Goal: Task Accomplishment & Management: Manage account settings

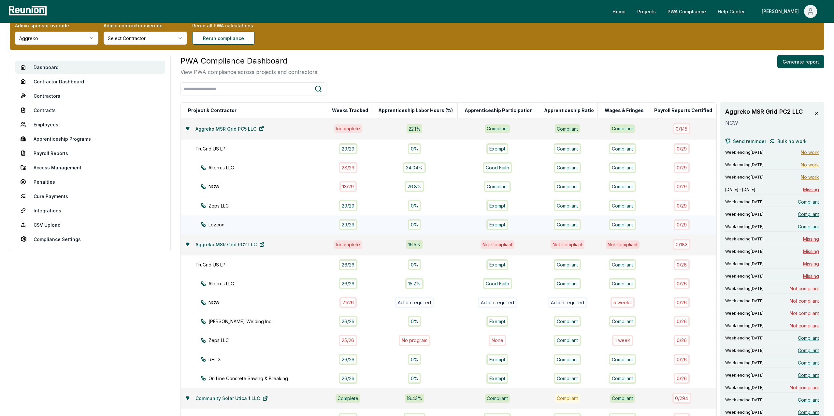
scroll to position [15, 0]
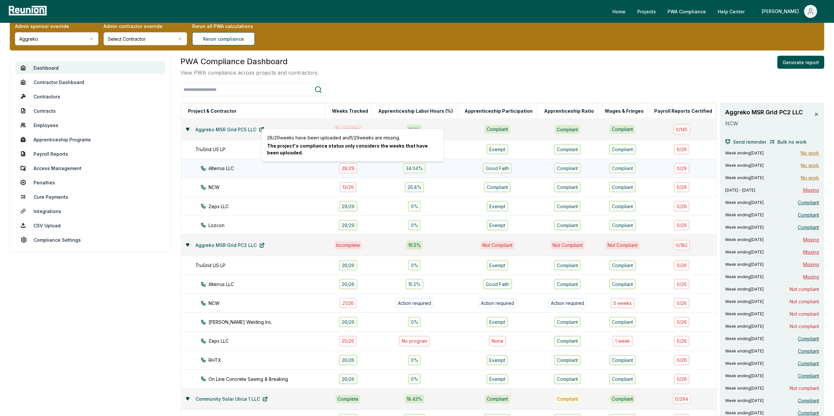
click at [356, 169] on div "28 / 29" at bounding box center [348, 168] width 19 height 11
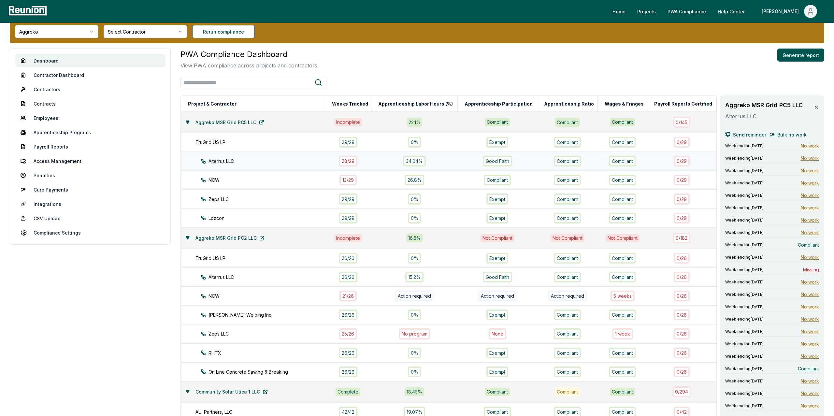
scroll to position [21, 0]
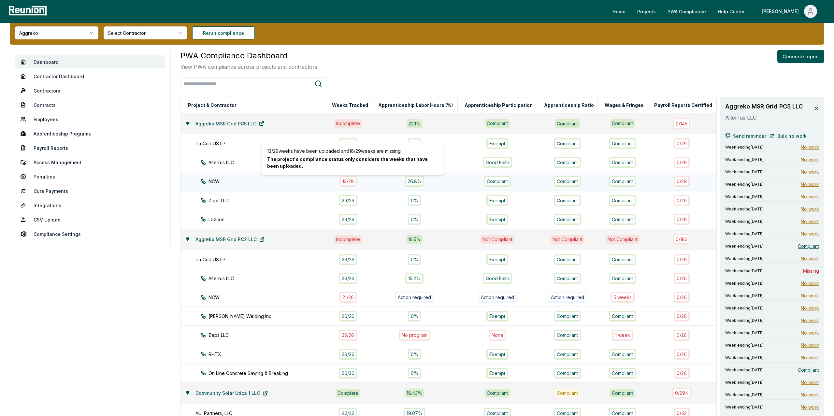
click at [351, 181] on div "13 / 29" at bounding box center [348, 181] width 17 height 11
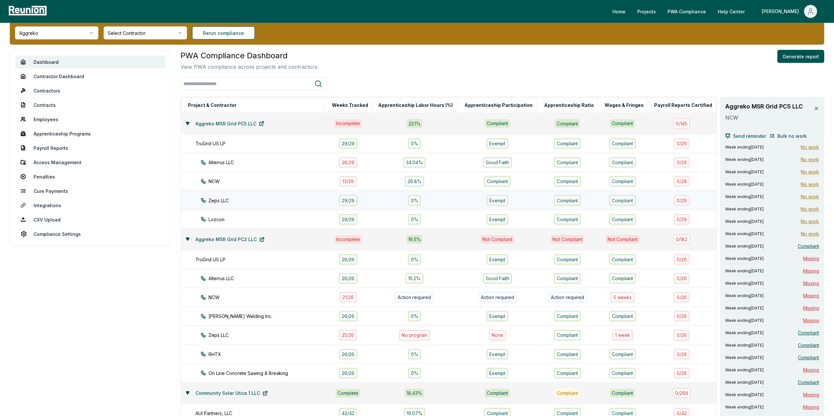
click at [351, 200] on div "29 / 29" at bounding box center [348, 200] width 19 height 11
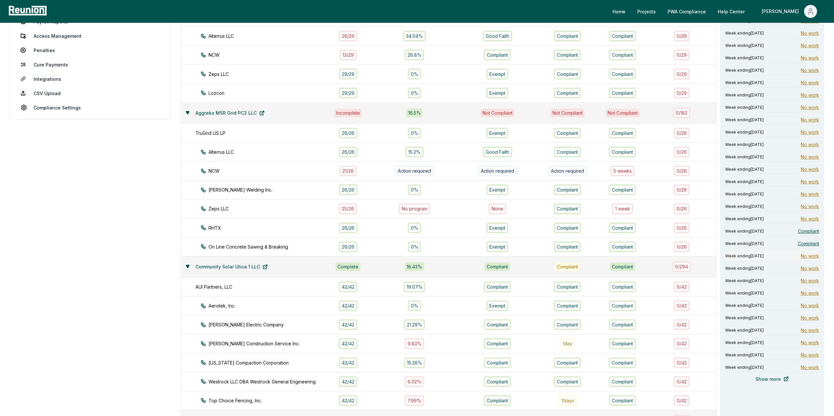
scroll to position [148, 0]
click at [806, 236] on div "Week ending May 18, 2025 Compliant" at bounding box center [772, 231] width 94 height 10
click at [811, 244] on span "Compliant" at bounding box center [808, 243] width 21 height 7
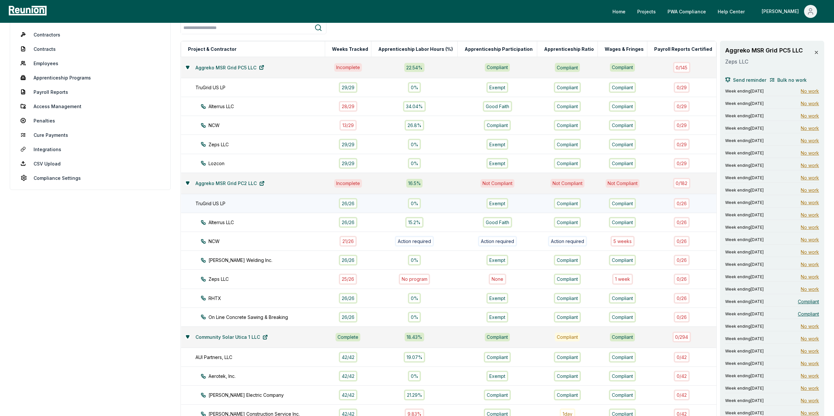
scroll to position [76, 0]
click at [352, 147] on div "29 / 29" at bounding box center [348, 144] width 19 height 11
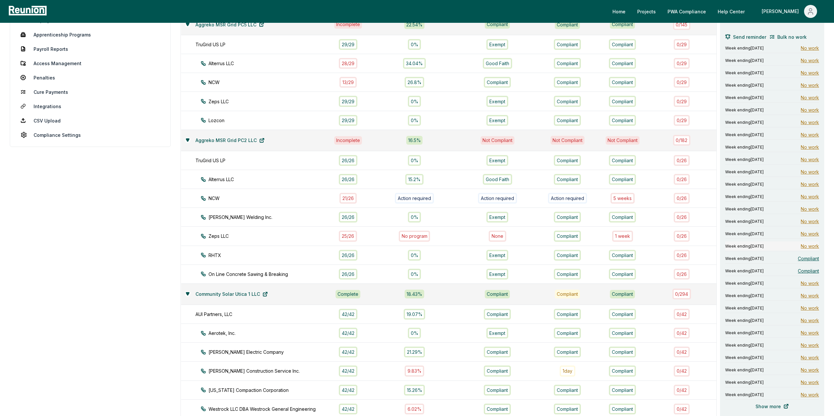
scroll to position [123, 0]
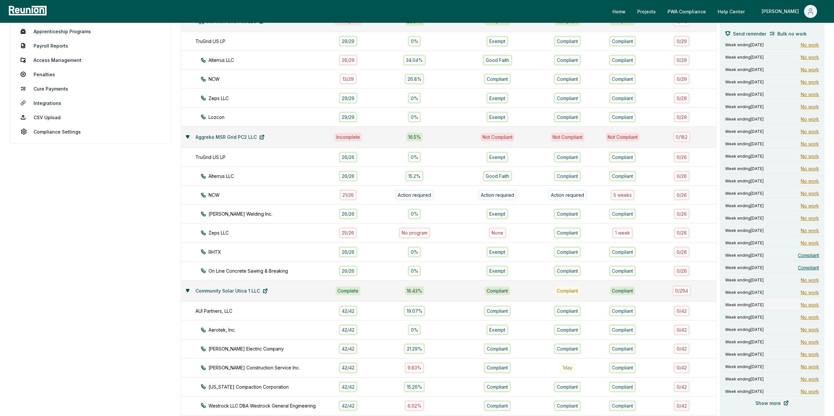
click at [809, 305] on span "No work" at bounding box center [810, 304] width 18 height 7
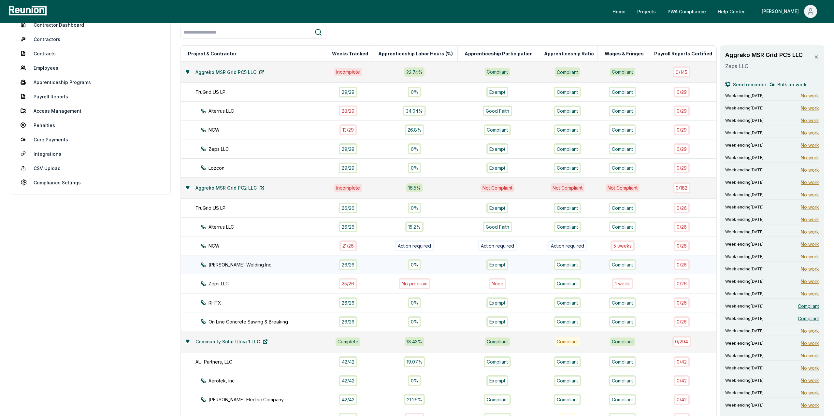
scroll to position [70, 0]
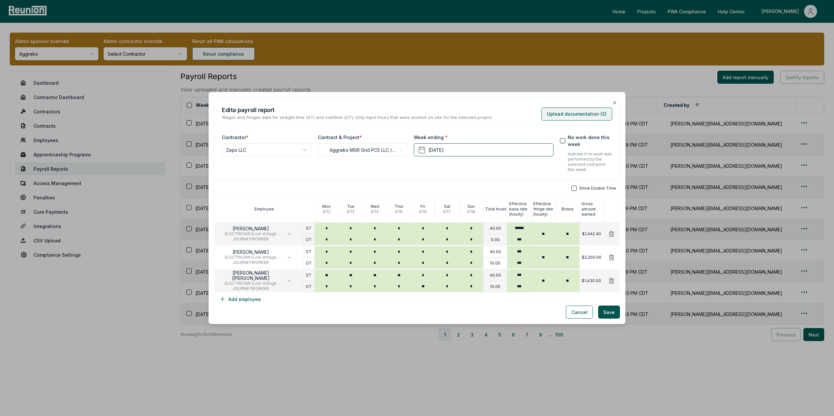
click at [562, 113] on button "Upload documentation ( 2 )" at bounding box center [577, 114] width 71 height 13
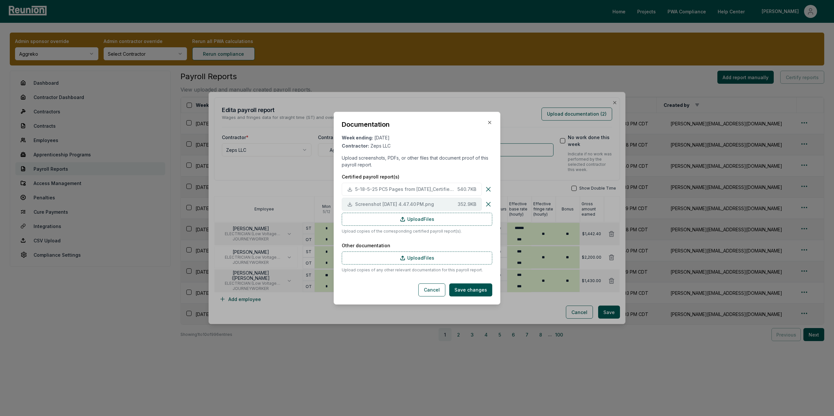
click at [400, 202] on span "Screenshot 2025-06-17 at 4.47.40 PM.png" at bounding box center [405, 204] width 100 height 7
click at [410, 190] on span "5-18-5-25 PC5 Pages from [DATE]_CertifiedPayrollReports_Part2.TruGrid-3.pdf" at bounding box center [405, 189] width 100 height 7
click at [490, 123] on icon "button" at bounding box center [489, 122] width 5 height 5
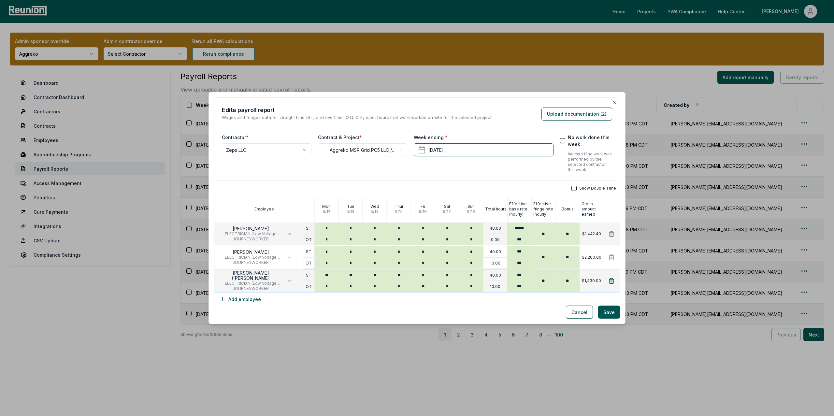
click at [611, 282] on icon at bounding box center [611, 281] width 7 height 7
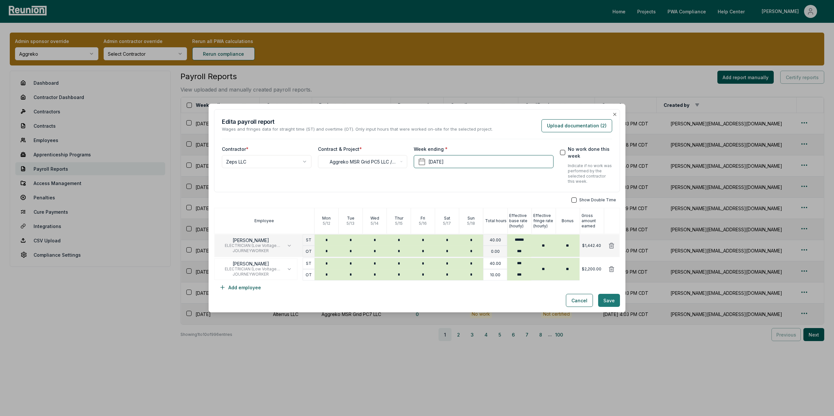
click at [610, 302] on button "Save" at bounding box center [609, 300] width 22 height 13
click at [568, 127] on button "Upload documentation ( 1 )" at bounding box center [578, 125] width 70 height 13
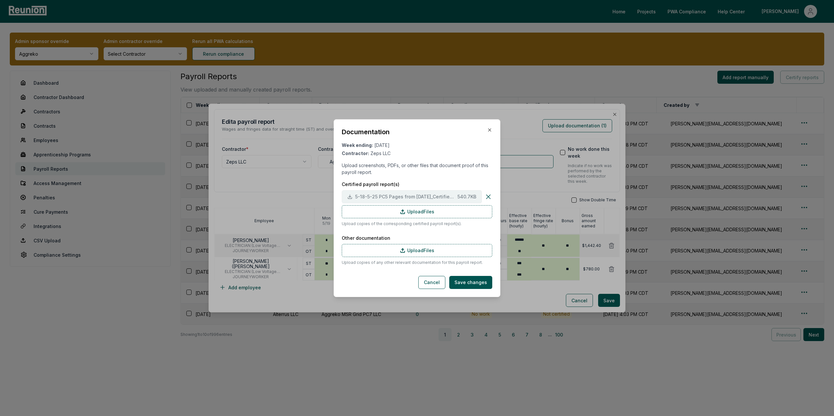
click at [385, 195] on span "5-18-5-25 PC5 Pages from [DATE]_CertifiedPayrollReports_Part2.TruGrid-3.pdf" at bounding box center [405, 196] width 100 height 7
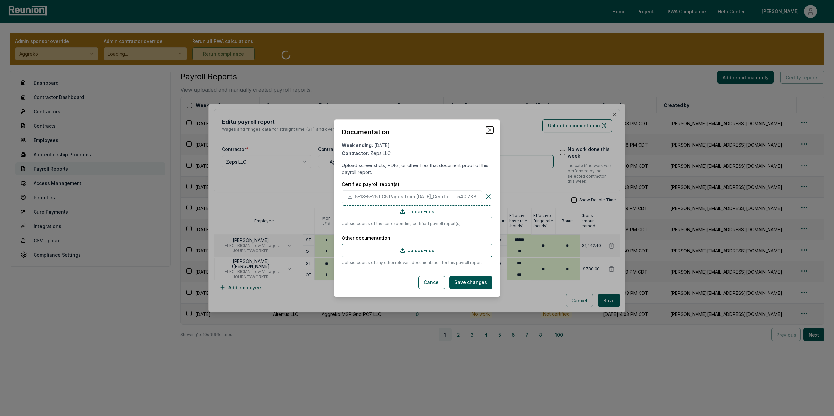
click at [489, 131] on icon "button" at bounding box center [490, 130] width 3 height 3
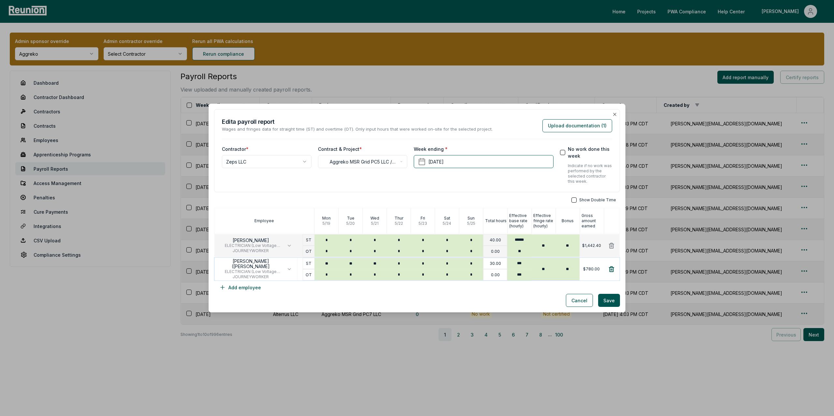
click at [612, 268] on icon at bounding box center [611, 269] width 7 height 7
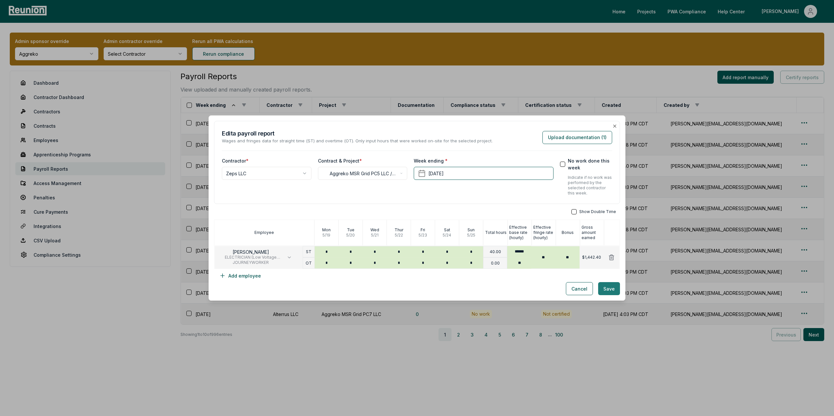
click at [609, 291] on button "Save" at bounding box center [609, 288] width 22 height 13
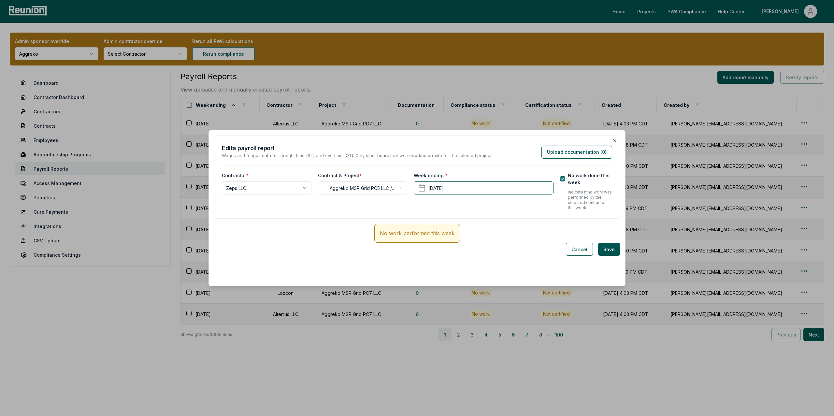
click at [564, 181] on button "No work done this week" at bounding box center [562, 178] width 5 height 5
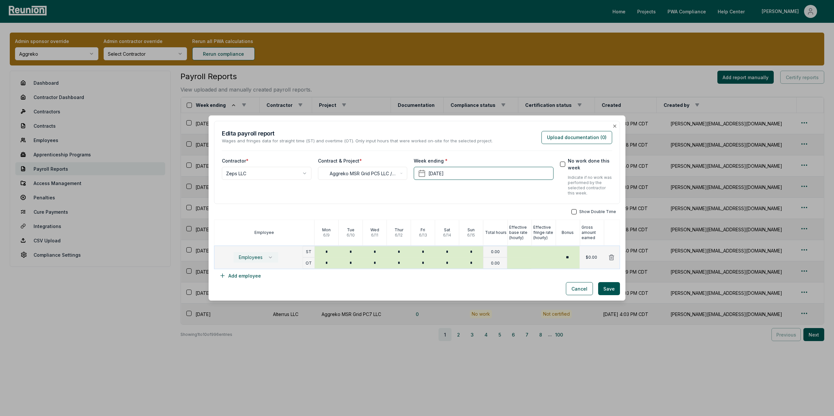
click at [247, 254] on button "Employees" at bounding box center [255, 257] width 45 height 11
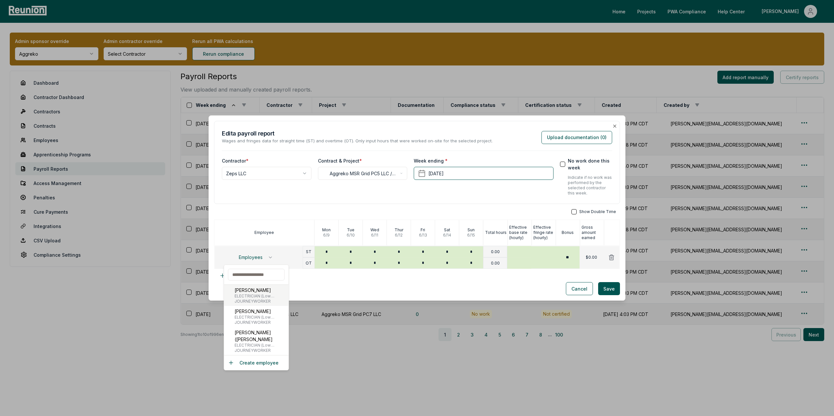
click at [250, 294] on span "ELECTRICIAN (Low Voltage Wiring Only)" at bounding box center [260, 296] width 51 height 5
type input "******"
type input "**"
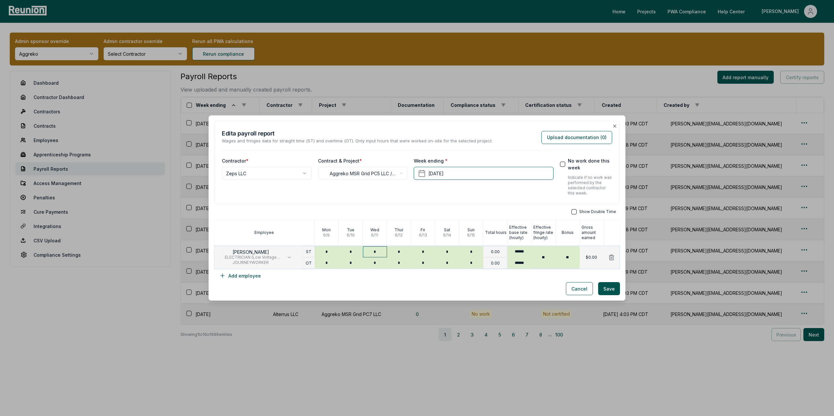
click at [378, 252] on input "*" at bounding box center [375, 251] width 24 height 11
type input "*"
click at [520, 262] on input "******" at bounding box center [519, 262] width 24 height 11
type input "**"
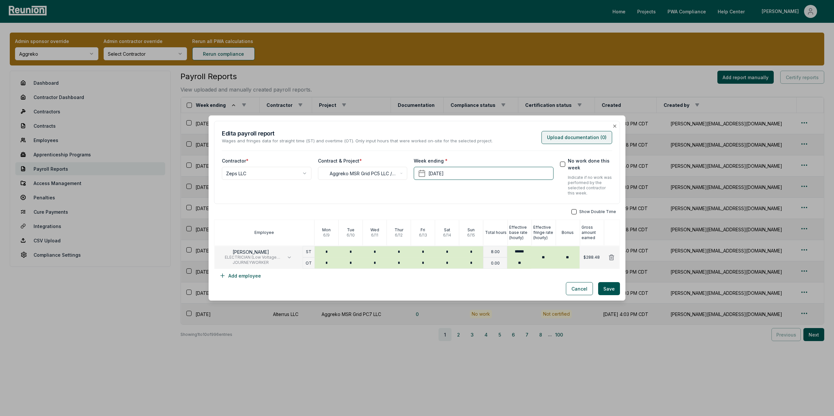
click at [593, 139] on button "Upload documentation ( 0 )" at bounding box center [577, 137] width 71 height 13
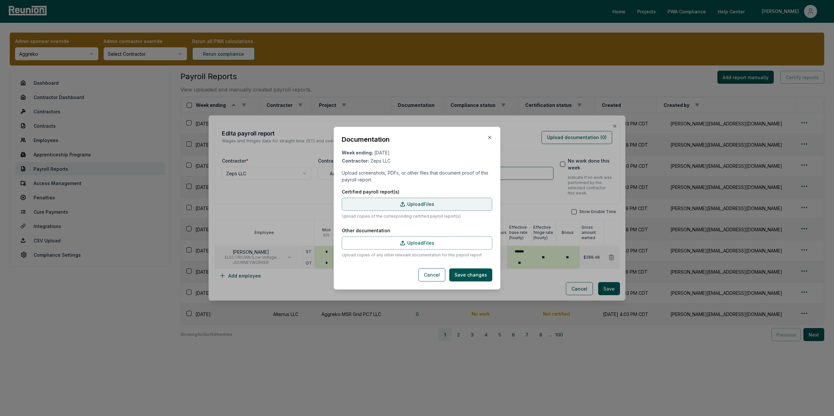
click at [413, 203] on label "Upload Files" at bounding box center [417, 204] width 151 height 13
click at [0, 0] on input "Upload Files" at bounding box center [0, 0] width 0 height 0
click at [391, 205] on label "Upload Files" at bounding box center [417, 204] width 151 height 13
click at [0, 0] on input "Upload Files" at bounding box center [0, 0] width 0 height 0
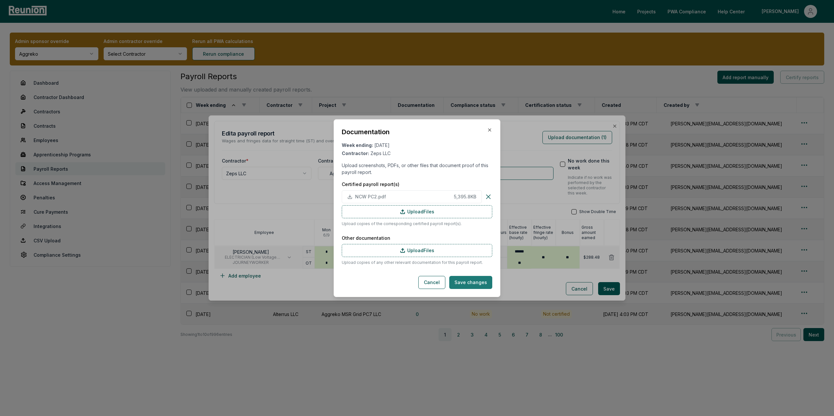
click at [476, 284] on button "Save changes" at bounding box center [470, 282] width 43 height 13
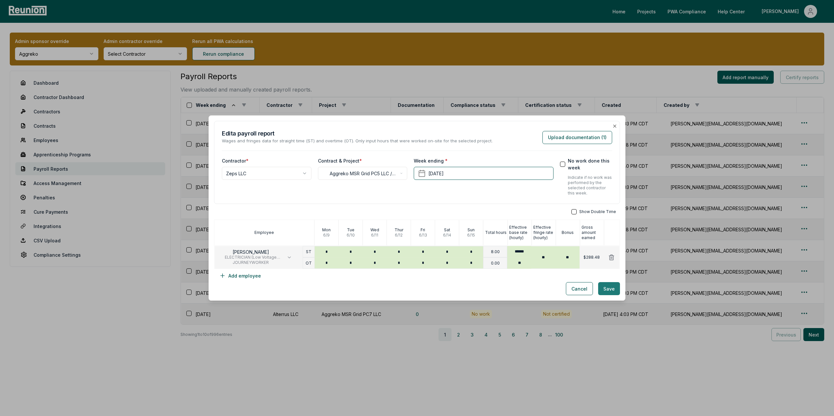
click at [610, 291] on button "Save" at bounding box center [609, 288] width 22 height 13
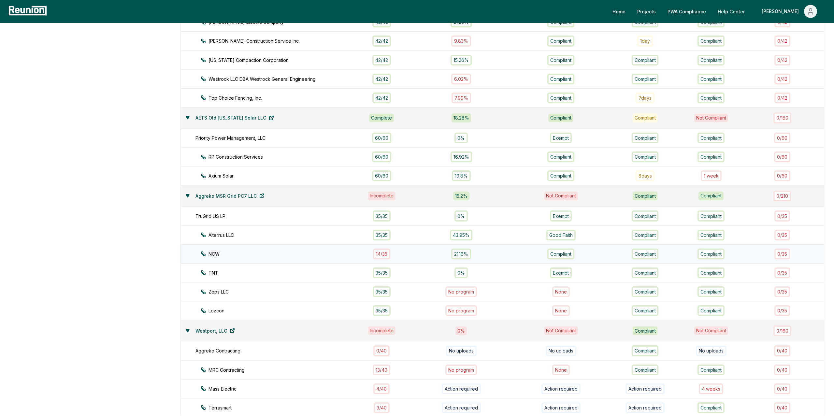
scroll to position [448, 0]
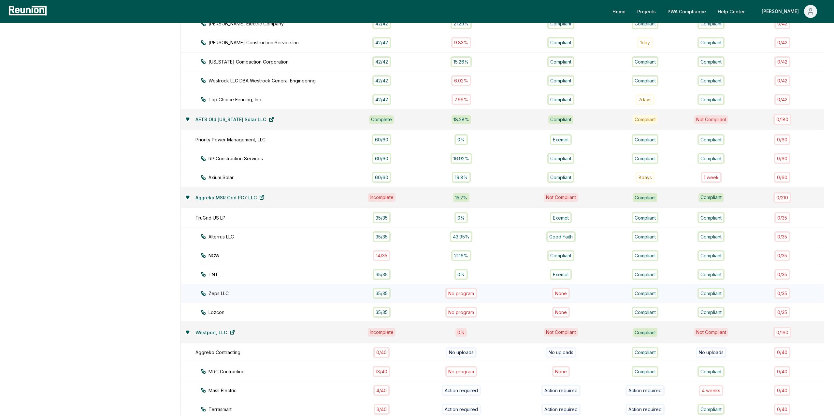
click at [388, 297] on div "35 / 35" at bounding box center [382, 293] width 18 height 11
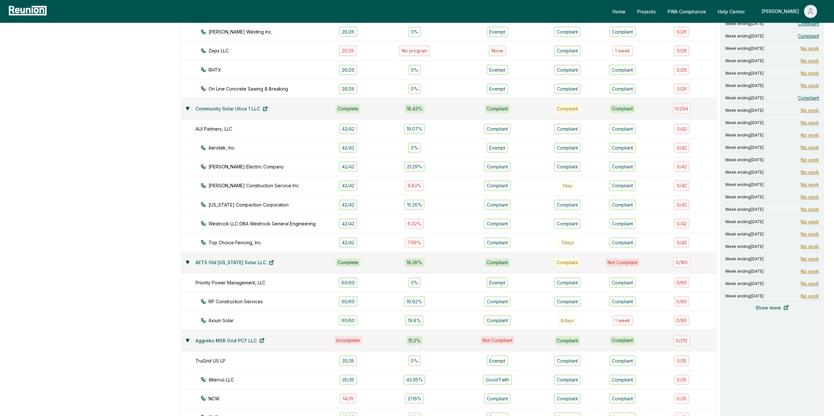
scroll to position [304, 0]
click at [805, 101] on span "Compliant" at bounding box center [808, 99] width 21 height 7
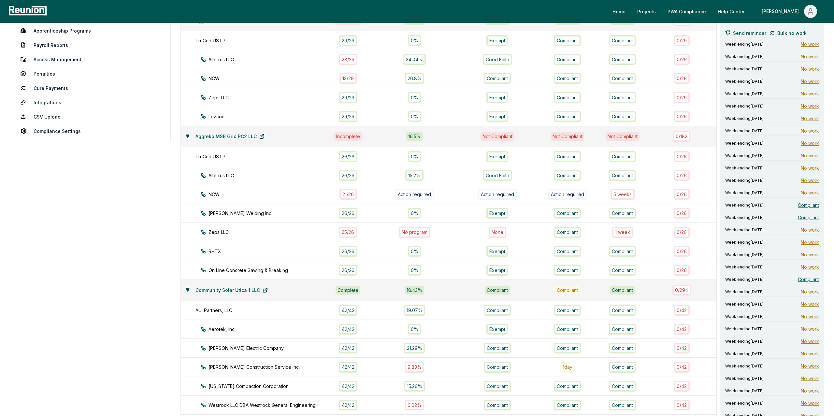
scroll to position [0, 0]
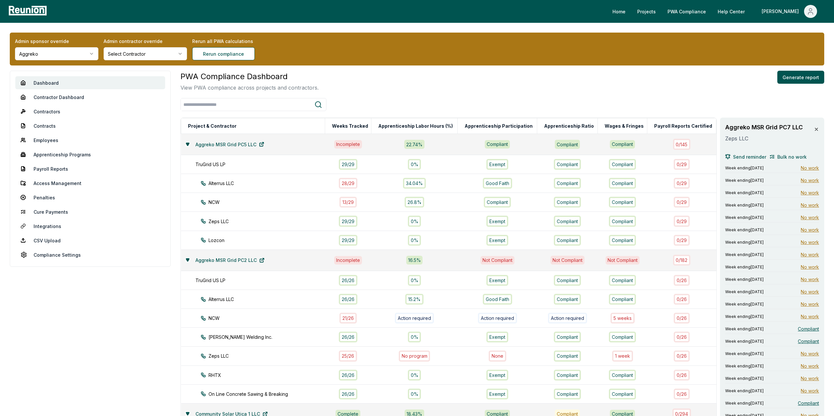
click at [816, 129] on icon at bounding box center [816, 129] width 3 height 3
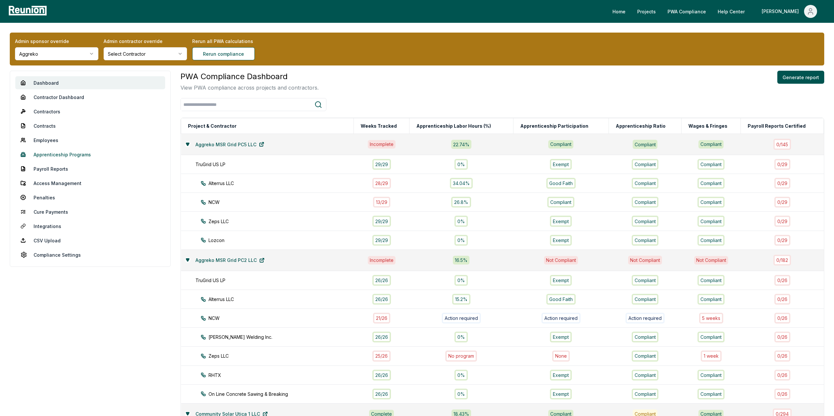
click at [64, 155] on link "Apprenticeship Programs" at bounding box center [90, 154] width 150 height 13
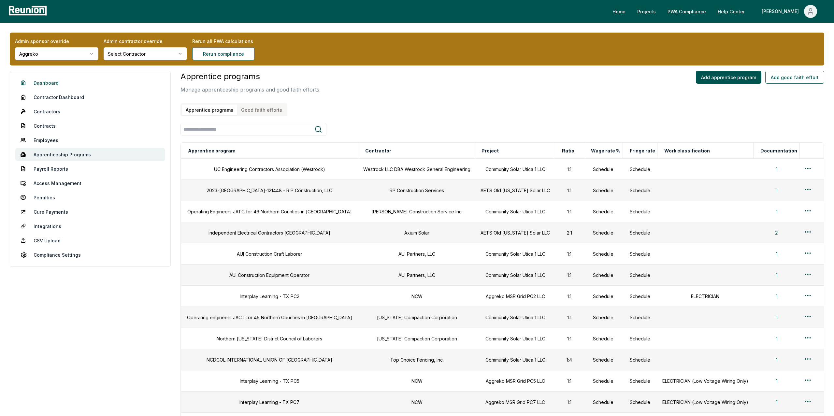
click at [50, 83] on link "Dashboard" at bounding box center [90, 82] width 150 height 13
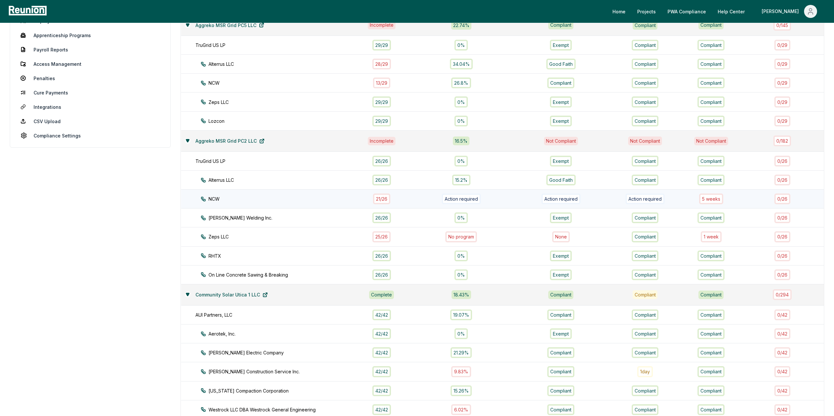
scroll to position [119, 0]
click at [187, 297] on icon at bounding box center [187, 295] width 3 height 3
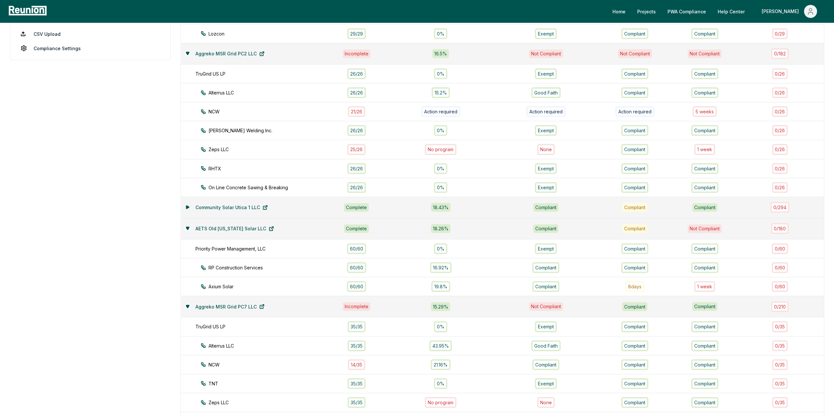
scroll to position [207, 0]
click at [189, 230] on icon at bounding box center [188, 228] width 4 height 4
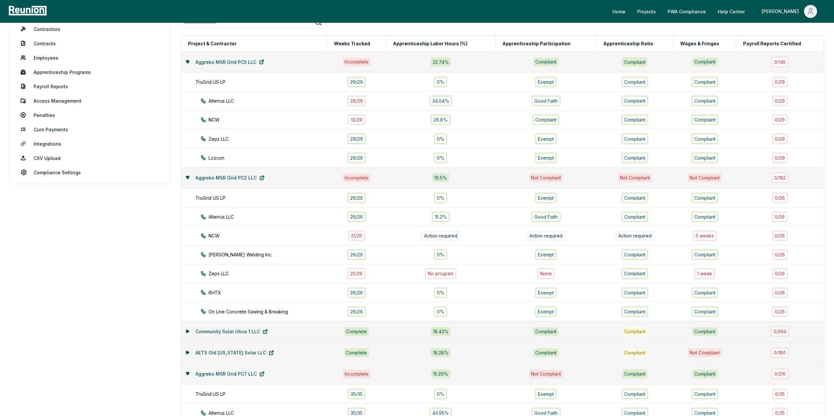
scroll to position [81, 0]
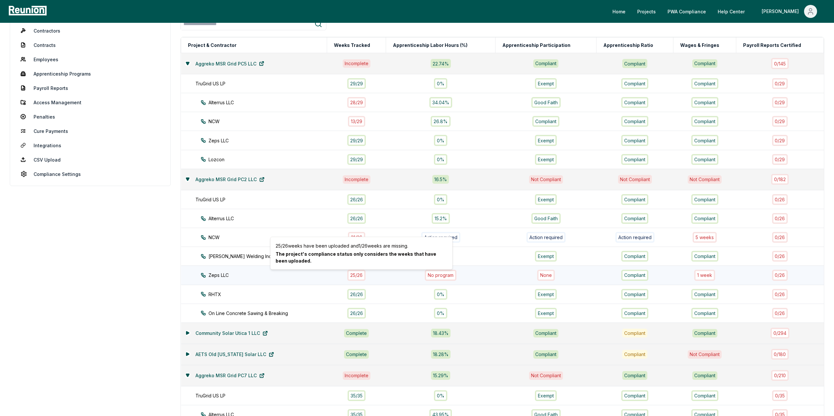
click at [358, 275] on div "25 / 26" at bounding box center [356, 275] width 18 height 11
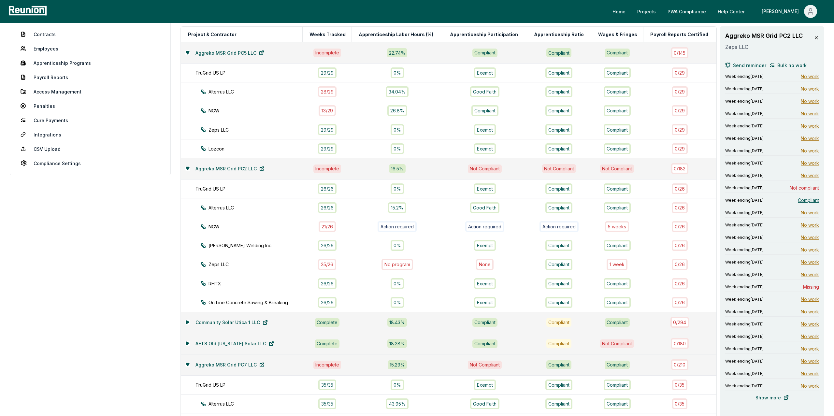
scroll to position [88, 0]
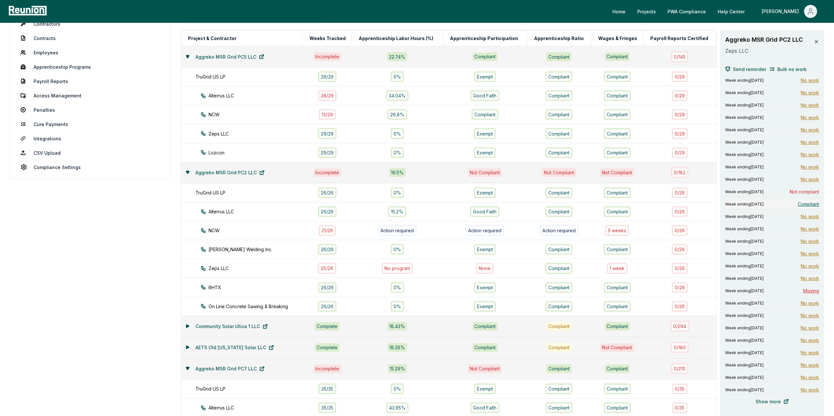
click at [809, 204] on span "Compliant" at bounding box center [808, 204] width 21 height 7
click at [807, 203] on span "Compliant" at bounding box center [808, 204] width 21 height 7
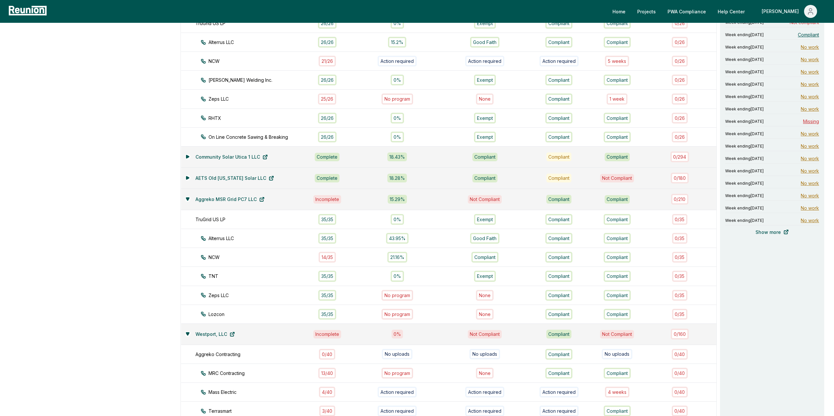
scroll to position [144, 0]
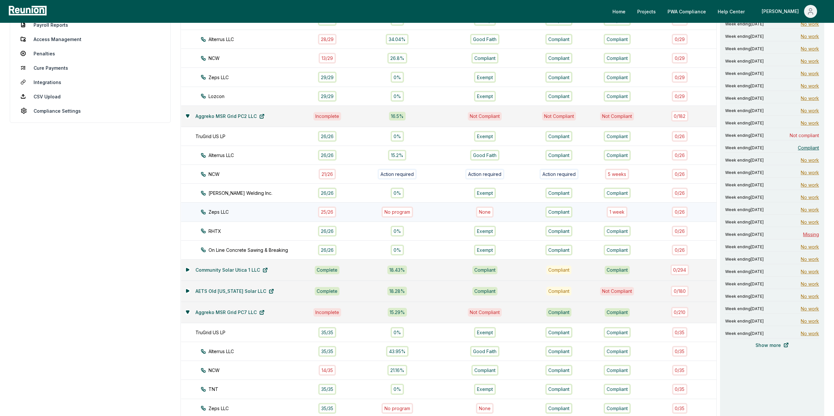
click at [332, 213] on div "25 / 26" at bounding box center [327, 212] width 18 height 11
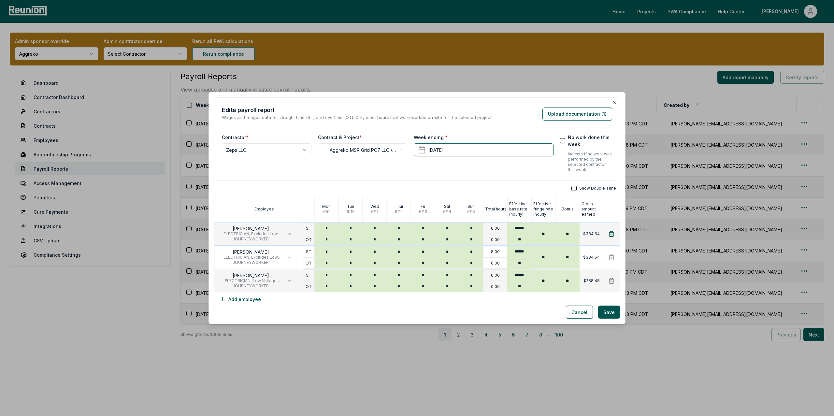
click at [612, 234] on icon at bounding box center [611, 234] width 7 height 7
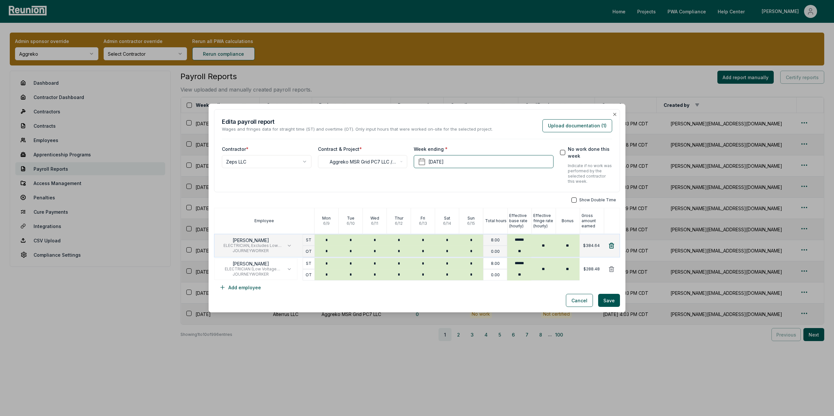
click at [610, 244] on icon at bounding box center [611, 245] width 5 height 5
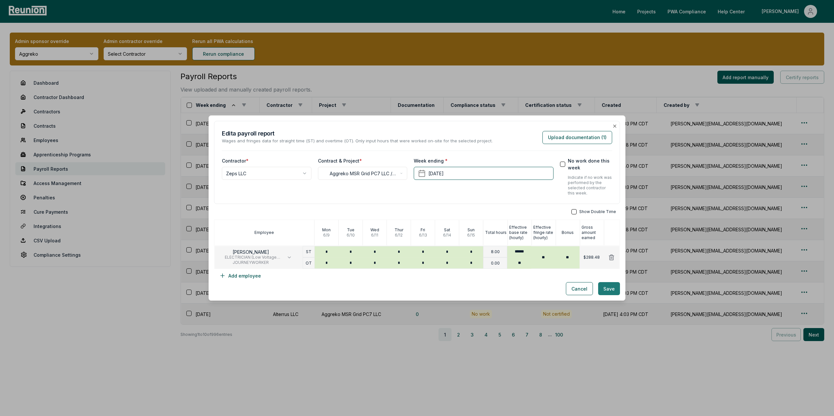
click at [608, 291] on button "Save" at bounding box center [609, 288] width 22 height 13
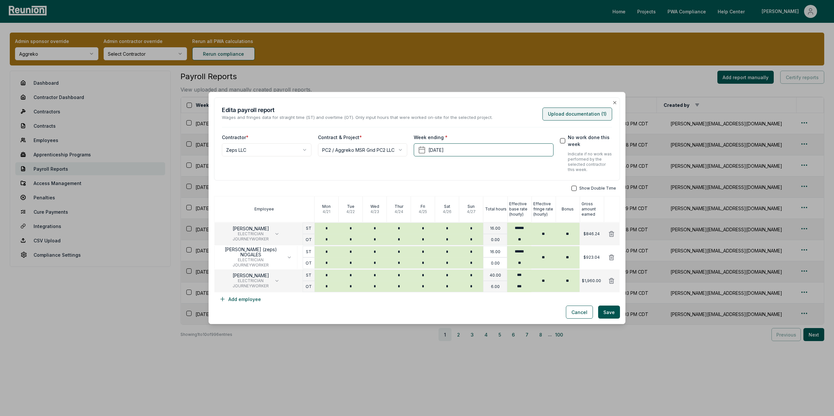
click at [579, 116] on button "Upload documentation ( 1 )" at bounding box center [578, 114] width 70 height 13
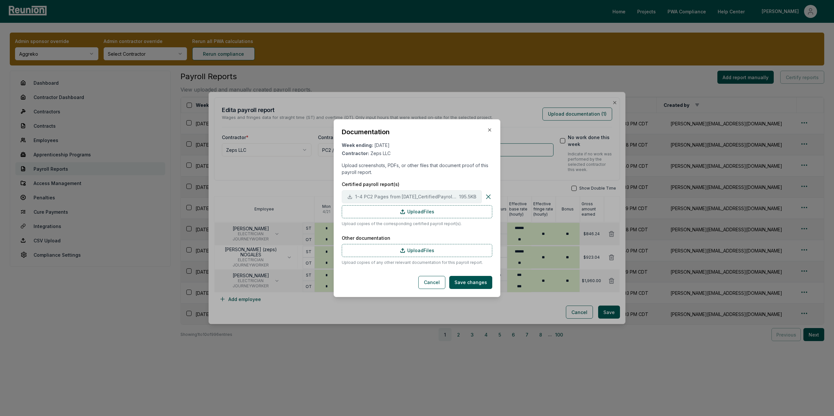
click at [377, 195] on span "1-4 PC2 Pages from May.2025_CertifiedPayrollReports_Part2.TruGrid.pdf" at bounding box center [405, 196] width 101 height 7
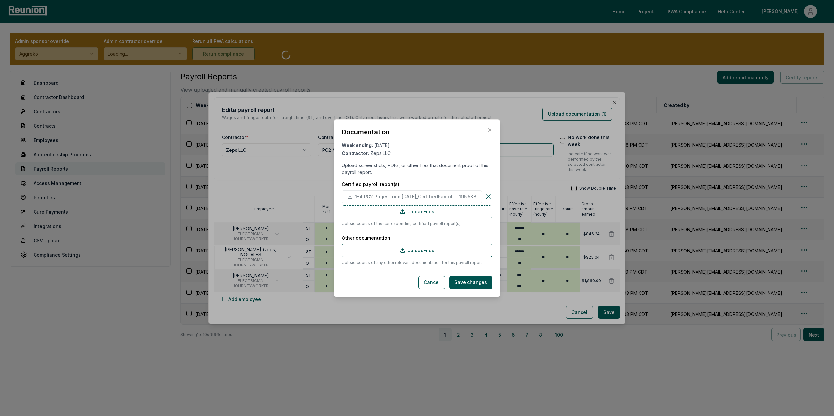
click at [503, 157] on div at bounding box center [417, 208] width 834 height 416
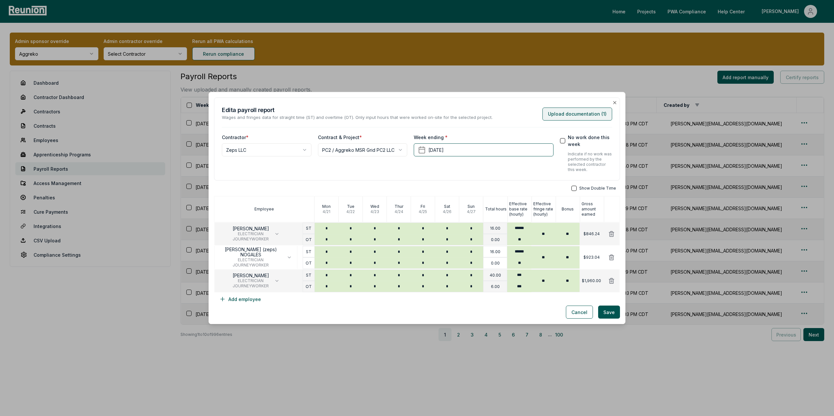
click at [583, 112] on button "Upload documentation ( 1 )" at bounding box center [578, 114] width 70 height 13
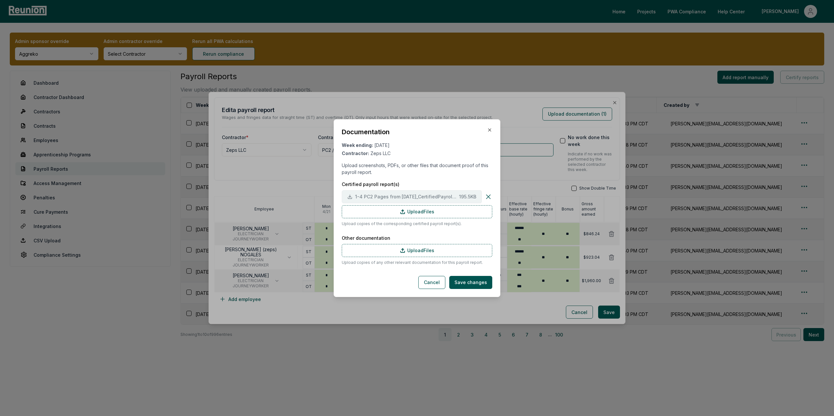
click at [402, 193] on span "1-4 PC2 Pages from May.2025_CertifiedPayrollReports_Part2.TruGrid.pdf" at bounding box center [405, 196] width 101 height 7
click at [488, 128] on icon "button" at bounding box center [489, 129] width 5 height 5
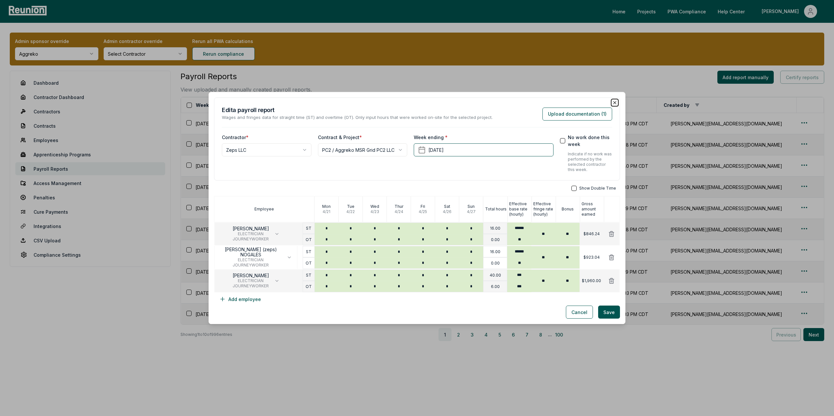
click at [614, 103] on icon "button" at bounding box center [614, 102] width 5 height 5
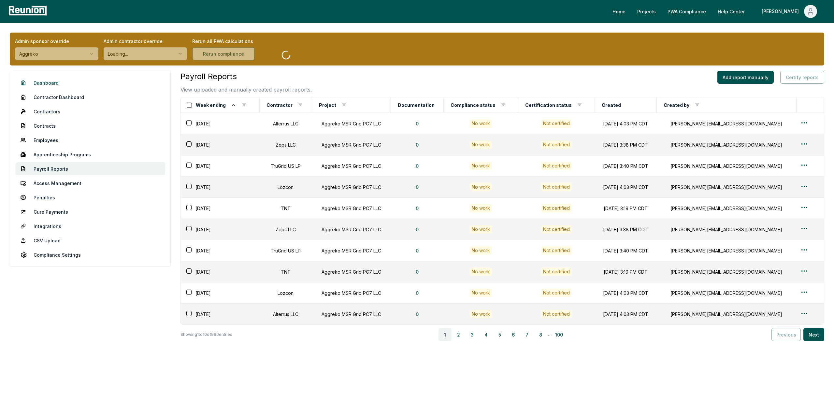
click at [54, 81] on link "Dashboard" at bounding box center [90, 82] width 150 height 13
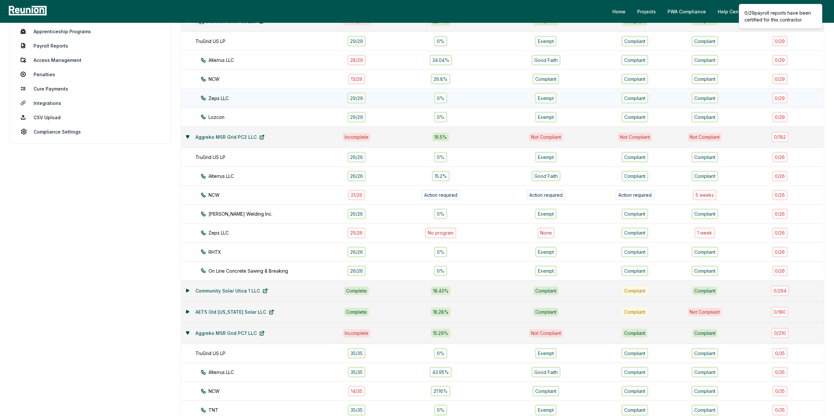
scroll to position [234, 0]
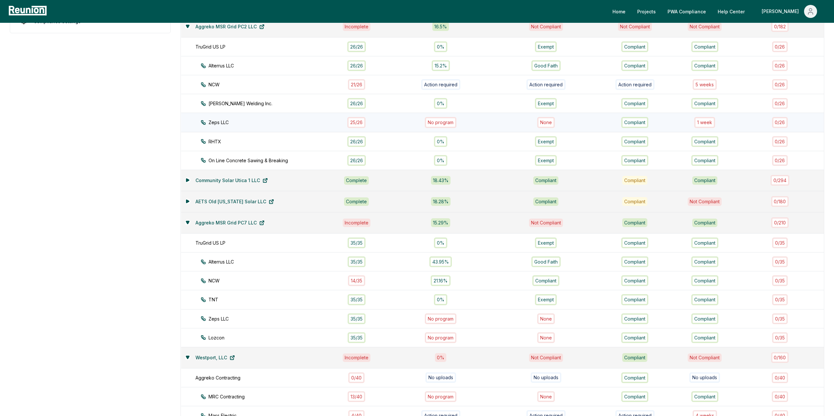
click at [361, 125] on div "25 / 26" at bounding box center [356, 122] width 18 height 11
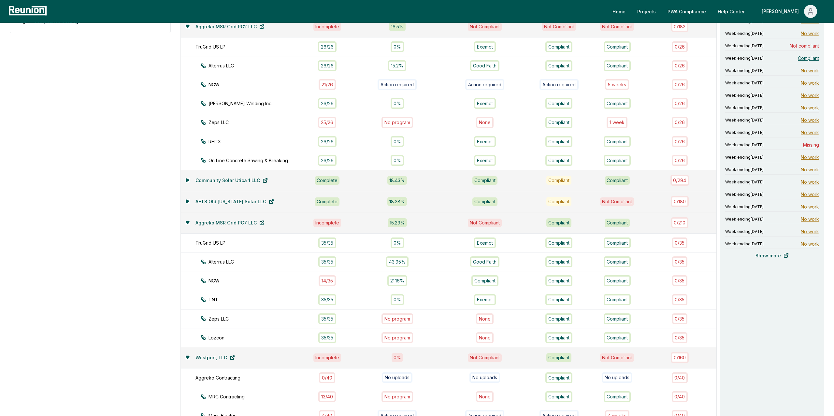
scroll to position [184, 0]
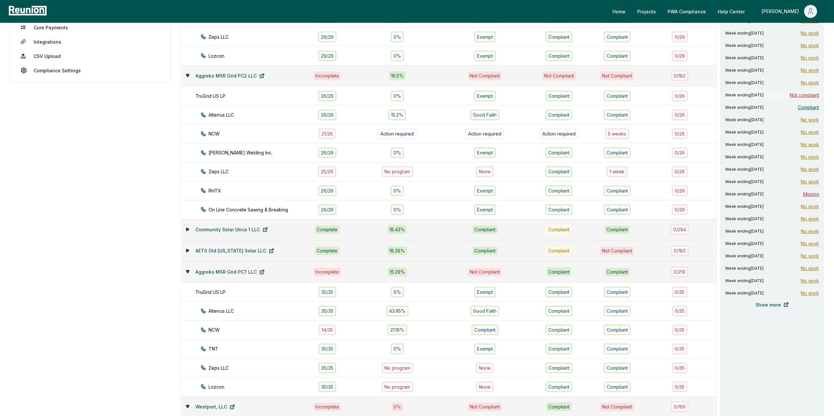
click at [803, 96] on span "Not compliant" at bounding box center [804, 95] width 29 height 7
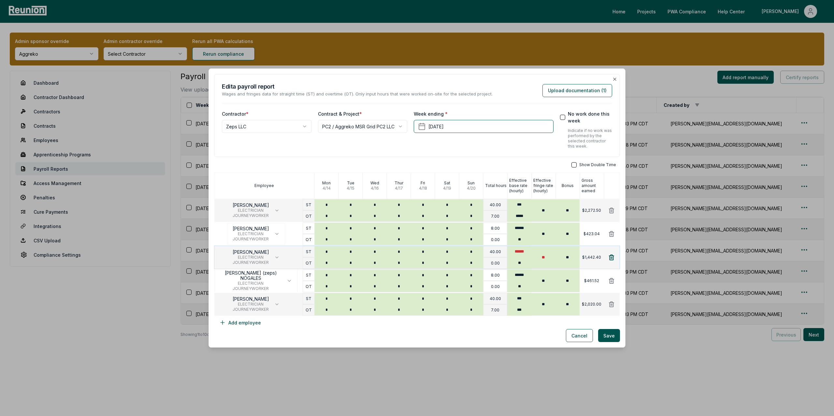
click at [613, 260] on icon at bounding box center [611, 257] width 5 height 5
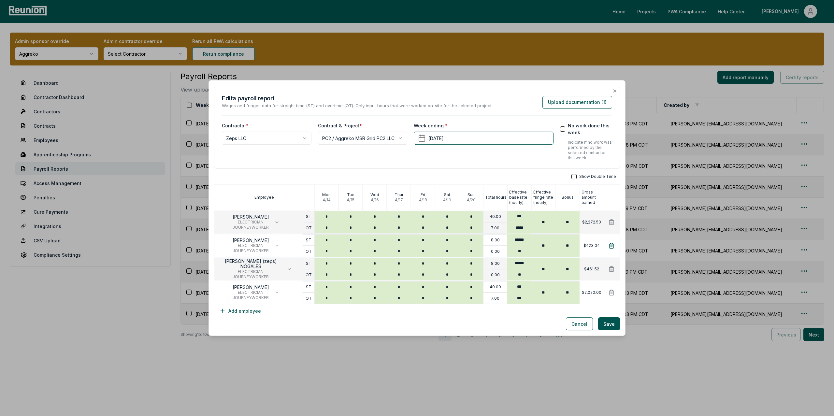
click at [614, 243] on icon at bounding box center [611, 245] width 7 height 7
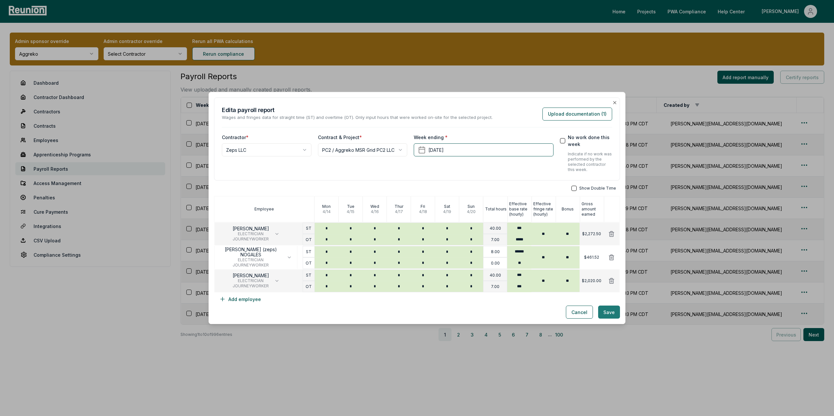
click at [615, 311] on button "Save" at bounding box center [609, 312] width 22 height 13
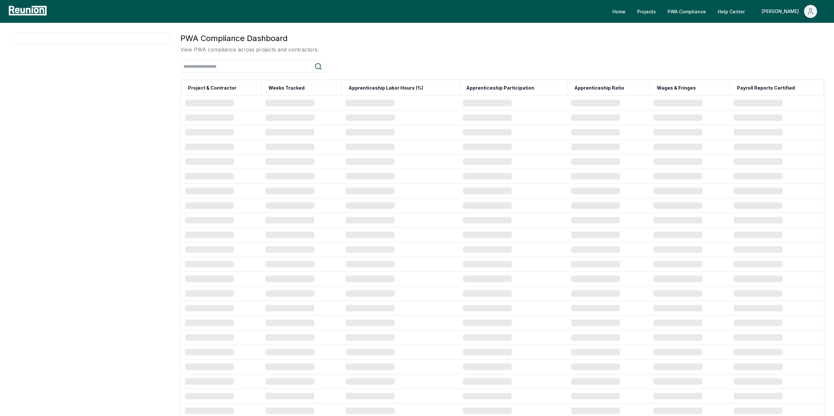
scroll to position [144, 0]
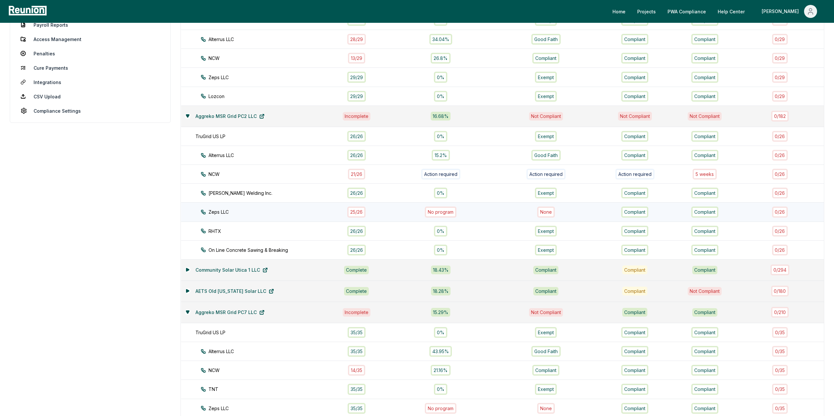
click at [359, 215] on div "25 / 26" at bounding box center [356, 212] width 18 height 11
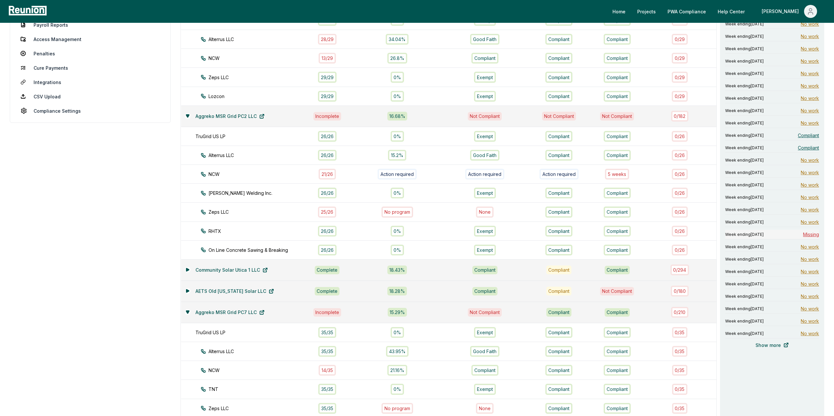
click at [809, 234] on span "Missing" at bounding box center [811, 234] width 16 height 7
click at [330, 233] on div "26 / 26" at bounding box center [327, 231] width 19 height 11
click at [328, 156] on div "26 / 26" at bounding box center [327, 155] width 19 height 11
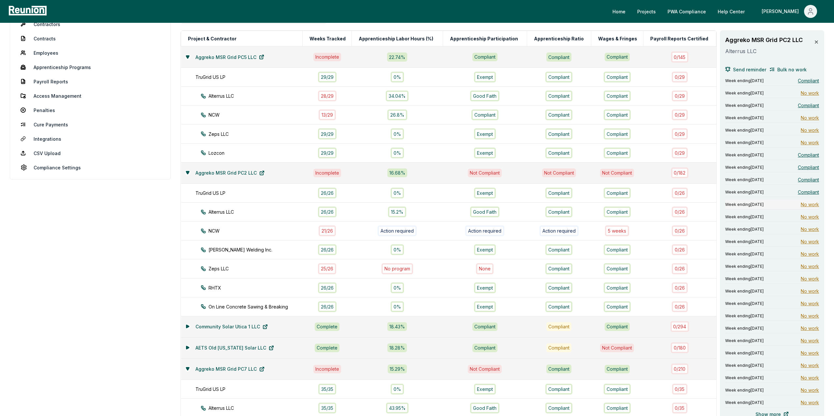
scroll to position [85, 0]
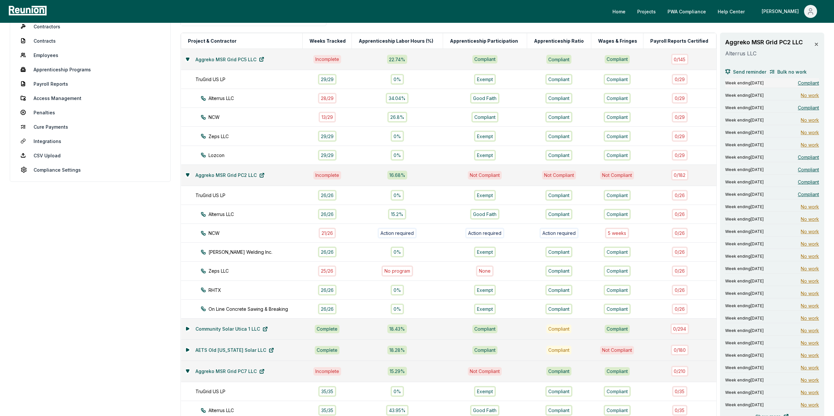
click at [811, 83] on span "Compliant" at bounding box center [808, 83] width 21 height 7
click at [810, 170] on span "Compliant" at bounding box center [808, 169] width 21 height 7
click at [812, 183] on span "Compliant" at bounding box center [808, 182] width 21 height 7
click at [809, 197] on span "Compliant" at bounding box center [808, 194] width 21 height 7
click at [808, 195] on span "Compliant" at bounding box center [808, 194] width 21 height 7
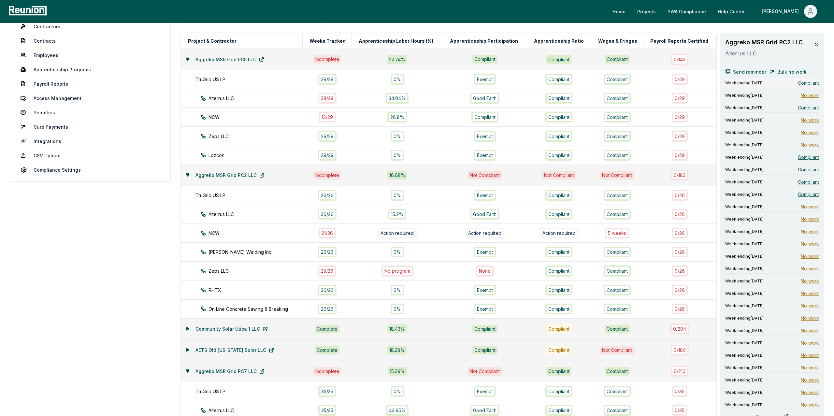
click at [810, 84] on span "Compliant" at bounding box center [808, 83] width 21 height 7
click at [811, 83] on span "Compliant" at bounding box center [808, 83] width 21 height 7
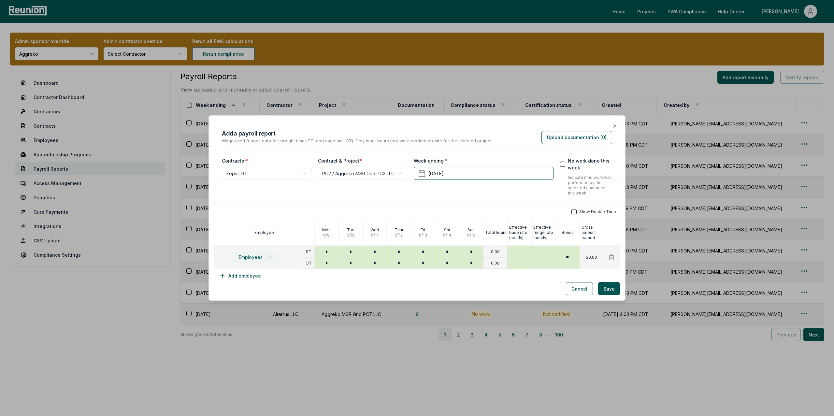
click at [267, 261] on button "Employees" at bounding box center [255, 257] width 45 height 11
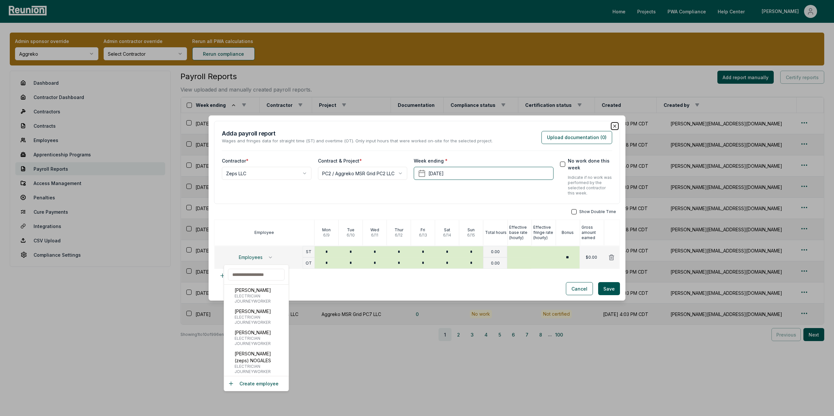
click at [615, 125] on icon "button" at bounding box center [615, 126] width 3 height 3
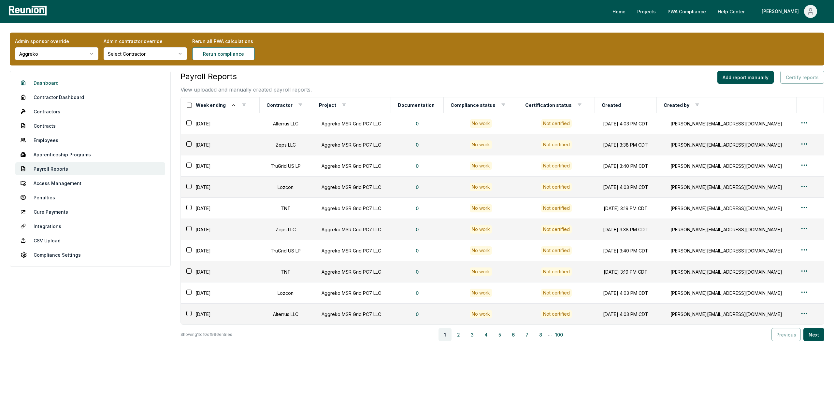
click at [54, 83] on link "Dashboard" at bounding box center [90, 82] width 150 height 13
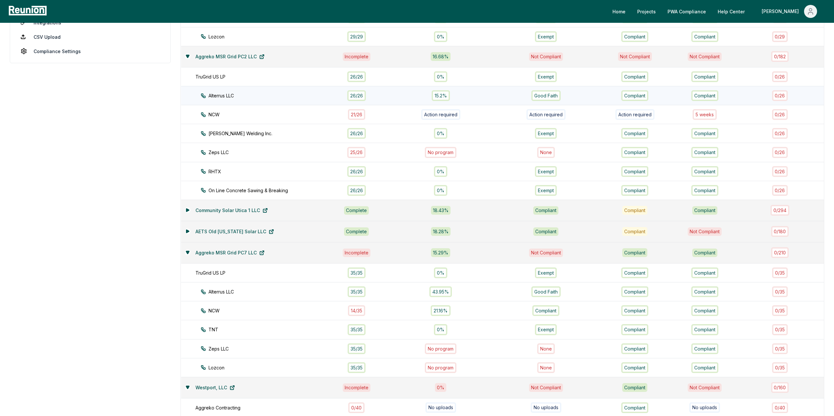
scroll to position [207, 0]
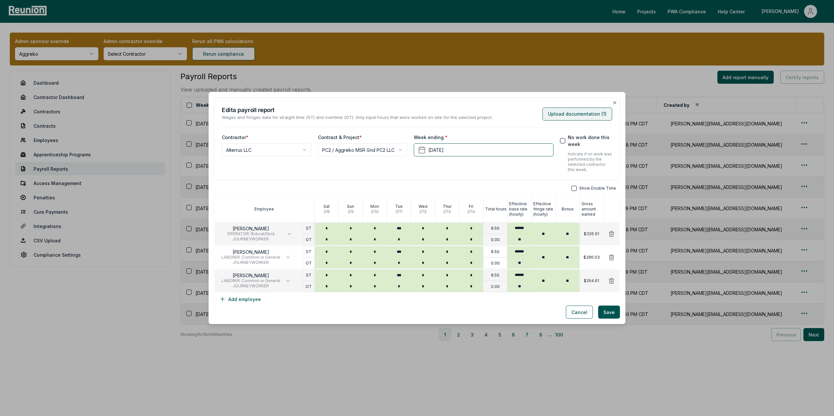
click at [574, 112] on button "Upload documentation ( 1 )" at bounding box center [578, 114] width 70 height 13
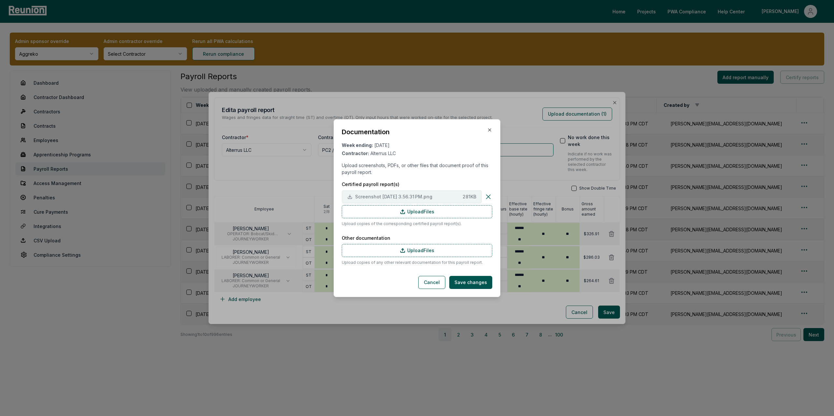
click at [397, 194] on span "Screenshot 2025-09-29 at 3.56.31 PM.png" at bounding box center [407, 196] width 105 height 7
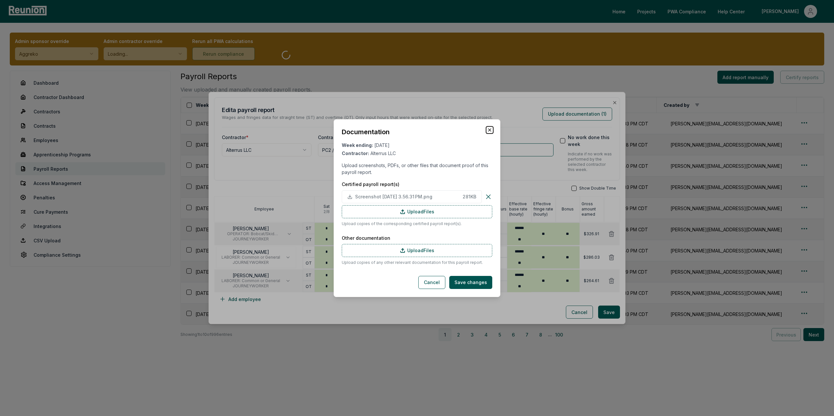
click at [491, 128] on icon "button" at bounding box center [489, 129] width 5 height 5
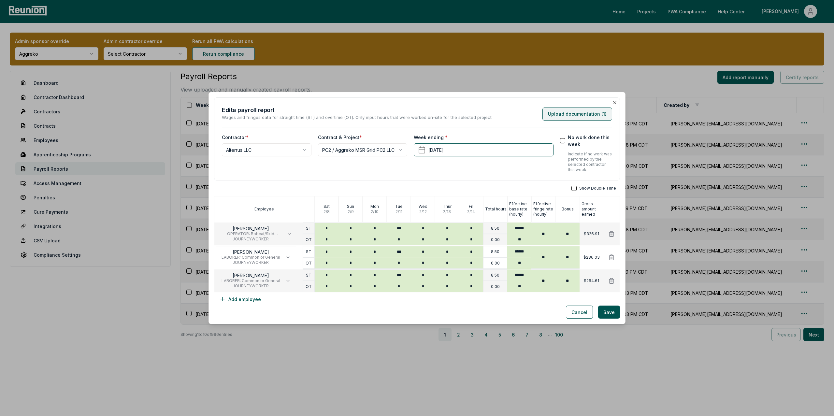
click at [571, 117] on button "Upload documentation ( 1 )" at bounding box center [578, 114] width 70 height 13
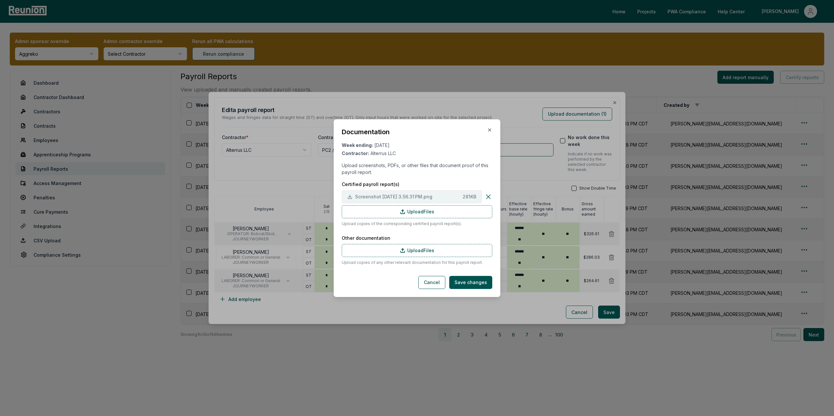
click at [477, 196] on button "Screenshot 2025-09-29 at 3.56.31 PM.png 281 KB" at bounding box center [412, 196] width 140 height 13
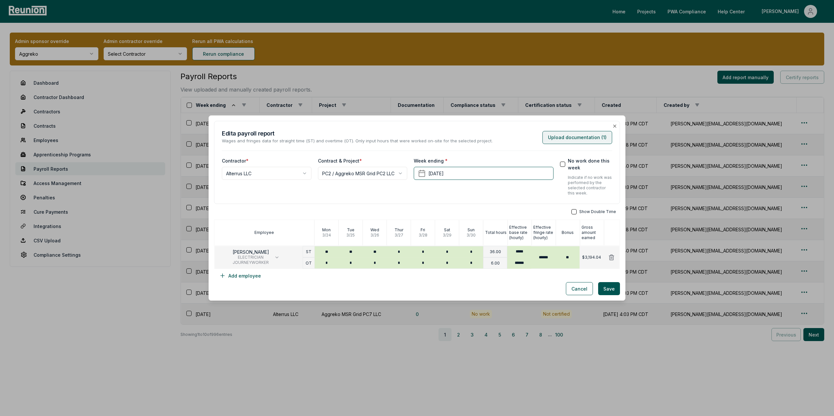
click at [575, 138] on button "Upload documentation ( 1 )" at bounding box center [578, 137] width 70 height 13
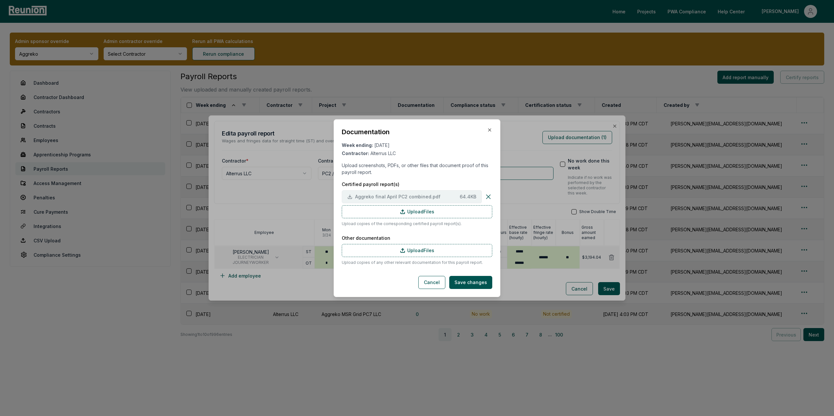
click at [375, 198] on span "Aggreko final April PC2 combined.pdf" at bounding box center [406, 196] width 102 height 7
click at [489, 128] on icon "button" at bounding box center [489, 129] width 5 height 5
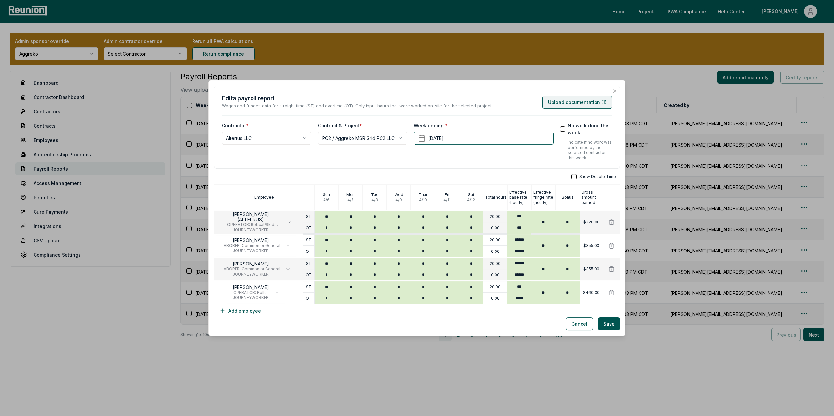
click at [579, 104] on button "Upload documentation ( 1 )" at bounding box center [578, 102] width 70 height 13
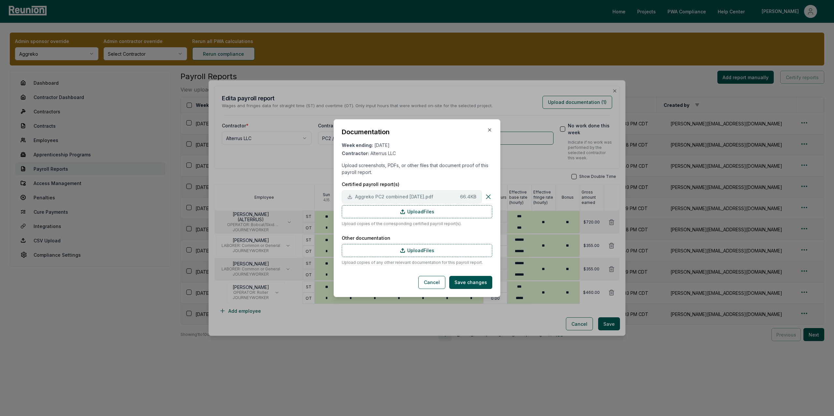
click at [376, 193] on span "Aggreko PC2 combined [DATE].pdf" at bounding box center [406, 196] width 102 height 7
click at [490, 129] on icon "button" at bounding box center [490, 130] width 3 height 3
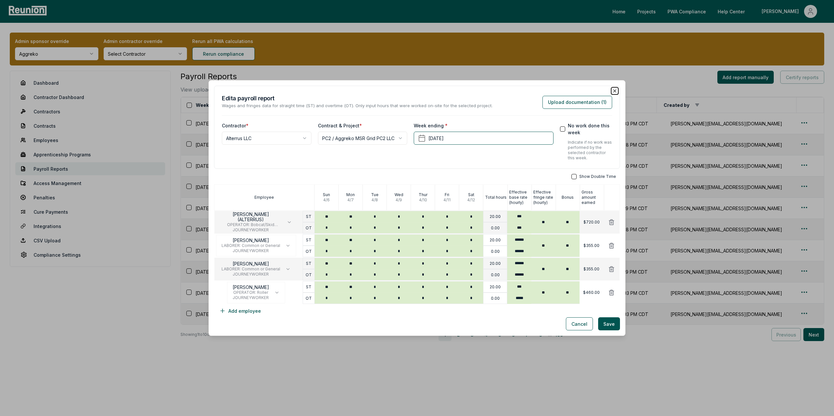
click at [616, 91] on icon "button" at bounding box center [614, 90] width 5 height 5
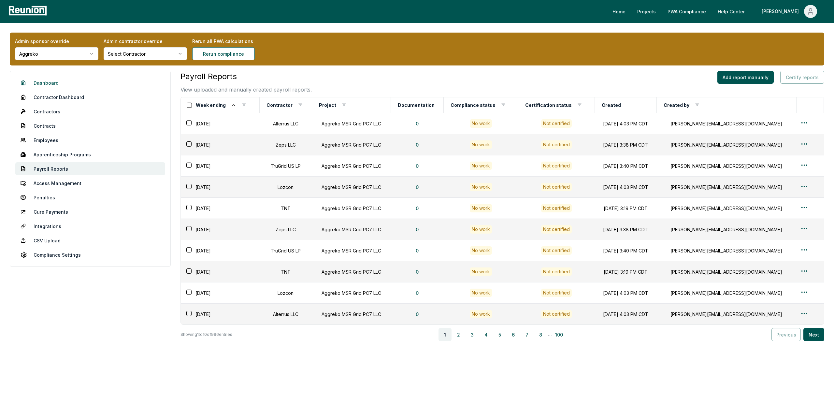
click at [45, 79] on link "Dashboard" at bounding box center [90, 82] width 150 height 13
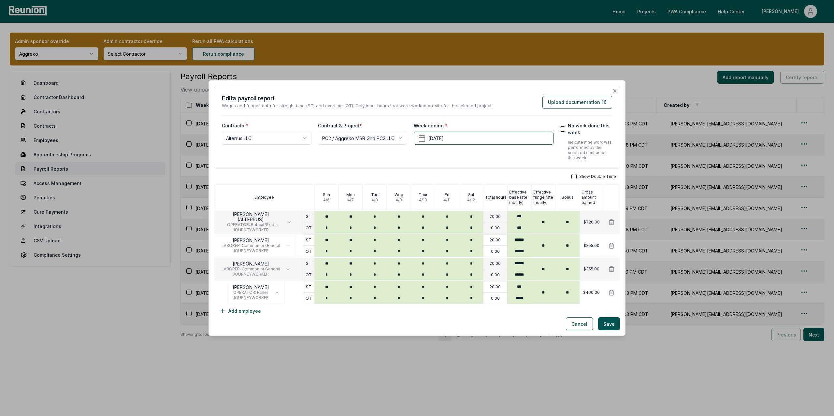
click at [565, 127] on button "No work done this week" at bounding box center [562, 128] width 5 height 5
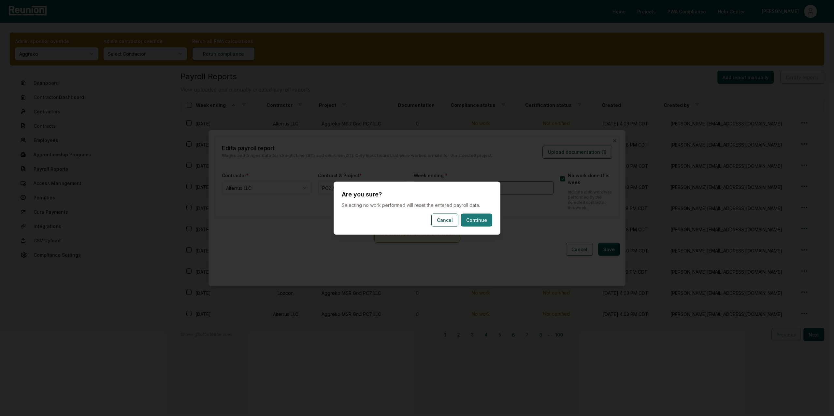
click at [466, 221] on button "Continue" at bounding box center [476, 219] width 31 height 13
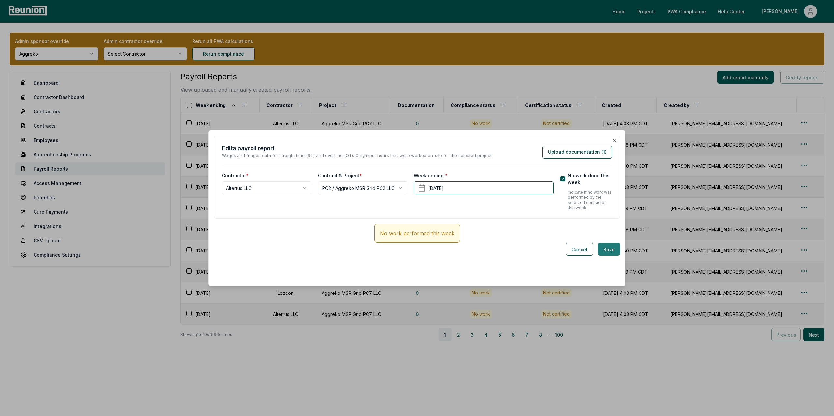
click at [610, 250] on button "Save" at bounding box center [609, 249] width 22 height 13
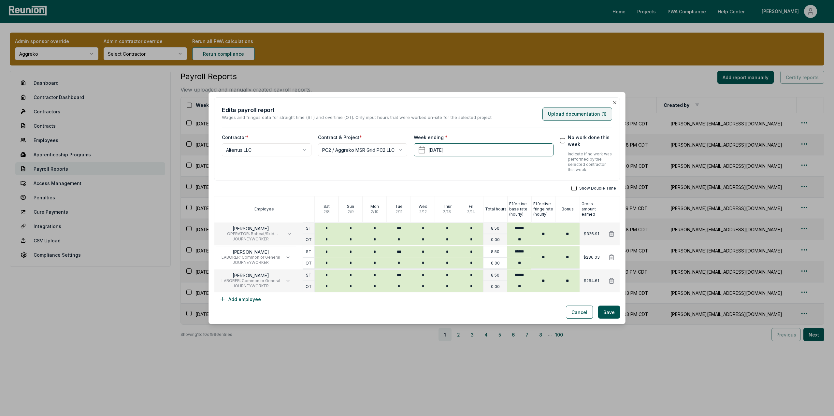
click at [563, 112] on button "Upload documentation ( 1 )" at bounding box center [578, 114] width 70 height 13
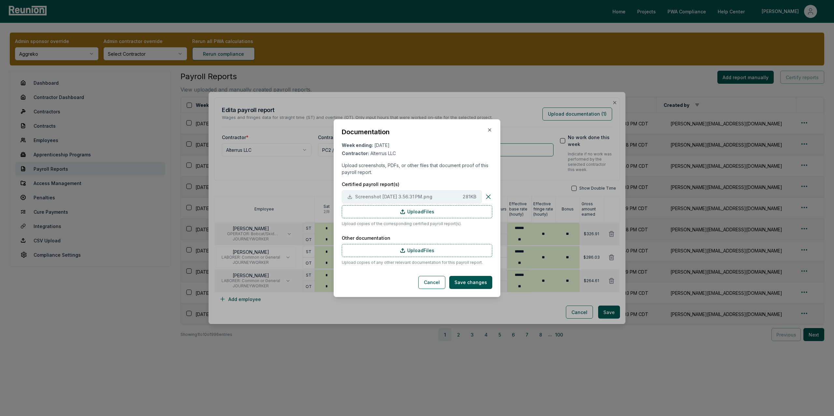
click at [386, 192] on button "Screenshot 2025-09-29 at 3.56.31 PM.png 281 KB" at bounding box center [412, 196] width 140 height 13
click at [494, 128] on div "Documentation Week ending: February 14, 2025 Contractor: Alterrus LLC Upload sc…" at bounding box center [417, 208] width 167 height 178
click at [489, 129] on icon "button" at bounding box center [489, 129] width 5 height 5
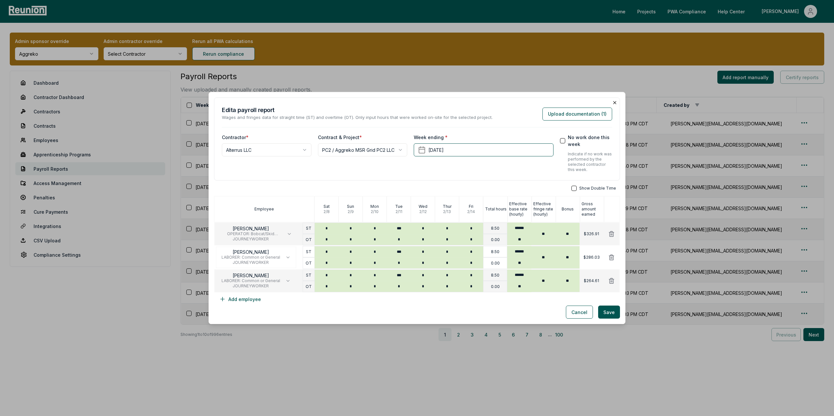
click at [615, 103] on icon "button" at bounding box center [615, 102] width 3 height 3
click at [563, 141] on button "No work done this week" at bounding box center [562, 140] width 5 height 5
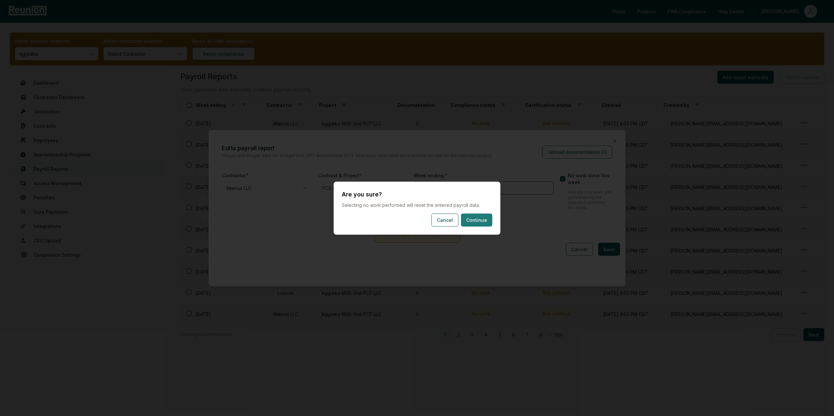
click at [482, 218] on button "Continue" at bounding box center [476, 219] width 31 height 13
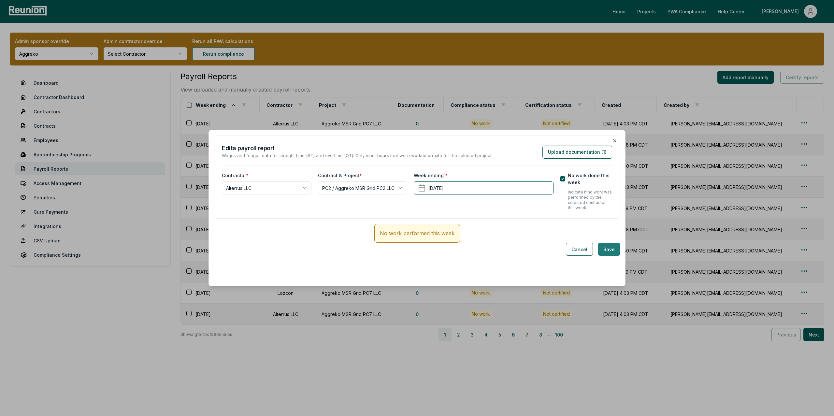
click at [614, 253] on button "Save" at bounding box center [609, 249] width 22 height 13
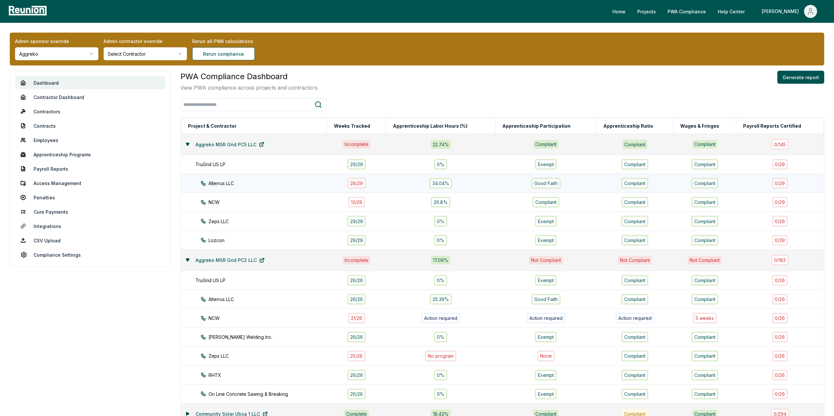
click at [359, 185] on div "28 / 29" at bounding box center [356, 183] width 19 height 11
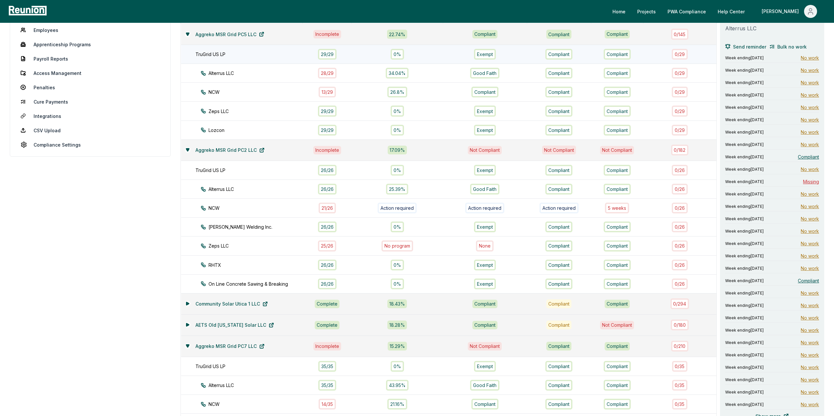
scroll to position [128, 0]
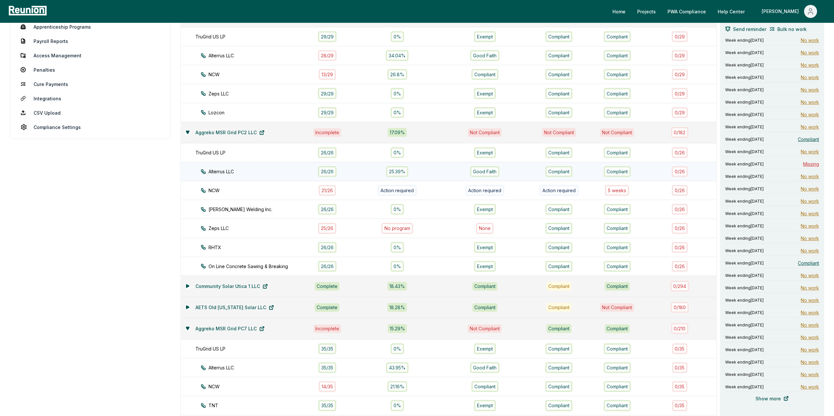
click at [332, 173] on div "26 / 26" at bounding box center [327, 171] width 19 height 11
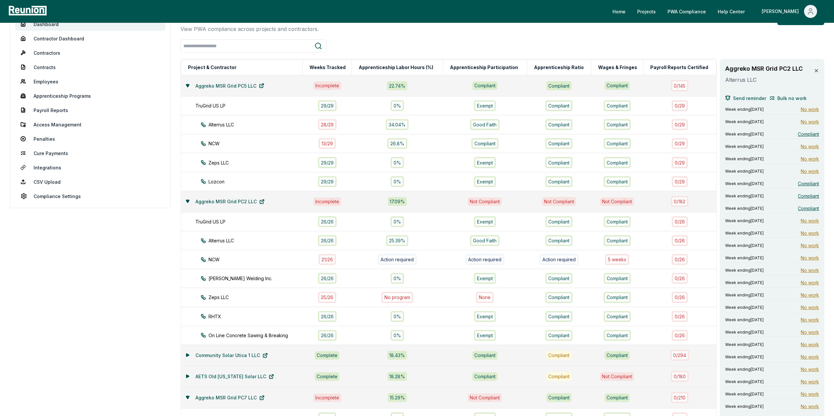
scroll to position [56, 0]
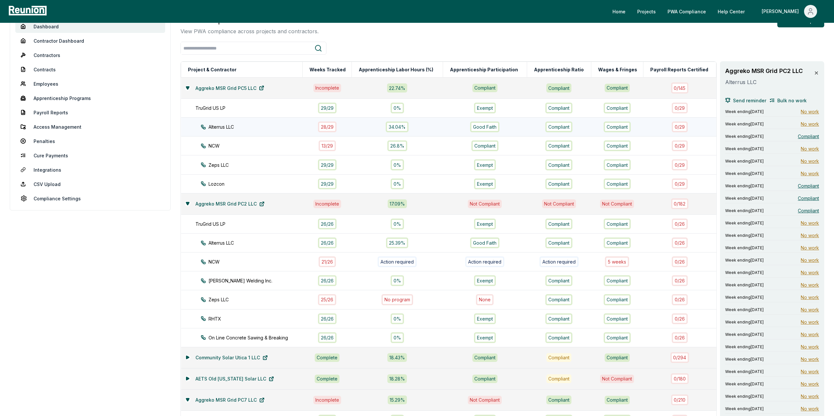
click at [329, 129] on div "28 / 29" at bounding box center [327, 127] width 19 height 11
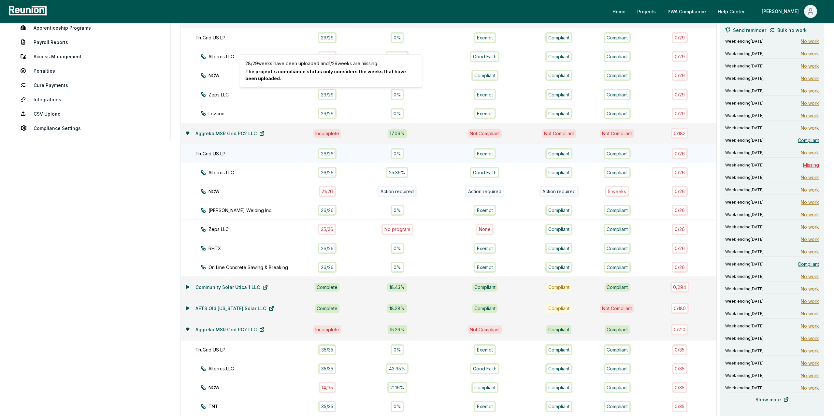
scroll to position [126, 0]
click at [335, 174] on div "26 / 26" at bounding box center [327, 173] width 19 height 11
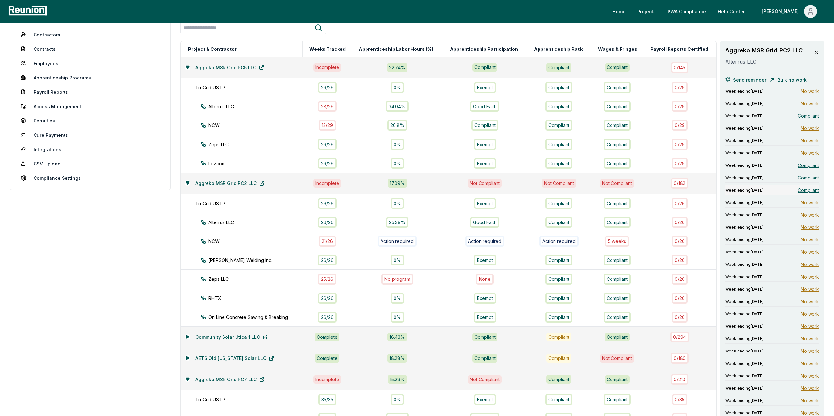
scroll to position [76, 0]
click at [808, 116] on span "Compliant" at bounding box center [808, 116] width 21 height 7
click at [812, 165] on span "Compliant" at bounding box center [808, 166] width 21 height 7
click at [810, 181] on span "Compliant" at bounding box center [808, 178] width 21 height 7
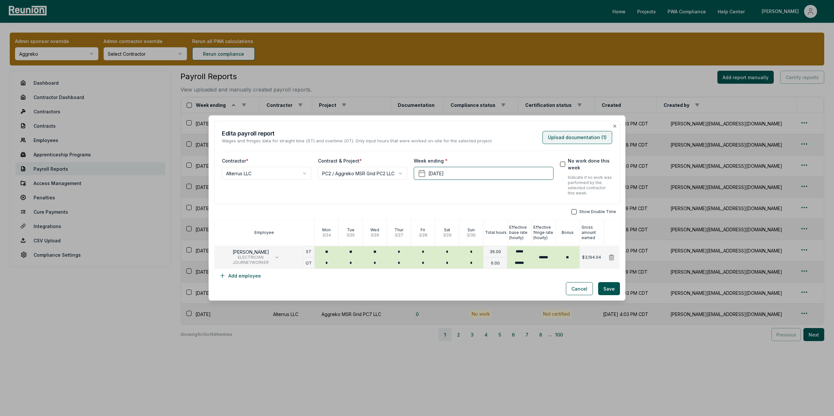
click at [569, 135] on button "Upload documentation ( 1 )" at bounding box center [578, 137] width 70 height 13
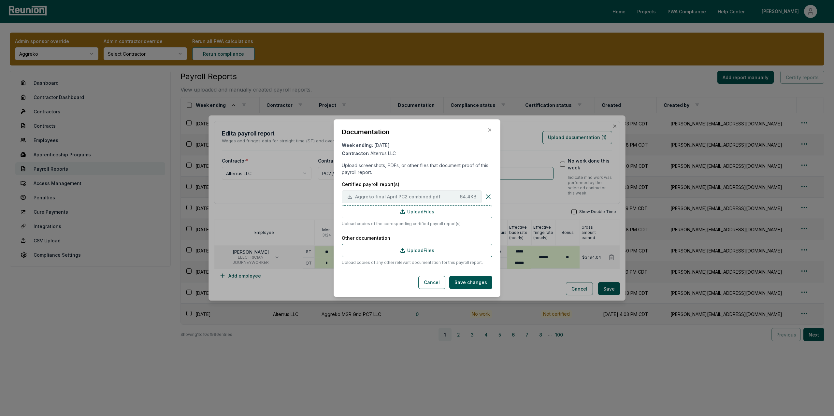
click at [409, 195] on span "Aggreko final April PC2 combined.pdf" at bounding box center [406, 196] width 102 height 7
click at [491, 131] on icon "button" at bounding box center [489, 129] width 5 height 5
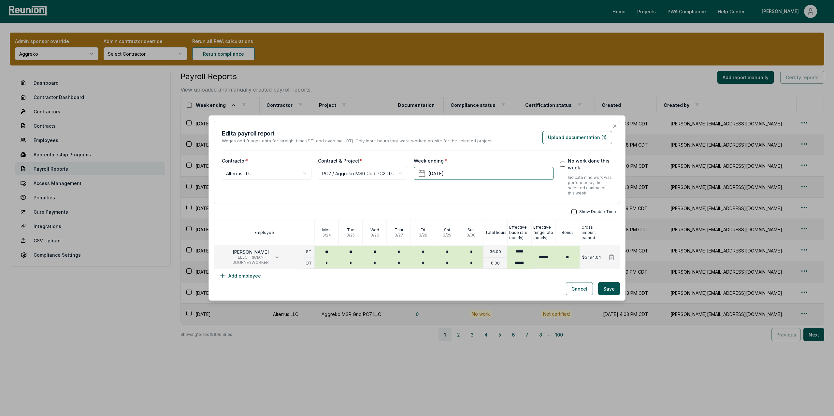
click at [563, 166] on button "No work done this week" at bounding box center [562, 164] width 5 height 5
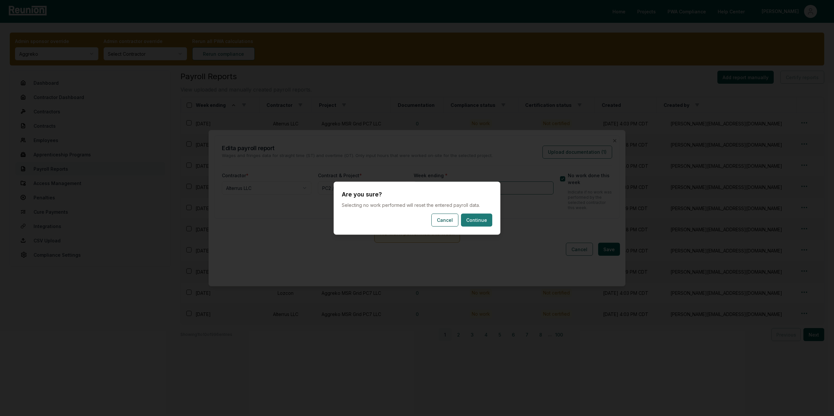
click at [462, 216] on button "Continue" at bounding box center [476, 219] width 31 height 13
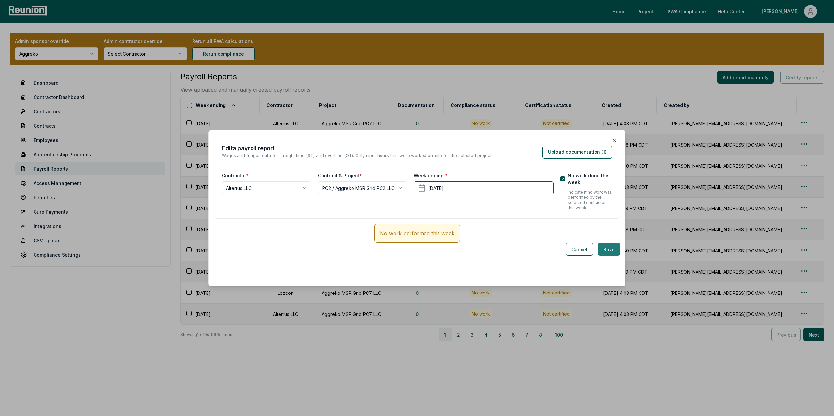
click at [606, 251] on button "Save" at bounding box center [609, 249] width 22 height 13
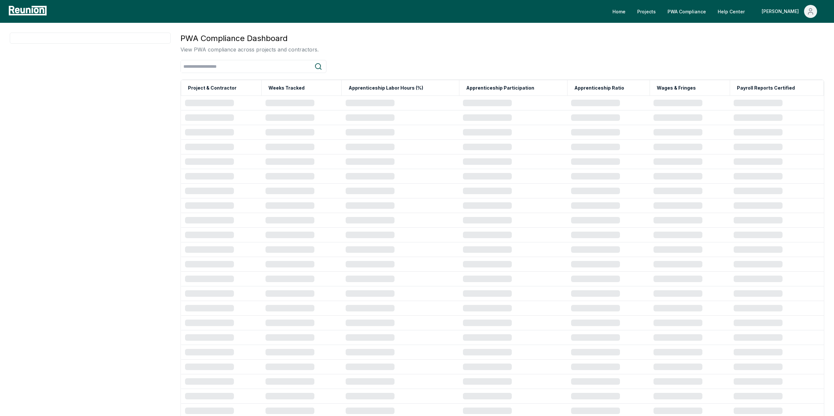
scroll to position [115, 0]
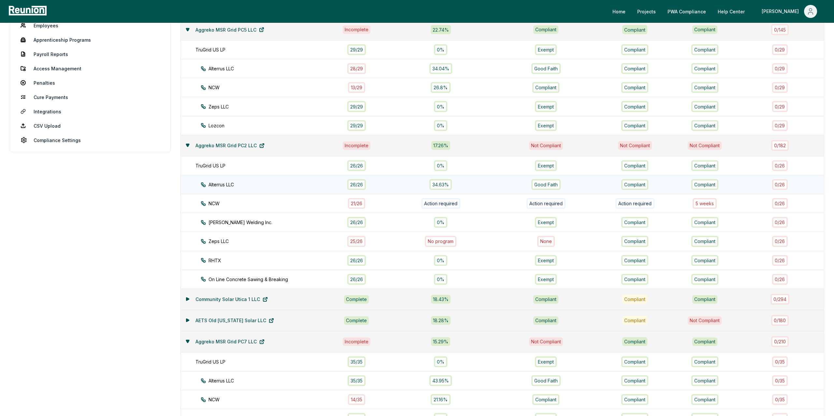
click at [359, 186] on div "26 / 26" at bounding box center [356, 184] width 19 height 11
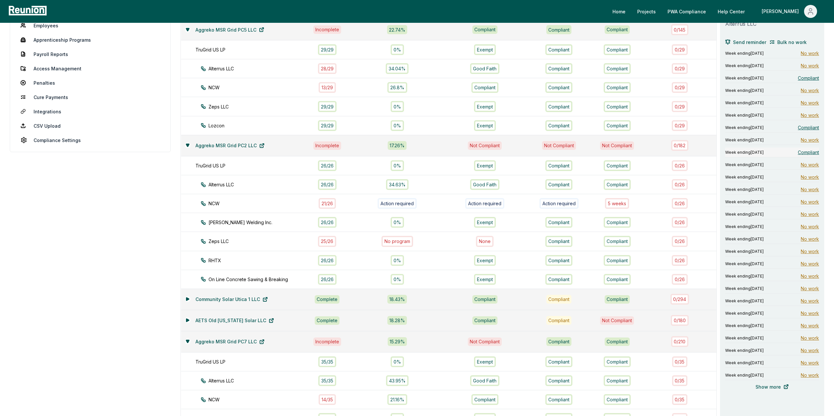
click at [810, 153] on span "Compliant" at bounding box center [808, 152] width 21 height 7
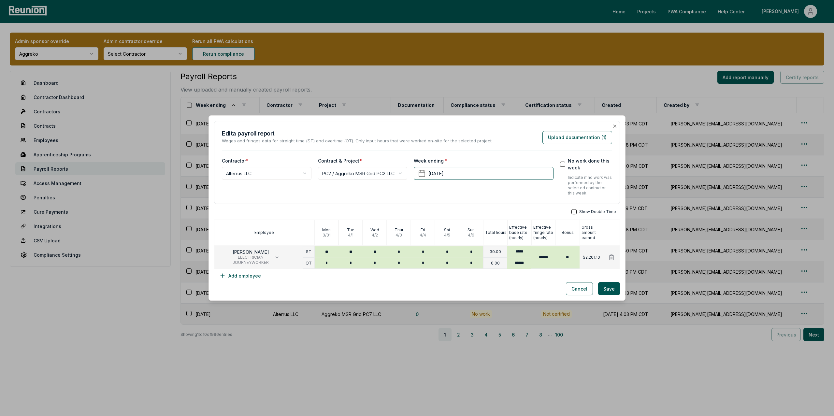
click at [563, 166] on button "No work done this week" at bounding box center [562, 164] width 5 height 5
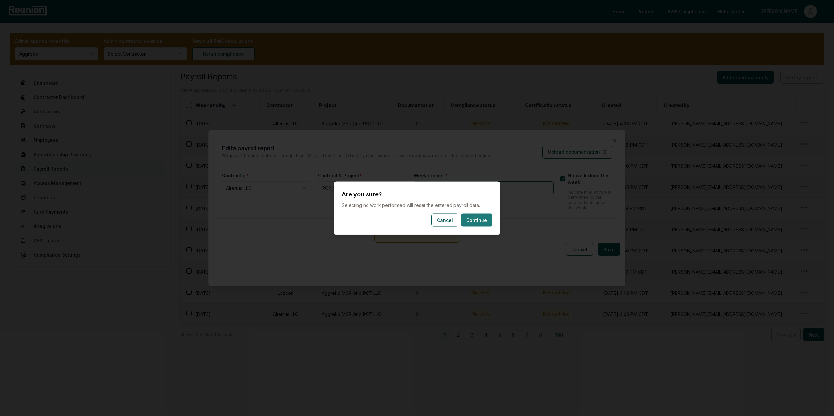
click at [486, 225] on button "Continue" at bounding box center [476, 219] width 31 height 13
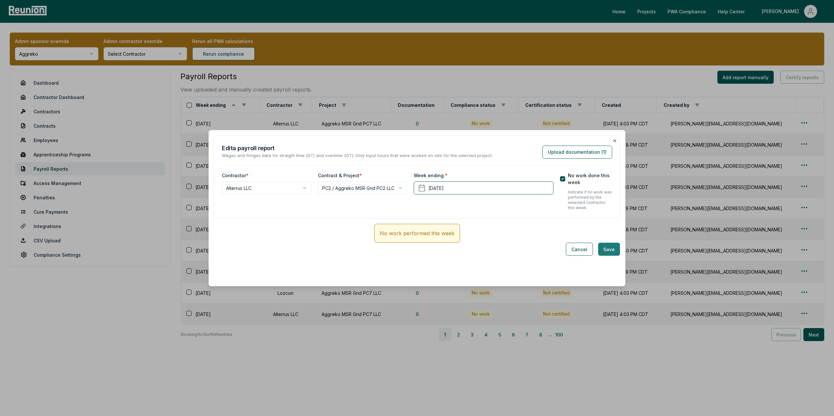
click at [610, 250] on button "Save" at bounding box center [609, 249] width 22 height 13
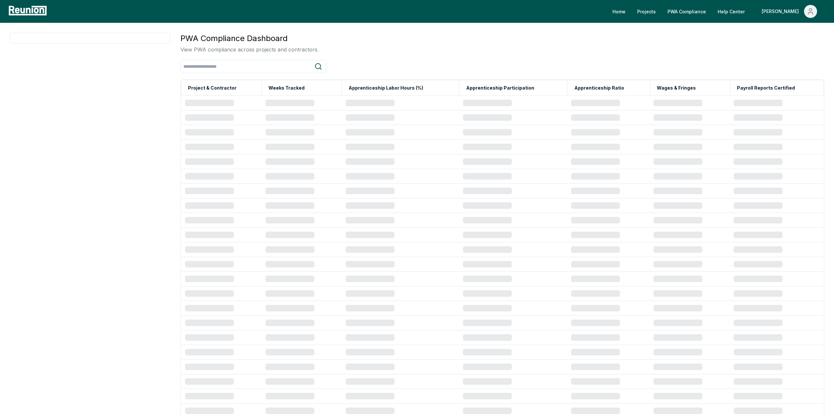
scroll to position [115, 0]
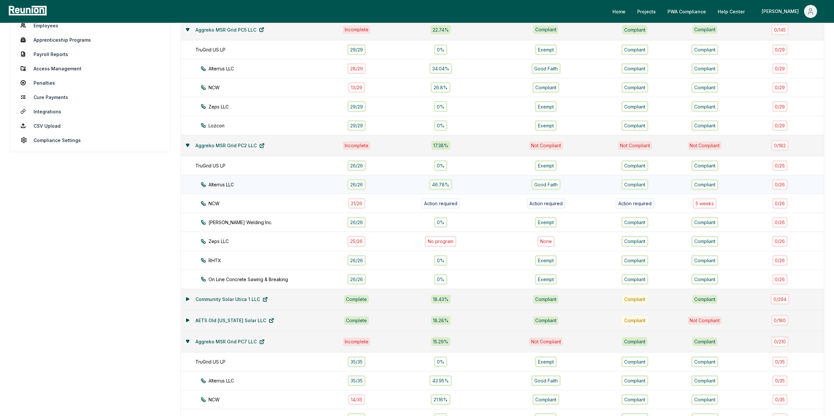
click at [355, 181] on div "26 / 26" at bounding box center [356, 184] width 19 height 11
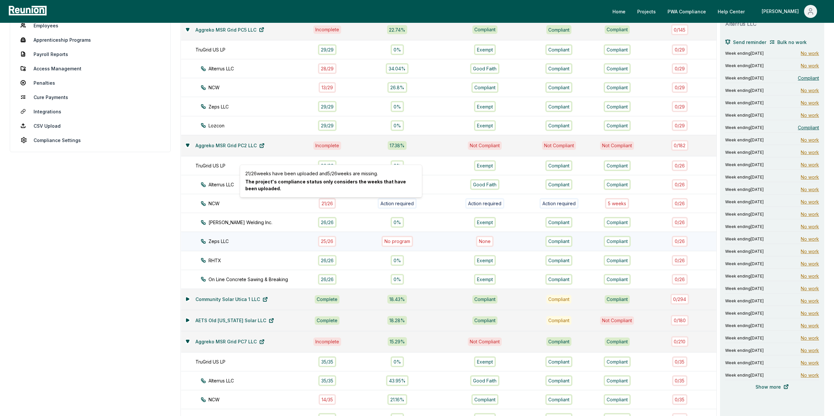
click at [330, 243] on div "25 / 26" at bounding box center [327, 241] width 18 height 11
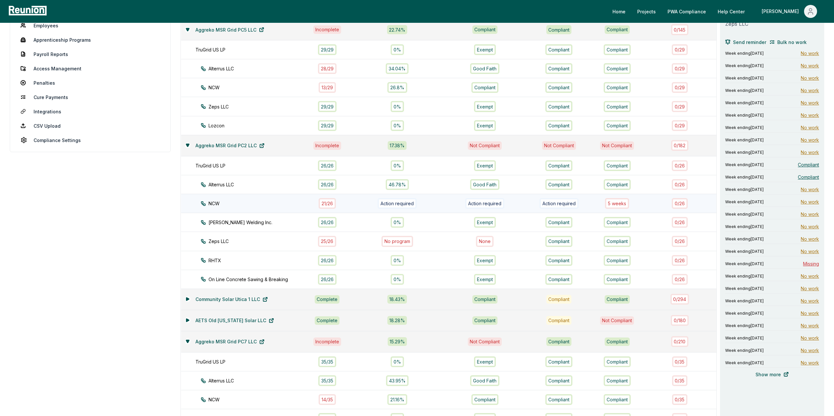
click at [322, 201] on div "21 / 26" at bounding box center [327, 203] width 17 height 11
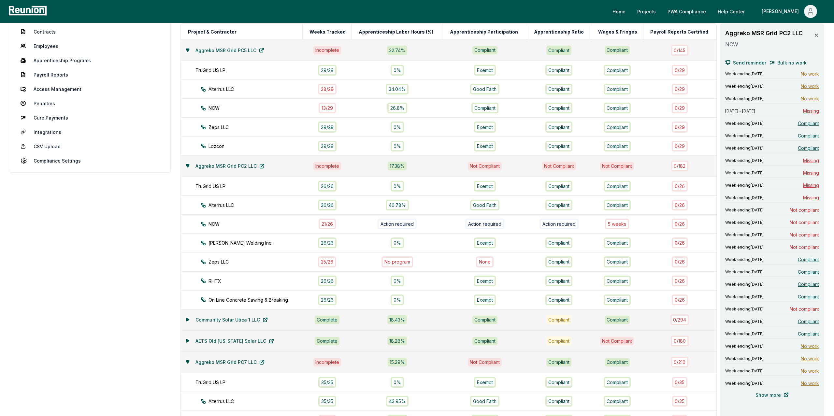
scroll to position [123, 0]
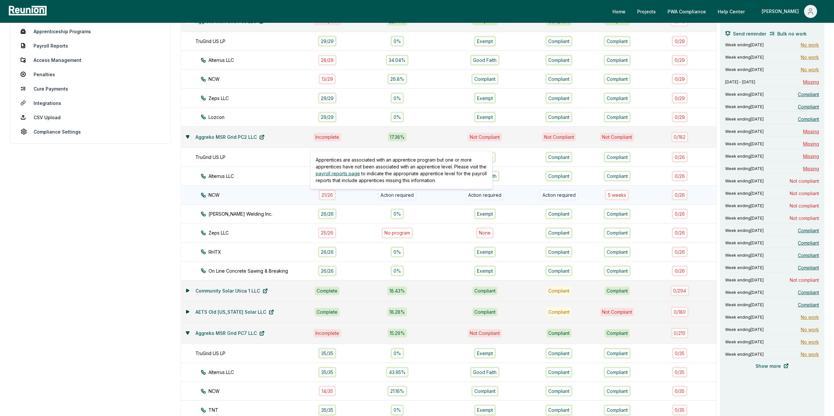
click at [406, 197] on div "Action required" at bounding box center [397, 195] width 39 height 11
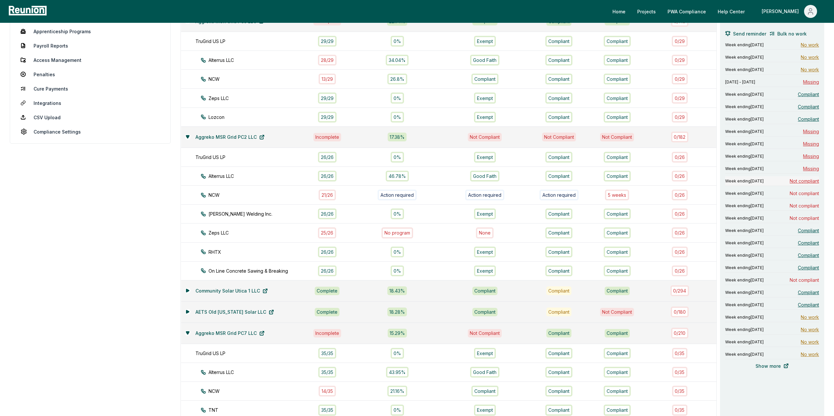
click at [804, 180] on span "Not compliant" at bounding box center [804, 181] width 29 height 7
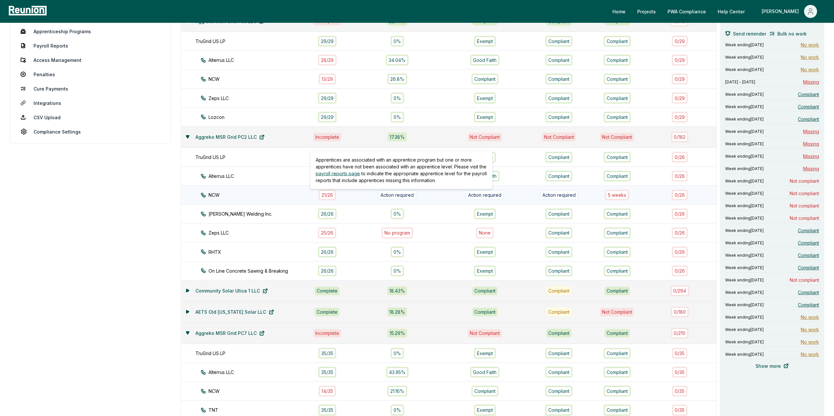
click at [396, 197] on div "Action required" at bounding box center [397, 195] width 39 height 11
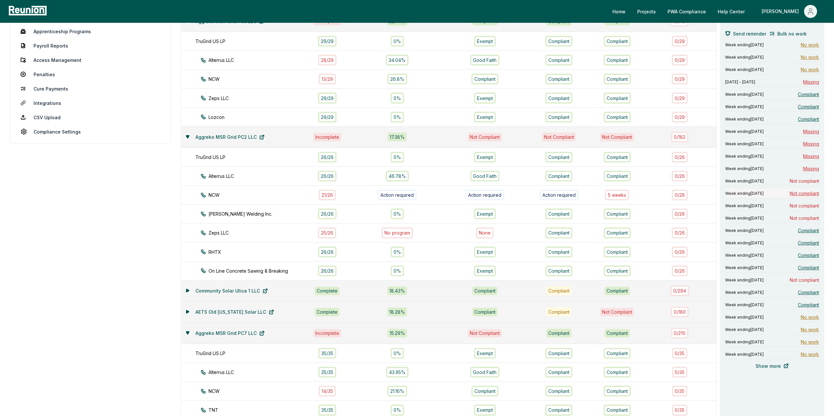
click at [799, 197] on span "Not compliant" at bounding box center [804, 193] width 29 height 7
click at [809, 203] on span "Not compliant" at bounding box center [804, 205] width 29 height 7
click at [810, 222] on span "Not compliant" at bounding box center [804, 218] width 29 height 7
click at [805, 283] on span "Not compliant" at bounding box center [804, 280] width 29 height 7
click at [811, 181] on span "Not compliant" at bounding box center [804, 181] width 29 height 7
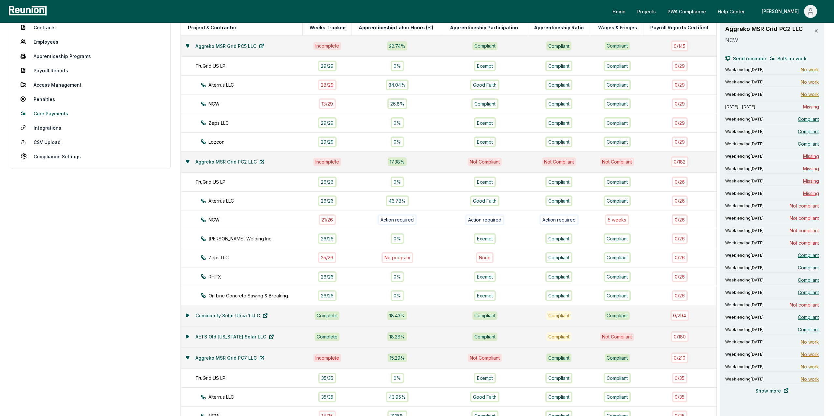
scroll to position [0, 0]
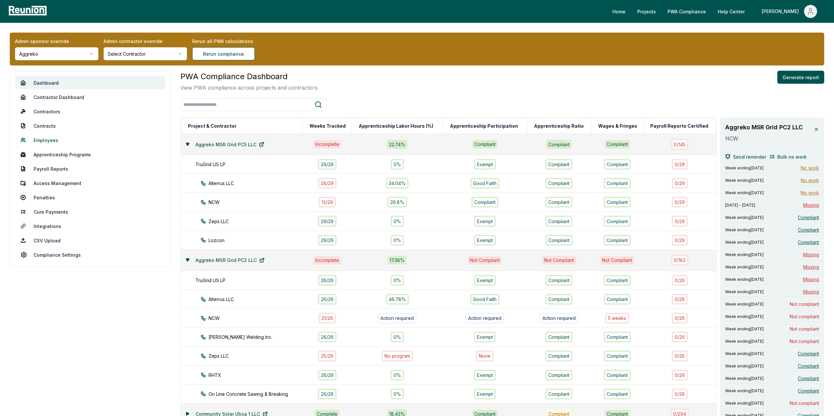
click at [53, 136] on link "Employees" at bounding box center [90, 140] width 150 height 13
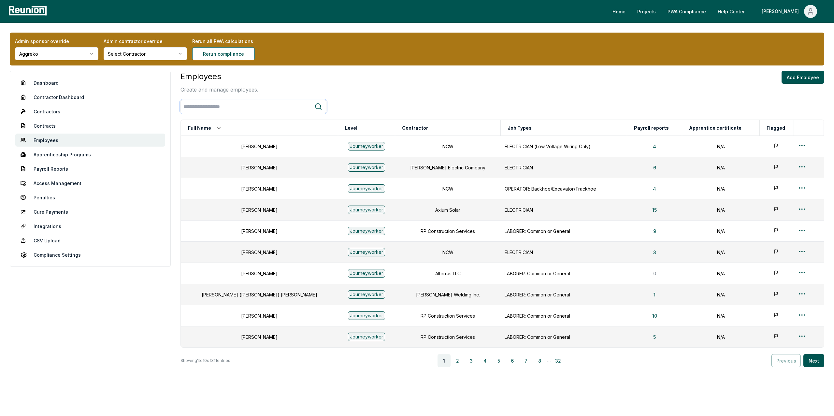
click at [222, 106] on input "search" at bounding box center [248, 107] width 134 height 12
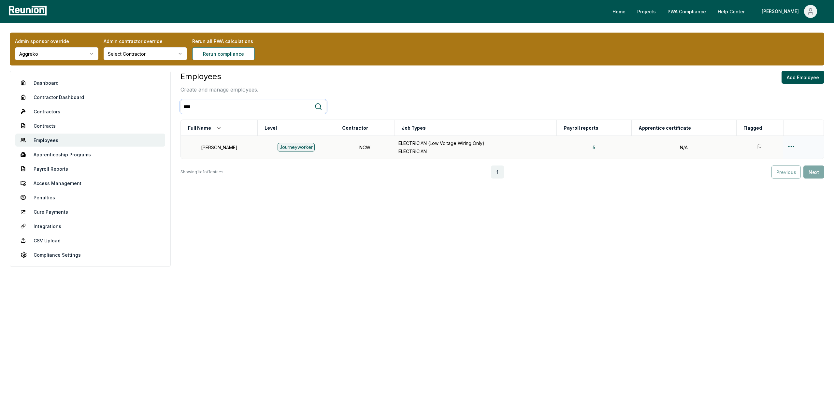
type input "****"
click at [790, 146] on html "Please visit us on your desktop We're working on making our marketplace mobile-…" at bounding box center [417, 208] width 834 height 416
click at [777, 171] on div "Edit" at bounding box center [791, 172] width 62 height 11
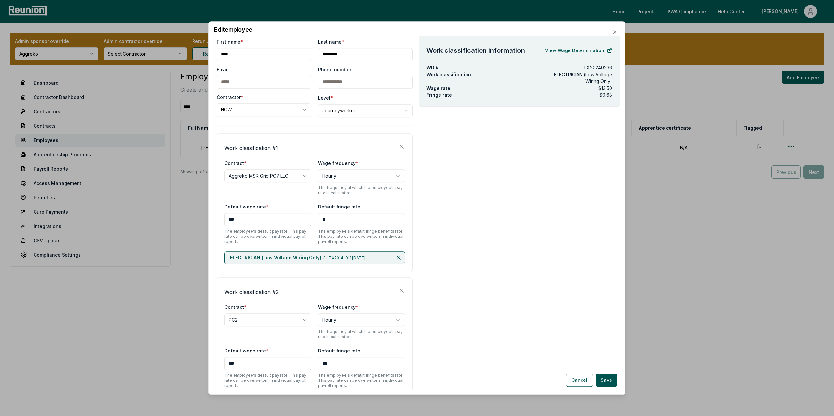
scroll to position [64, 0]
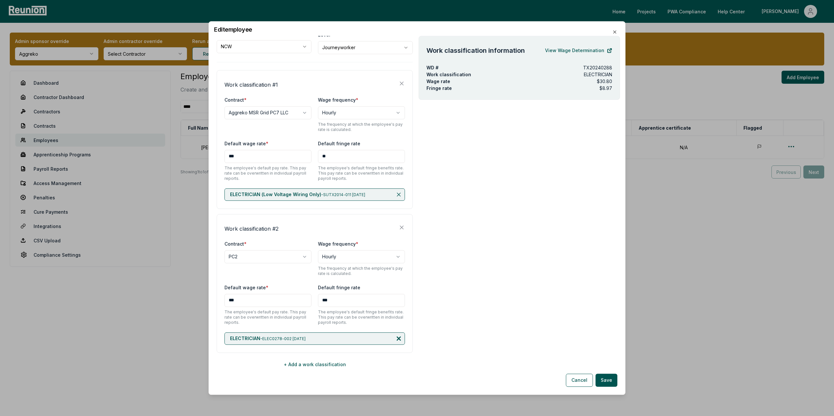
click at [399, 338] on icon at bounding box center [398, 338] width 3 height 3
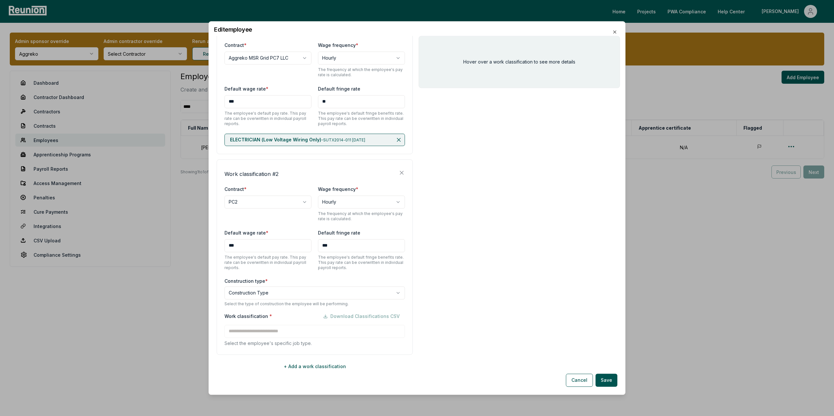
scroll to position [120, 0]
click at [244, 291] on body "**********" at bounding box center [417, 208] width 834 height 416
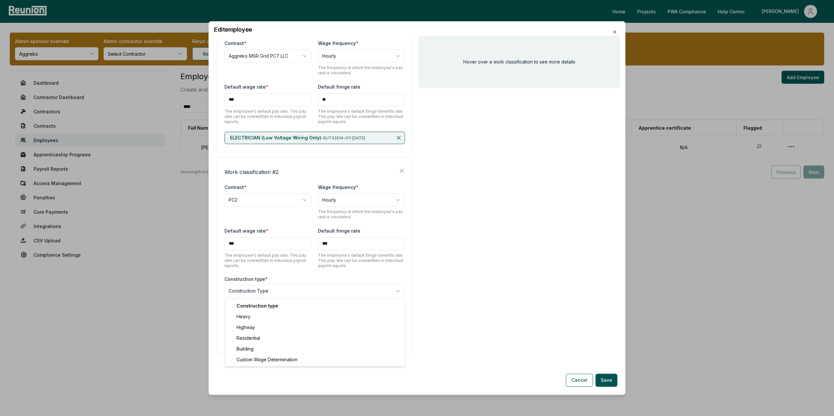
select select "********"
click at [251, 331] on div "Work classification * Download Classifications CSV * includes footnote * detail…" at bounding box center [315, 388] width 181 height 160
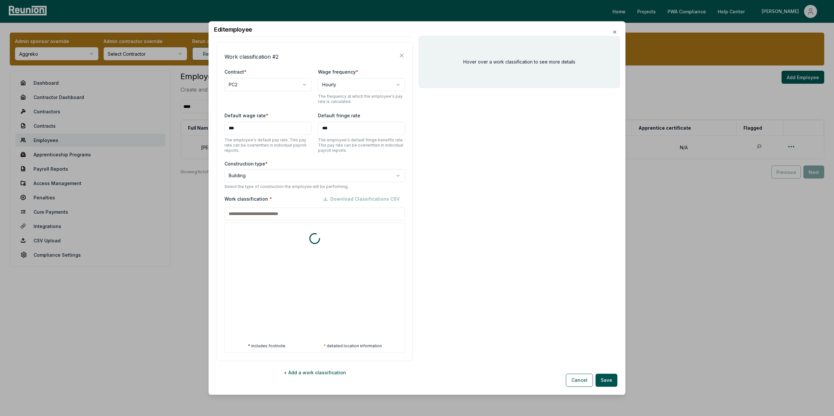
scroll to position [244, 0]
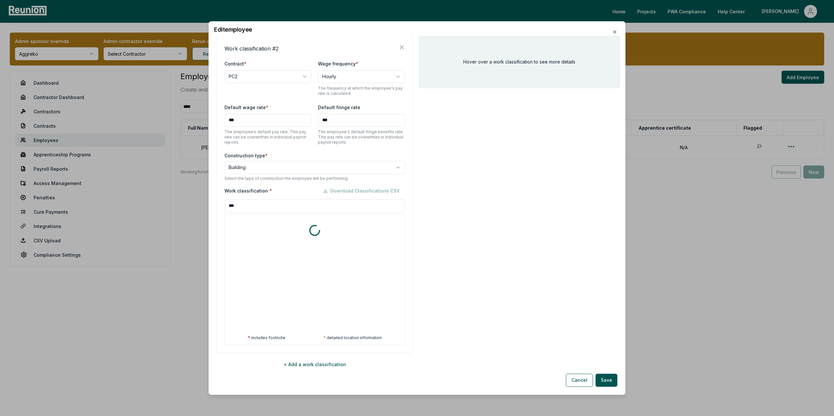
type input "****"
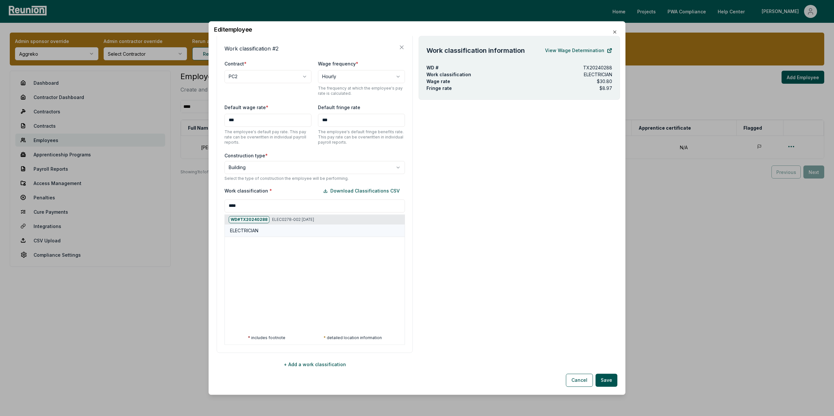
click at [270, 229] on div "ELECTRICIAN" at bounding box center [316, 230] width 172 height 7
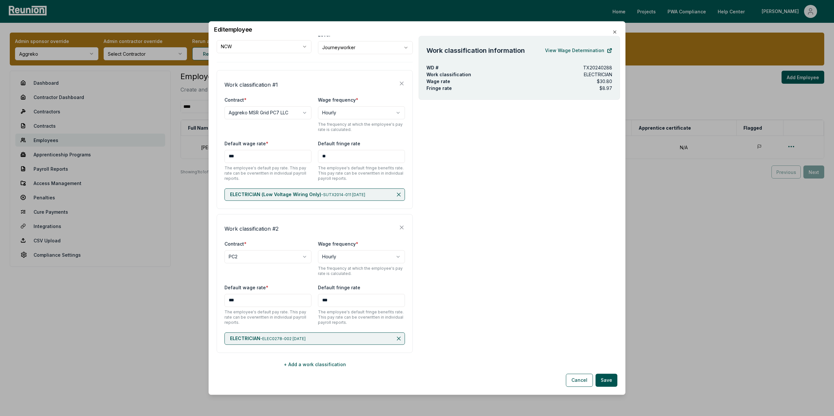
scroll to position [64, 0]
click at [615, 34] on icon "button" at bounding box center [614, 31] width 5 height 5
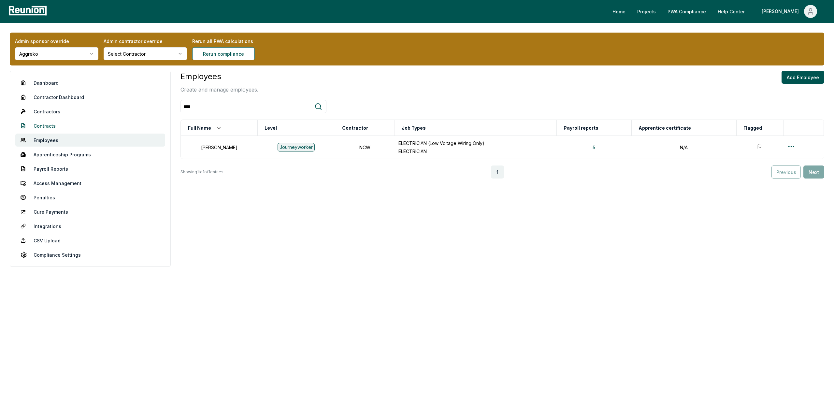
click at [41, 125] on link "Contracts" at bounding box center [90, 125] width 150 height 13
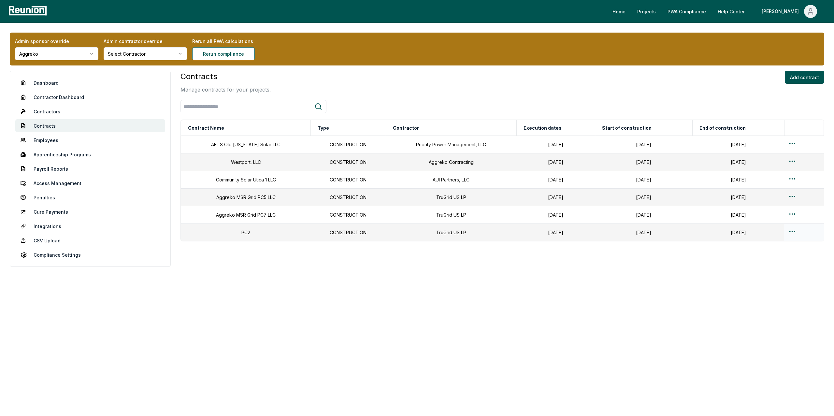
click at [792, 236] on html "Please visit us on your desktop We're working on making our marketplace mobile-…" at bounding box center [417, 208] width 834 height 416
click at [784, 258] on div "Edit" at bounding box center [792, 260] width 62 height 11
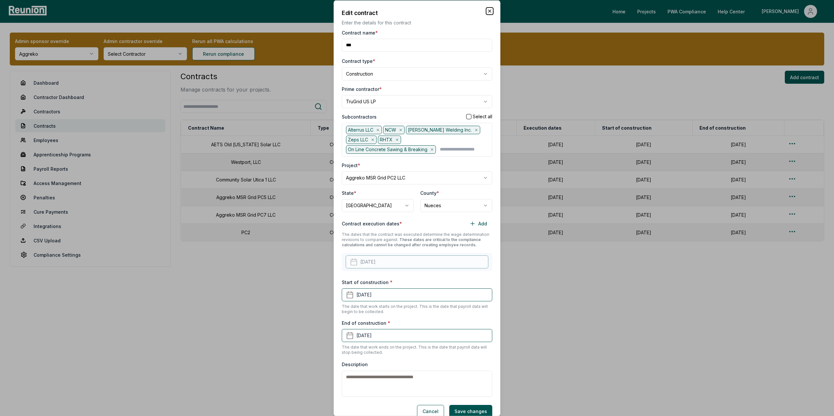
click at [492, 8] on icon "button" at bounding box center [489, 10] width 5 height 5
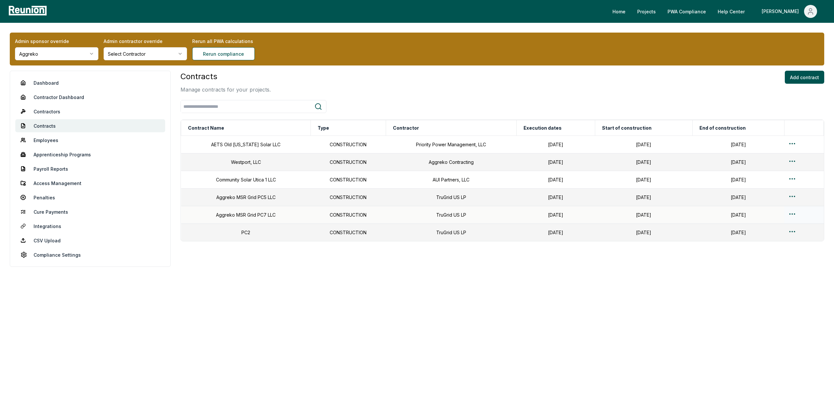
click at [793, 216] on html "Please visit us on your desktop We're working on making our marketplace mobile-…" at bounding box center [417, 208] width 834 height 416
click at [768, 240] on div "Edit" at bounding box center [792, 242] width 62 height 11
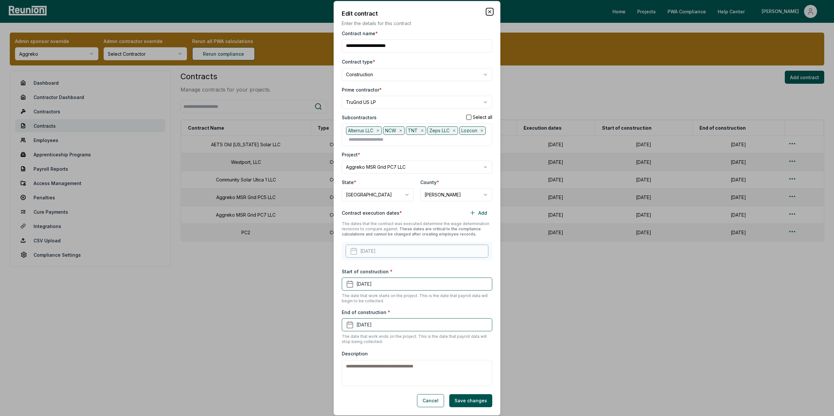
click at [489, 11] on icon "button" at bounding box center [490, 11] width 3 height 3
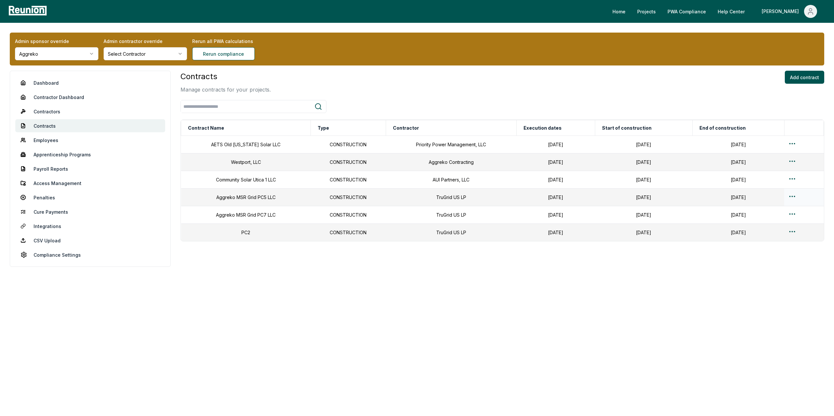
click at [791, 199] on html "Please visit us on your desktop We're working on making our marketplace mobile-…" at bounding box center [417, 208] width 834 height 416
click at [770, 223] on div "Edit" at bounding box center [792, 224] width 62 height 11
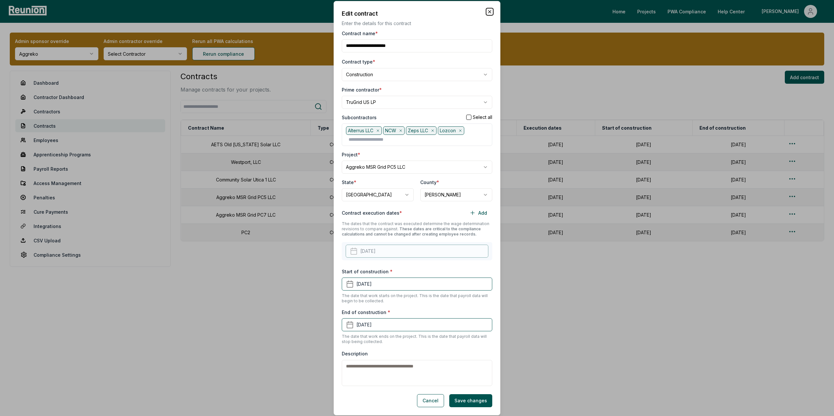
click at [487, 10] on icon "button" at bounding box center [489, 11] width 5 height 5
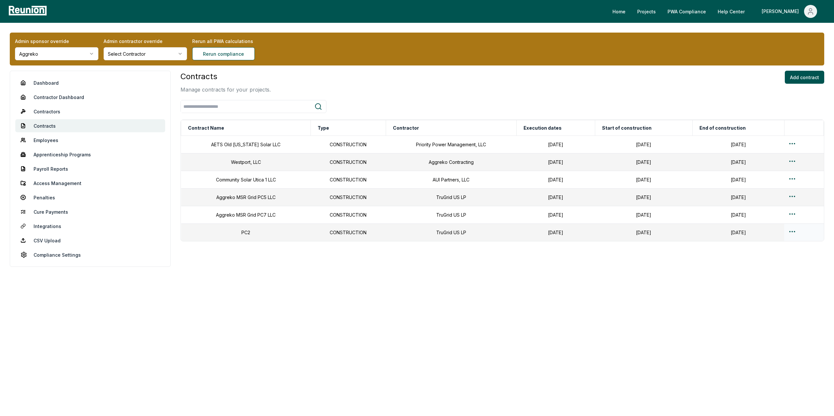
click at [795, 237] on html "Please visit us on your desktop We're working on making our marketplace mobile-…" at bounding box center [417, 208] width 834 height 416
click at [781, 259] on div "Edit" at bounding box center [792, 260] width 62 height 11
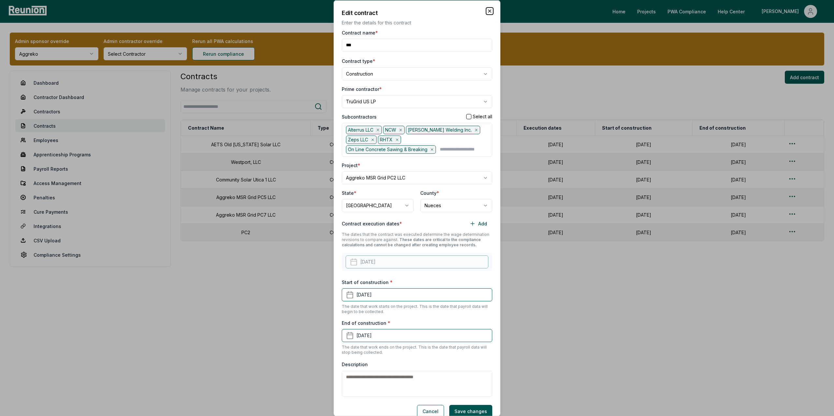
click at [491, 13] on icon "button" at bounding box center [489, 10] width 5 height 5
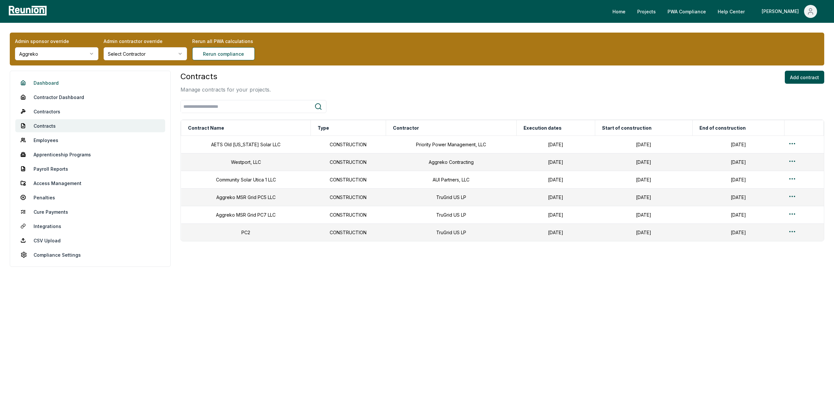
click at [36, 86] on link "Dashboard" at bounding box center [90, 82] width 150 height 13
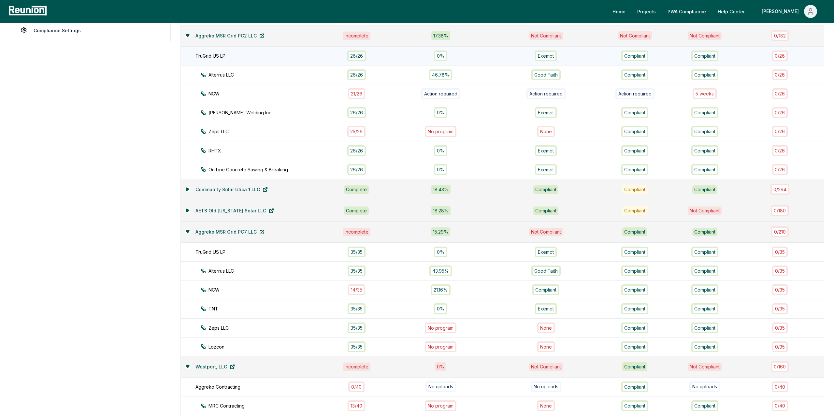
scroll to position [223, 0]
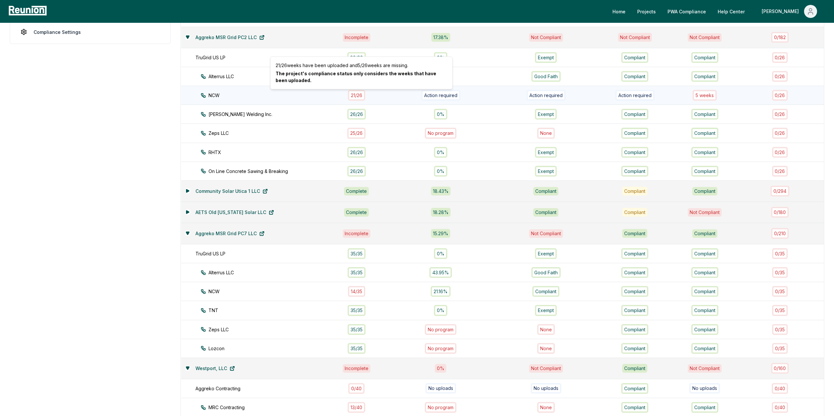
click at [363, 98] on div "21 / 26" at bounding box center [356, 95] width 17 height 11
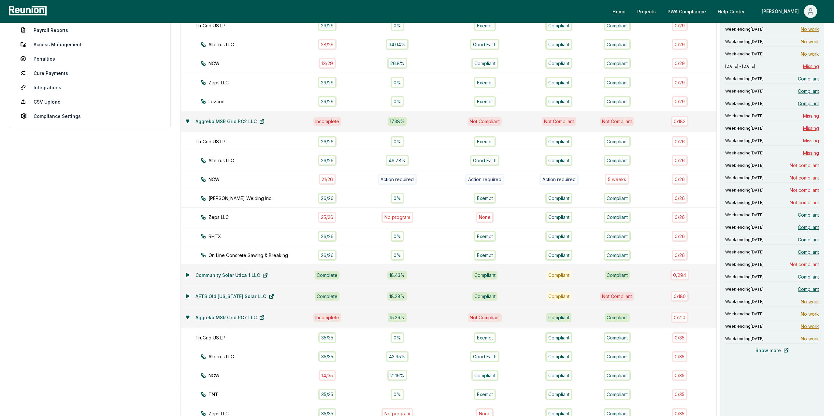
scroll to position [136, 0]
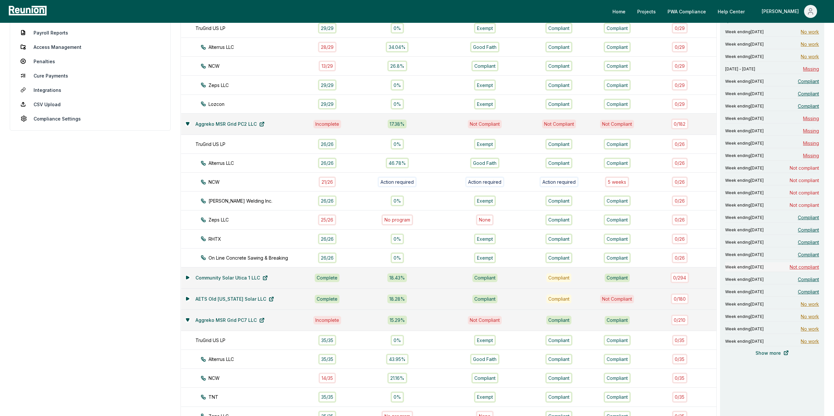
click at [801, 270] on span "Not compliant" at bounding box center [804, 267] width 29 height 7
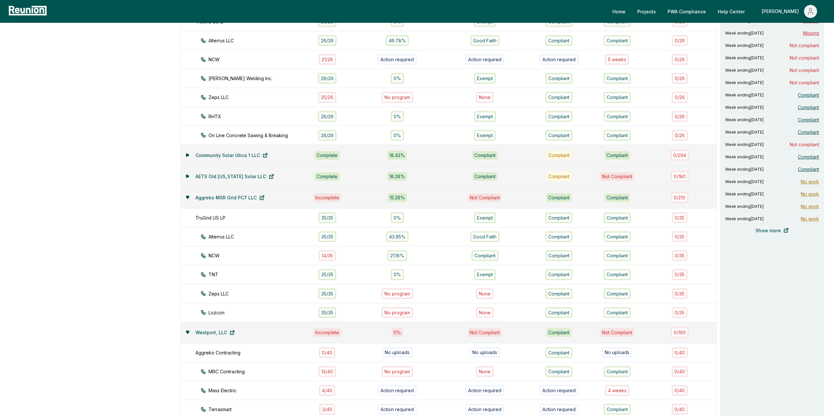
scroll to position [285, 0]
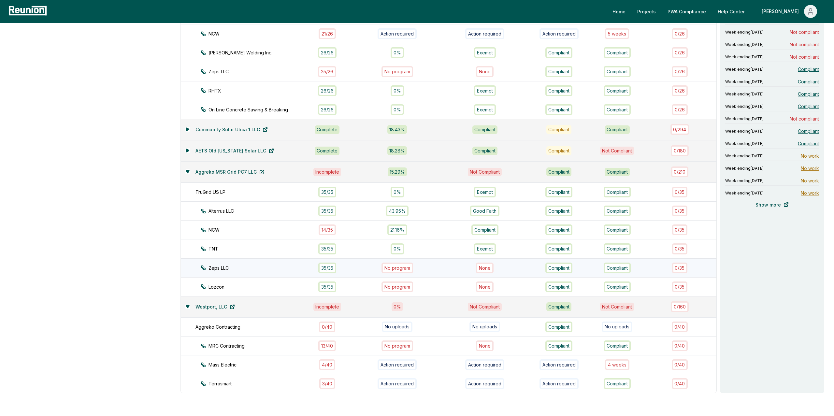
click at [332, 270] on div "35 / 35" at bounding box center [327, 268] width 18 height 11
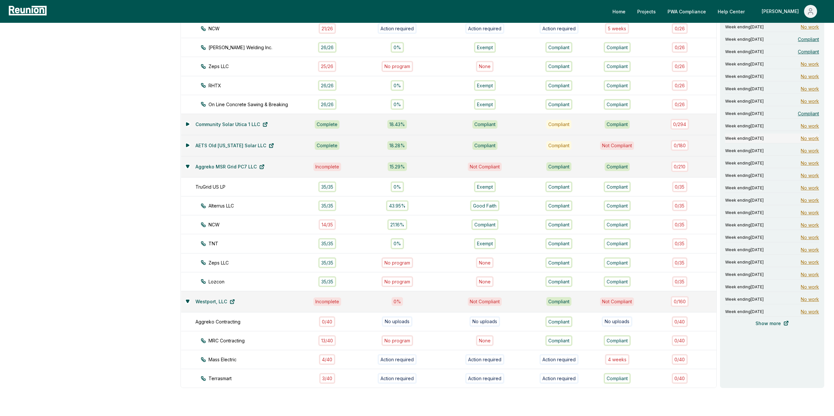
scroll to position [327, 0]
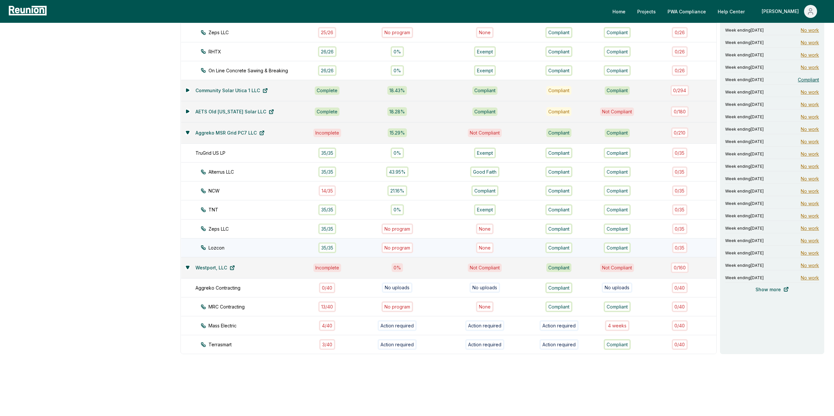
click at [336, 246] on div "35 / 35" at bounding box center [327, 247] width 18 height 11
click at [189, 265] on button at bounding box center [187, 267] width 5 height 5
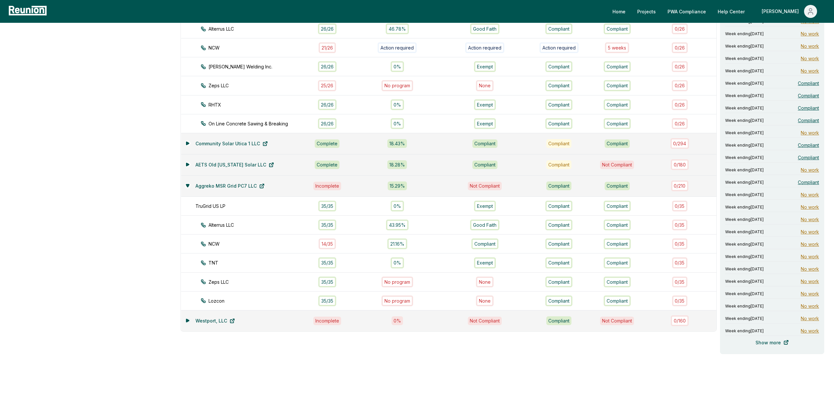
scroll to position [274, 0]
click at [333, 281] on div "35 / 35" at bounding box center [327, 282] width 18 height 11
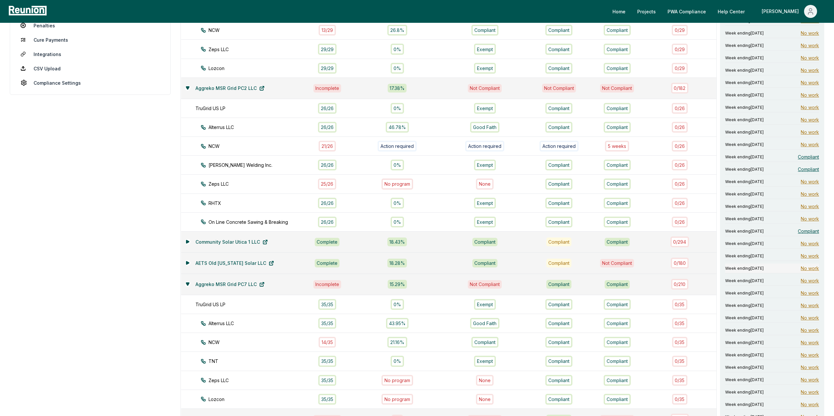
scroll to position [157, 0]
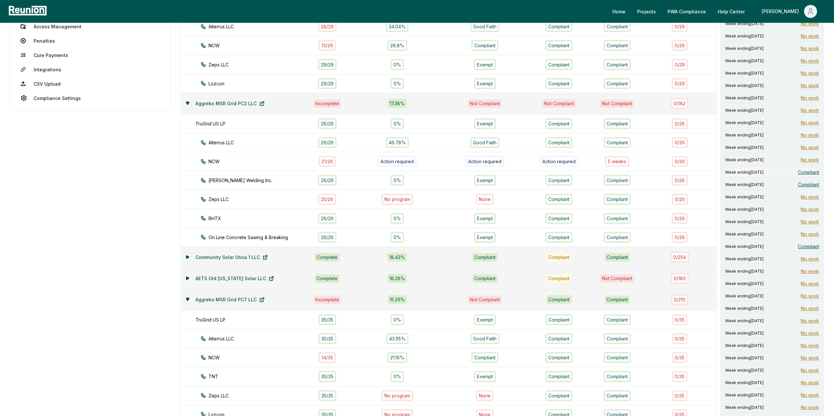
click at [816, 173] on span "Compliant" at bounding box center [808, 172] width 21 height 7
click at [806, 185] on span "Compliant" at bounding box center [808, 184] width 21 height 7
click at [807, 250] on span "Compliant" at bounding box center [808, 246] width 21 height 7
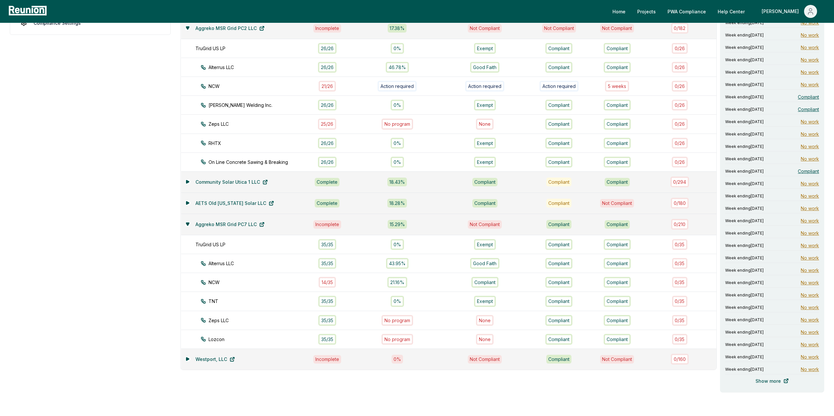
scroll to position [232, 0]
click at [330, 342] on div "35 / 35" at bounding box center [327, 339] width 18 height 11
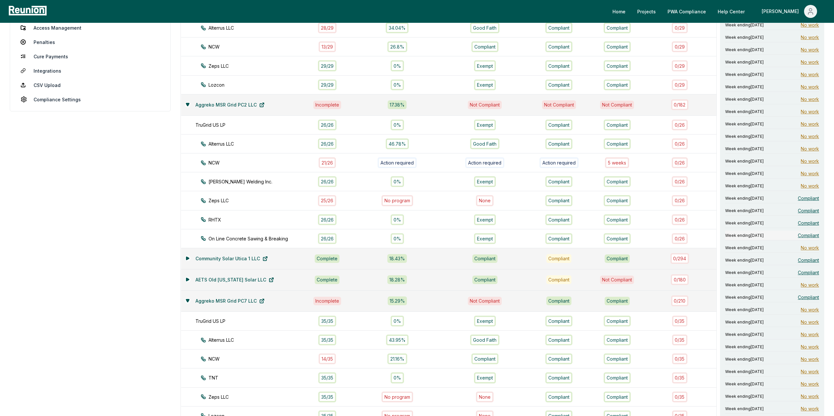
scroll to position [146, 0]
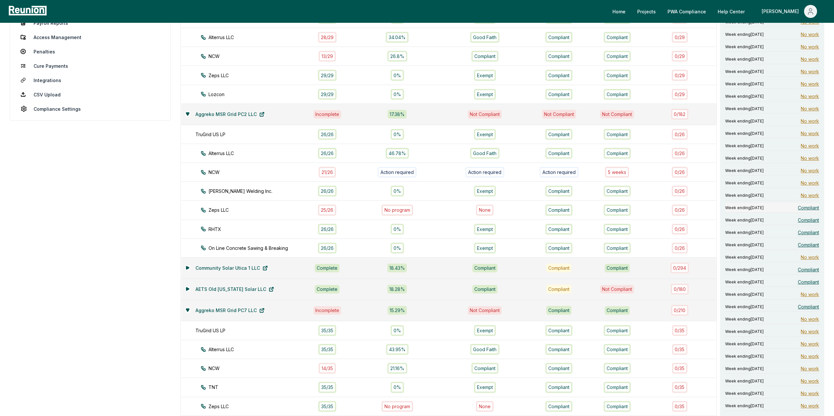
click at [807, 209] on span "Compliant" at bounding box center [808, 207] width 21 height 7
click at [806, 223] on span "Compliant" at bounding box center [808, 220] width 21 height 7
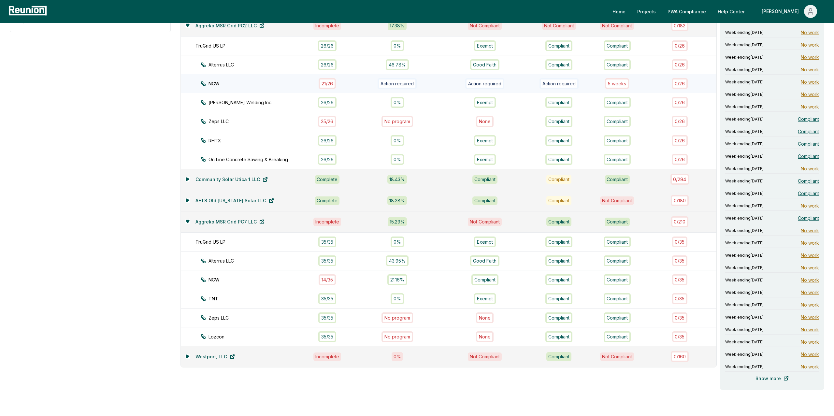
scroll to position [241, 0]
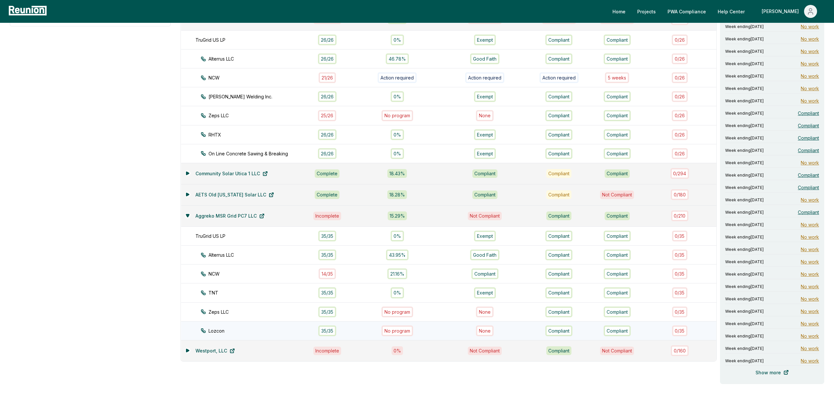
click at [330, 329] on div "35 / 35" at bounding box center [327, 331] width 18 height 11
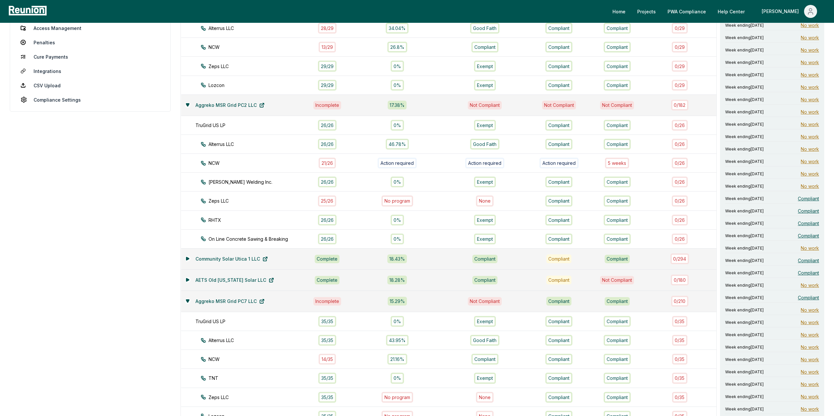
scroll to position [151, 0]
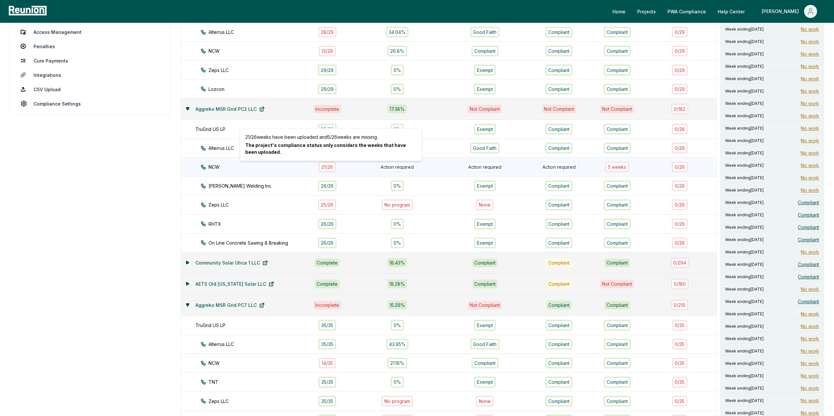
click at [333, 168] on div "21 / 26" at bounding box center [327, 167] width 17 height 11
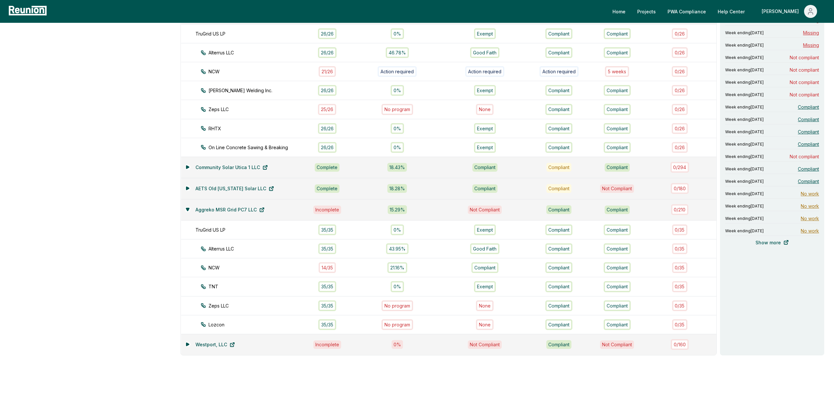
scroll to position [250, 0]
click at [336, 267] on div "14 / 35" at bounding box center [327, 266] width 17 height 11
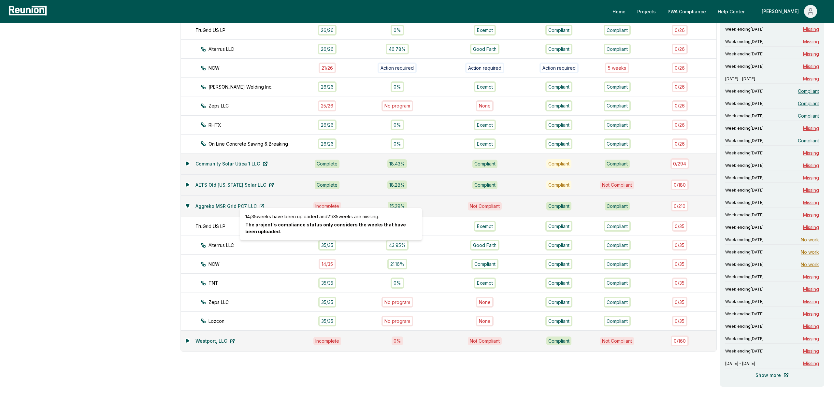
scroll to position [277, 0]
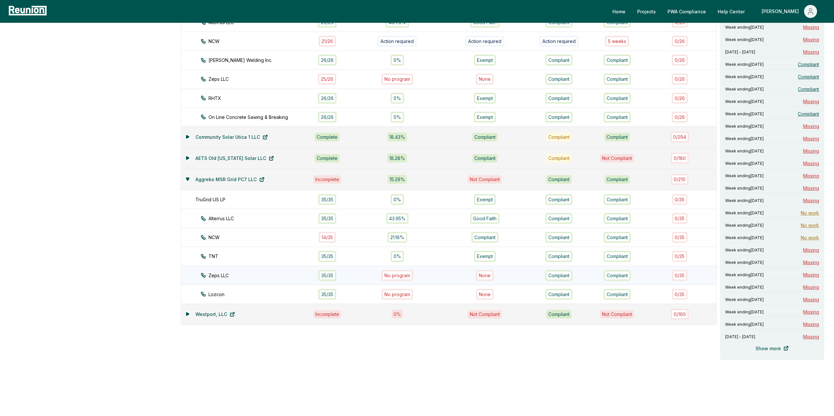
click at [331, 278] on div "35 / 35" at bounding box center [327, 275] width 18 height 11
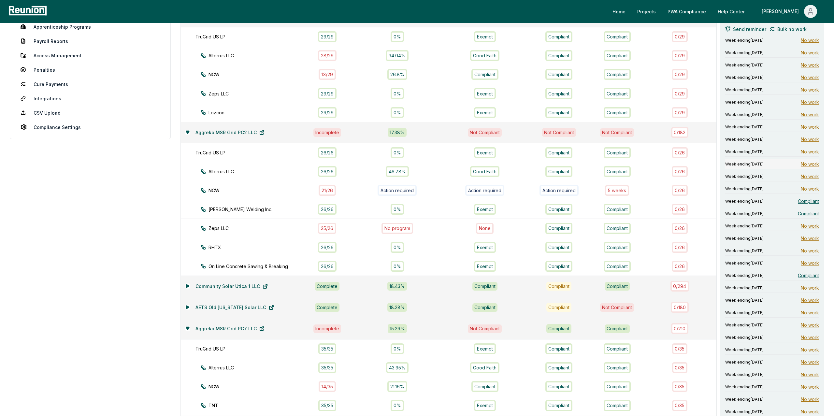
scroll to position [126, 0]
click at [806, 204] on span "Compliant" at bounding box center [808, 202] width 21 height 7
click at [811, 213] on span "Compliant" at bounding box center [808, 215] width 21 height 7
click at [809, 205] on span "Compliant" at bounding box center [808, 202] width 21 height 7
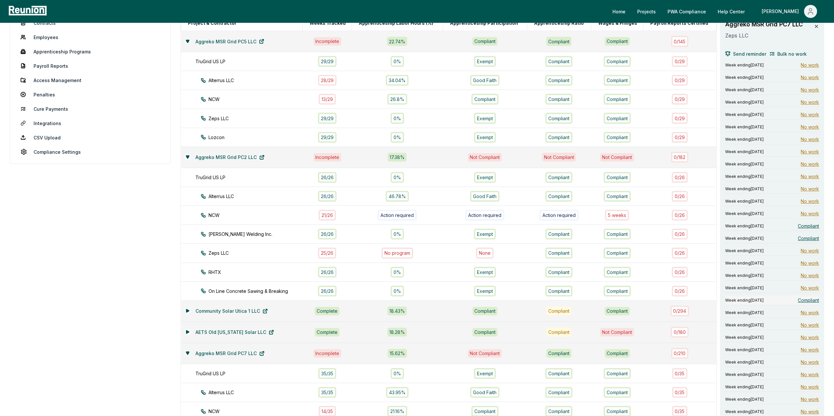
click at [808, 302] on span "Compliant" at bounding box center [808, 300] width 21 height 7
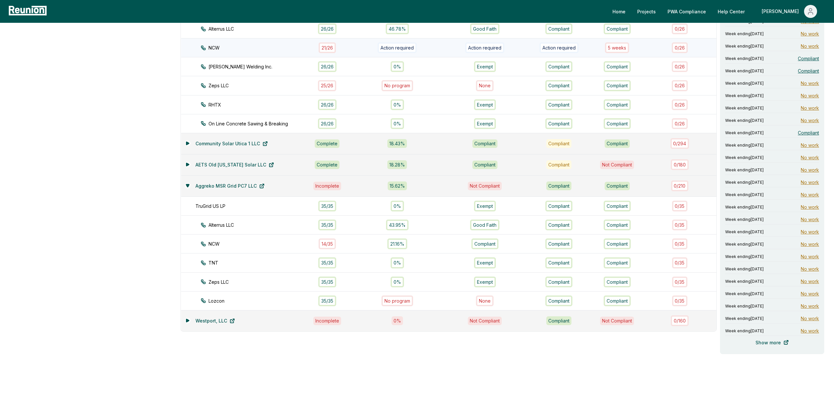
scroll to position [274, 0]
click at [332, 280] on div "35 / 35" at bounding box center [327, 282] width 18 height 11
click at [332, 299] on div "35 / 35" at bounding box center [327, 301] width 18 height 11
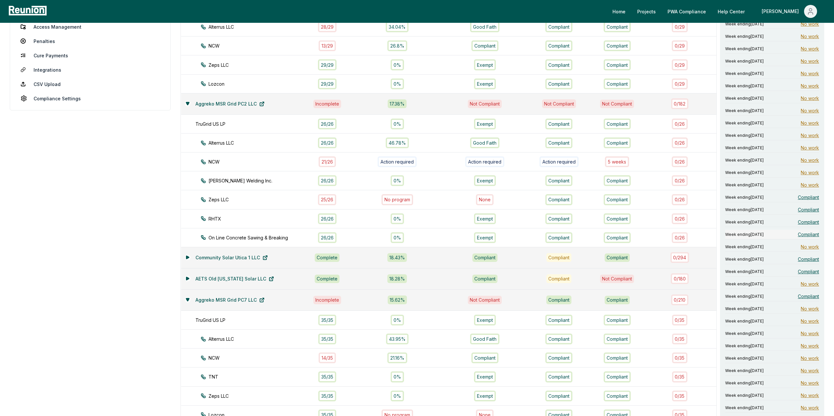
scroll to position [145, 0]
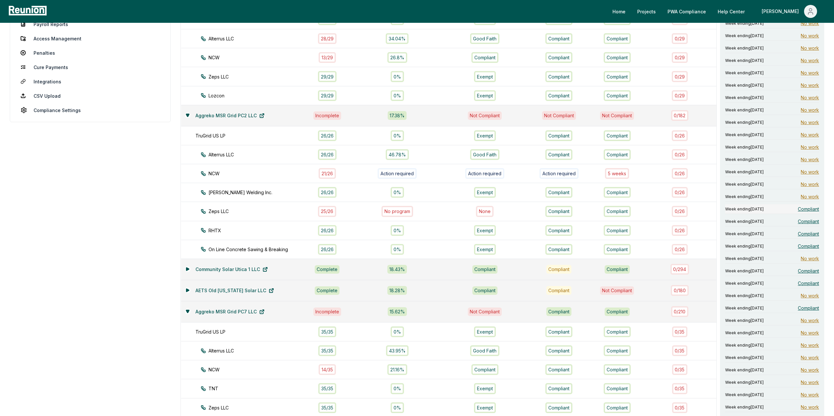
click at [810, 209] on span "Compliant" at bounding box center [808, 209] width 21 height 7
click at [813, 224] on span "Compliant" at bounding box center [808, 221] width 21 height 7
click at [814, 235] on span "Compliant" at bounding box center [808, 233] width 21 height 7
click at [810, 248] on span "Compliant" at bounding box center [808, 246] width 21 height 7
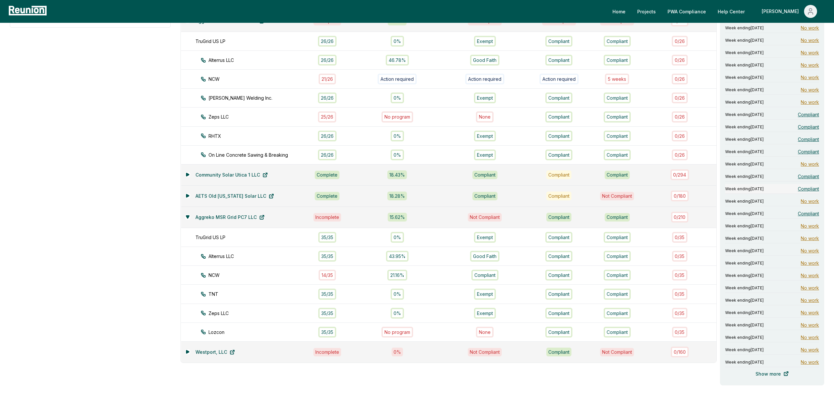
scroll to position [240, 0]
click at [808, 175] on span "Compliant" at bounding box center [808, 175] width 21 height 7
click at [807, 190] on span "Compliant" at bounding box center [808, 188] width 21 height 7
click at [807, 216] on span "Compliant" at bounding box center [808, 213] width 21 height 7
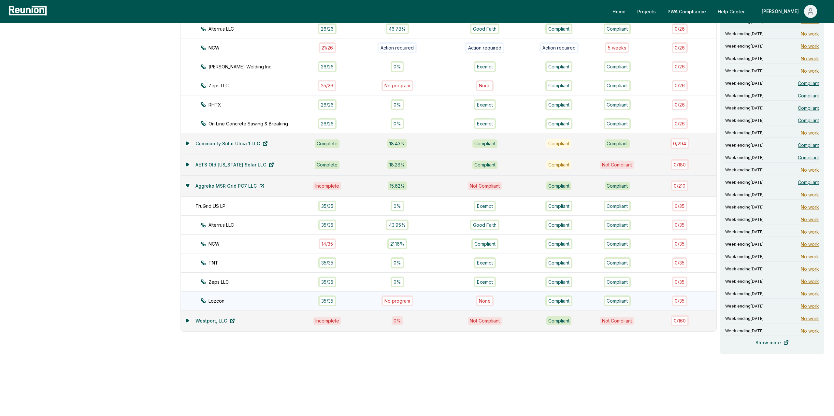
scroll to position [274, 0]
click at [810, 182] on span "Compliant" at bounding box center [808, 182] width 21 height 7
click at [809, 155] on span "Compliant" at bounding box center [808, 157] width 21 height 7
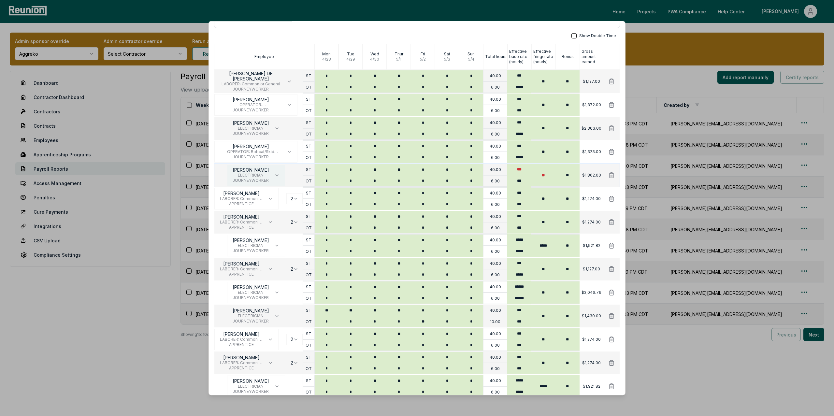
scroll to position [136, 0]
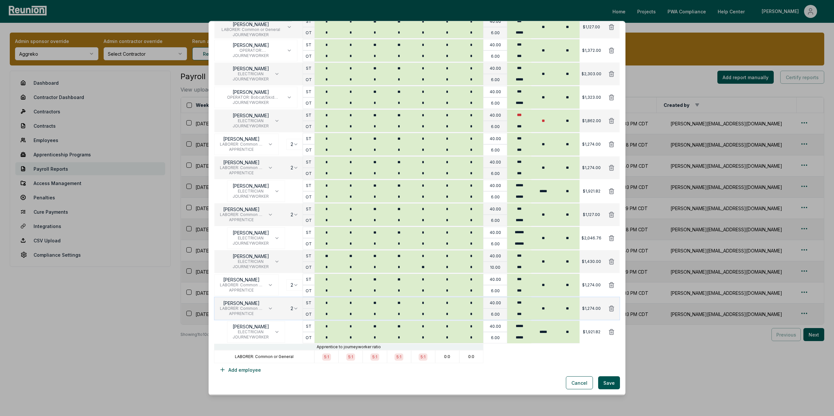
click at [293, 308] on body "Please visit us on your desktop We're working on making our marketplace mobile-…" at bounding box center [417, 208] width 834 height 416
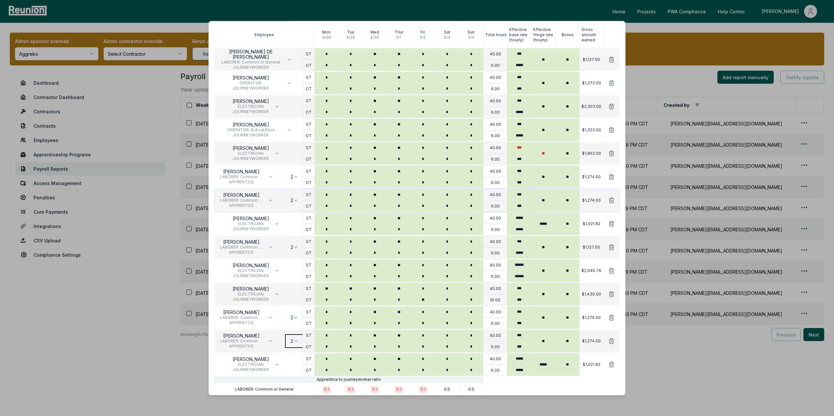
scroll to position [102, 0]
click at [294, 178] on body "Please visit us on your desktop We're working on making our marketplace mobile-…" at bounding box center [417, 208] width 834 height 416
click at [294, 202] on body "Please visit us on your desktop We're working on making our marketplace mobile-…" at bounding box center [417, 208] width 834 height 416
click at [293, 250] on body "Please visit us on your desktop We're working on making our marketplace mobile-…" at bounding box center [417, 208] width 834 height 416
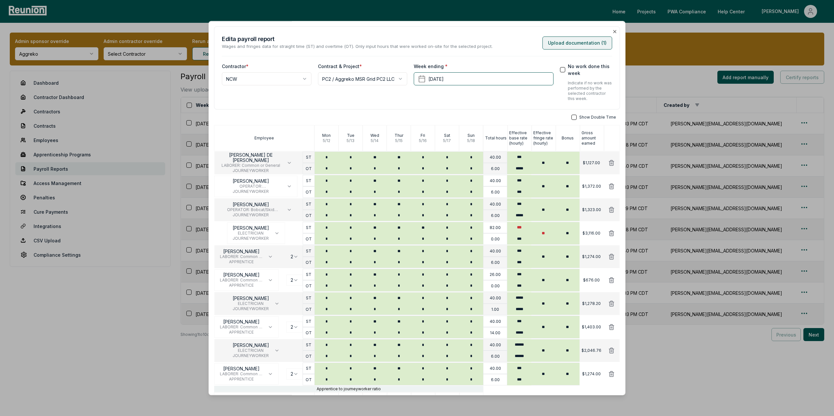
click at [565, 43] on button "Upload documentation ( 1 )" at bounding box center [578, 43] width 70 height 13
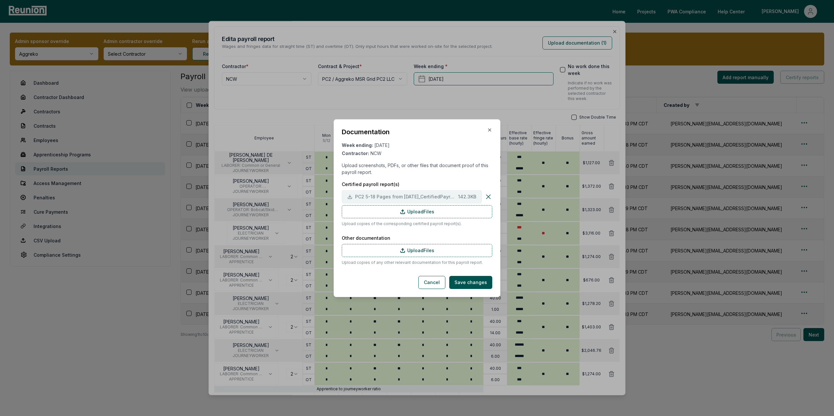
click at [376, 196] on span "PC2 5-18 Pages from May.2025_CertifiedPayrollReports_Part2.TruGrid-5.pdf" at bounding box center [405, 196] width 100 height 7
click at [489, 129] on icon "button" at bounding box center [490, 130] width 3 height 3
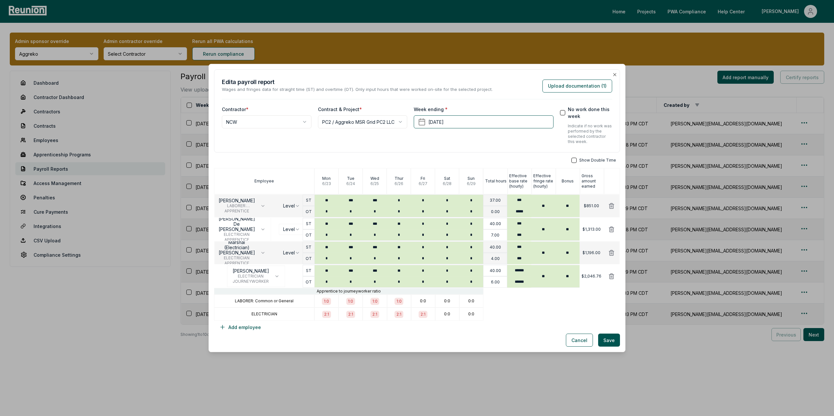
click at [618, 73] on div "**********" at bounding box center [417, 110] width 406 height 83
click at [616, 73] on icon "button" at bounding box center [614, 74] width 5 height 5
click at [614, 76] on icon "button" at bounding box center [614, 74] width 5 height 5
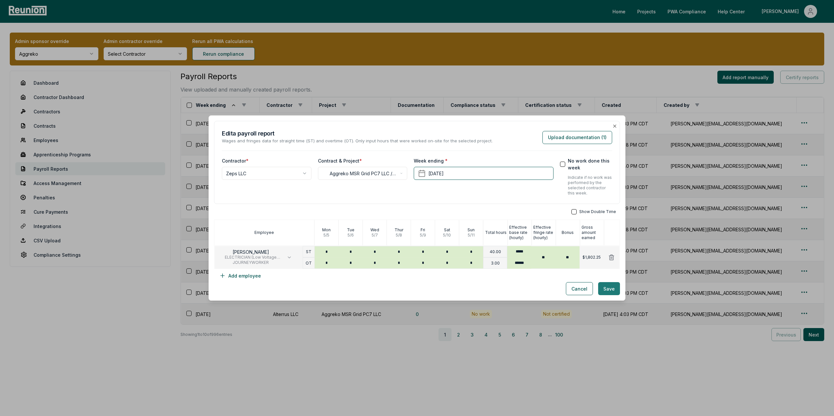
click at [602, 287] on button "Save" at bounding box center [609, 288] width 22 height 13
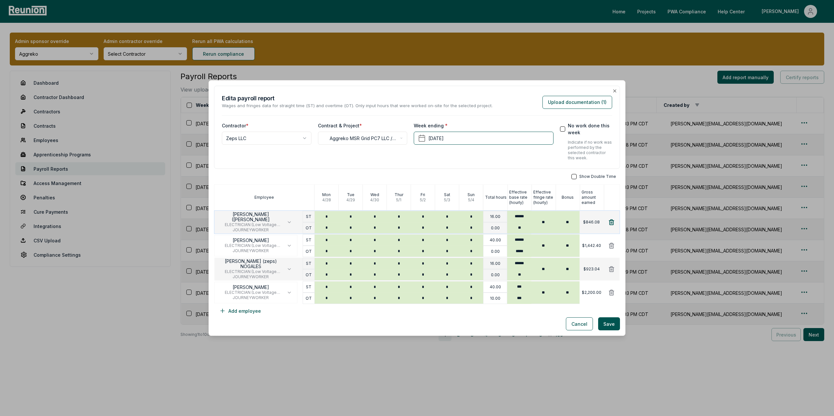
click at [612, 223] on icon at bounding box center [611, 222] width 5 height 5
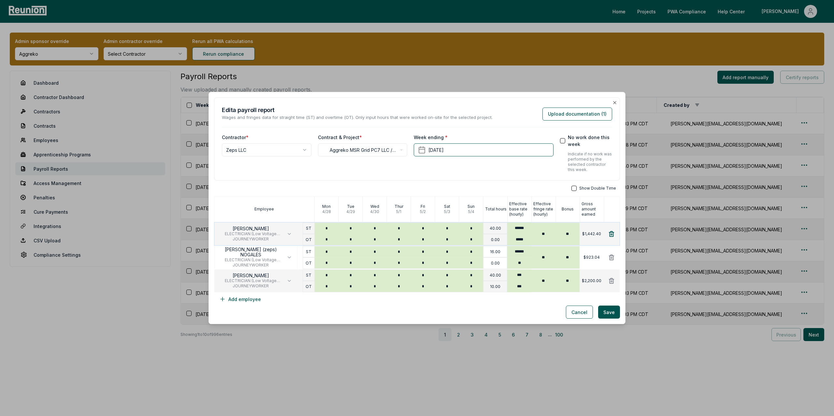
click at [610, 234] on icon at bounding box center [611, 234] width 7 height 7
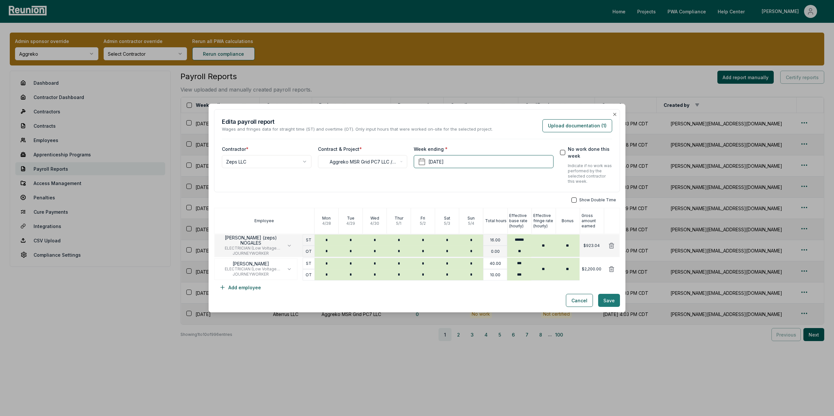
click at [613, 301] on button "Save" at bounding box center [609, 300] width 22 height 13
click at [611, 270] on icon at bounding box center [611, 269] width 7 height 7
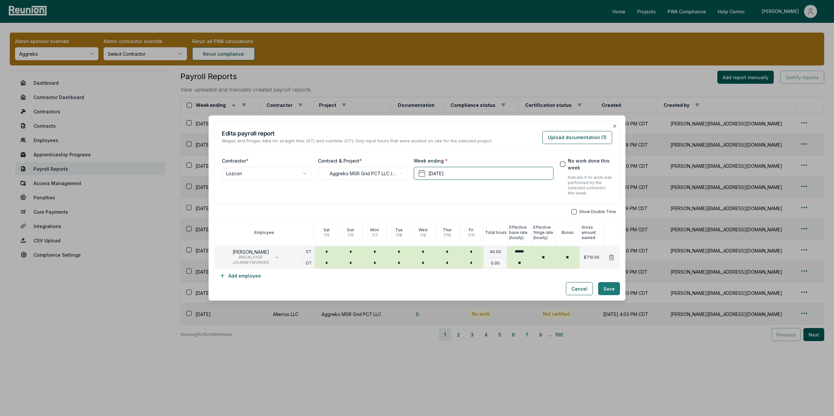
click at [610, 287] on button "Save" at bounding box center [609, 288] width 22 height 13
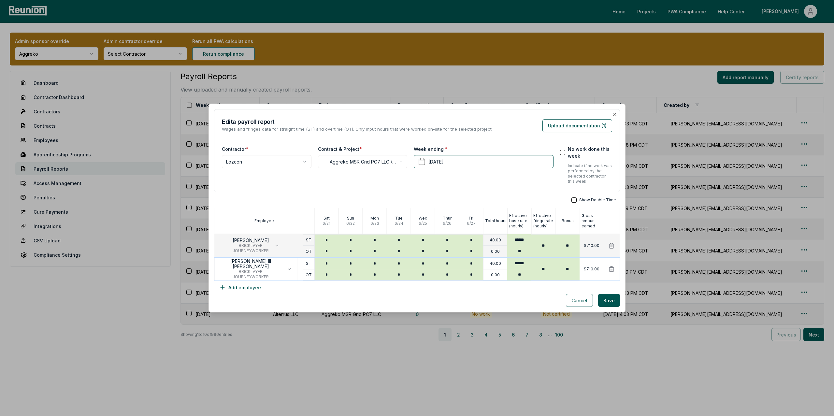
click at [612, 273] on button at bounding box center [611, 269] width 17 height 13
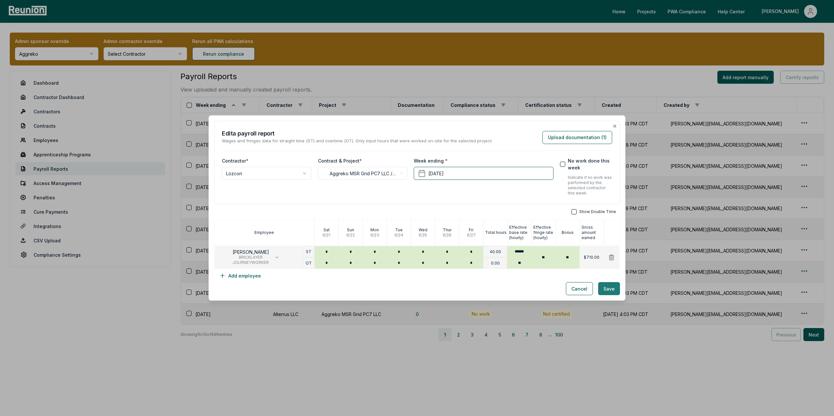
click at [613, 292] on button "Save" at bounding box center [609, 288] width 22 height 13
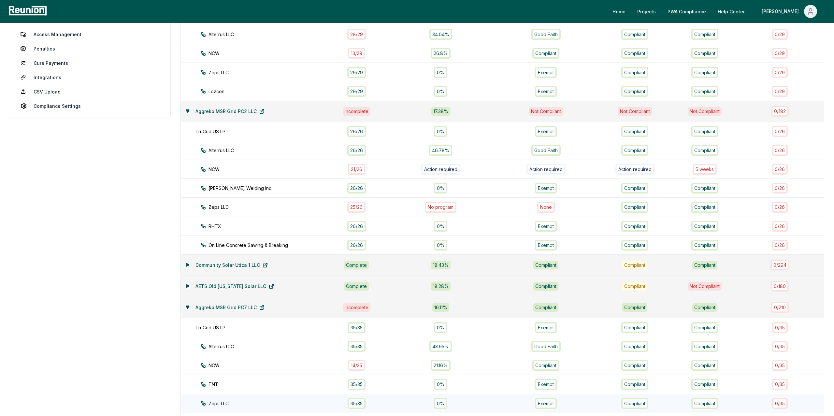
scroll to position [149, 0]
click at [364, 208] on div "25 / 26" at bounding box center [356, 207] width 18 height 11
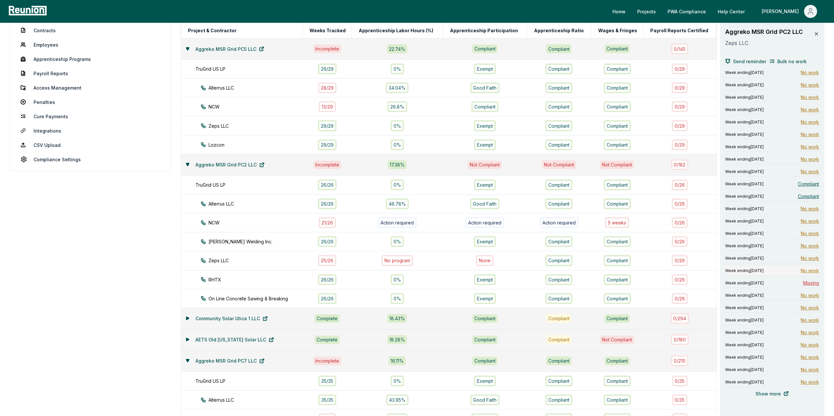
scroll to position [98, 0]
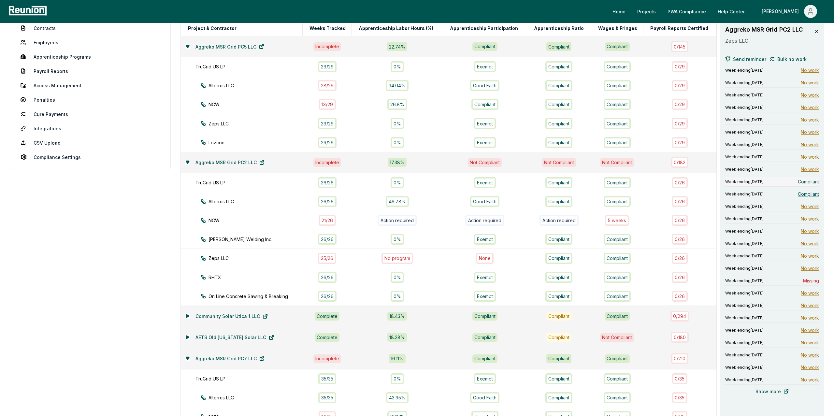
click at [810, 184] on span "Compliant" at bounding box center [808, 181] width 21 height 7
click at [809, 197] on span "Compliant" at bounding box center [808, 194] width 21 height 7
click at [811, 180] on span "Compliant" at bounding box center [808, 181] width 21 height 7
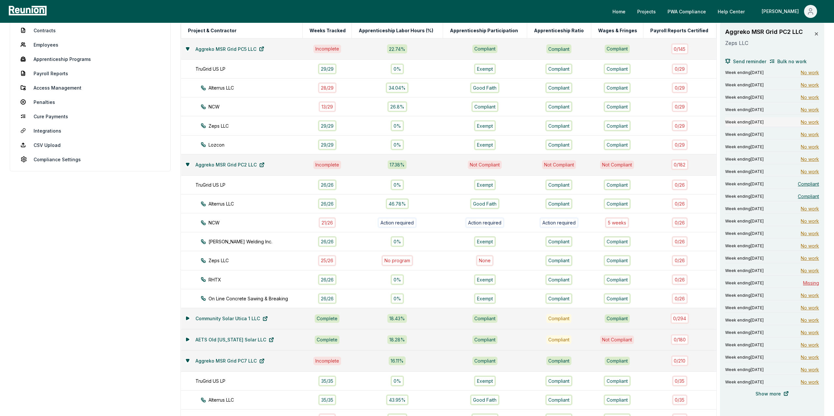
scroll to position [69, 0]
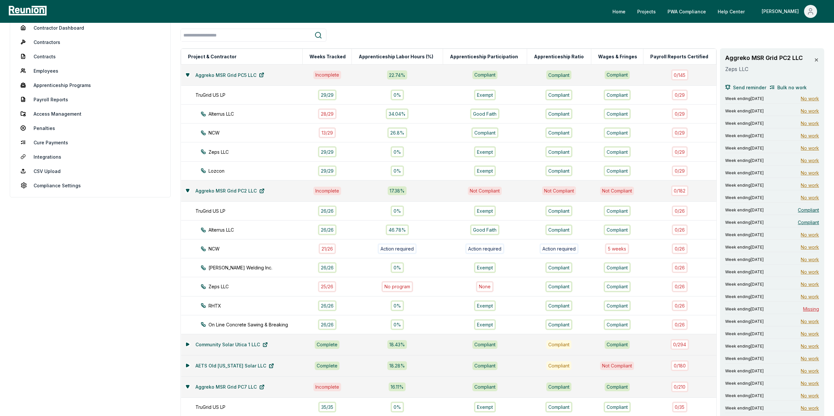
click at [817, 59] on icon at bounding box center [816, 59] width 5 height 5
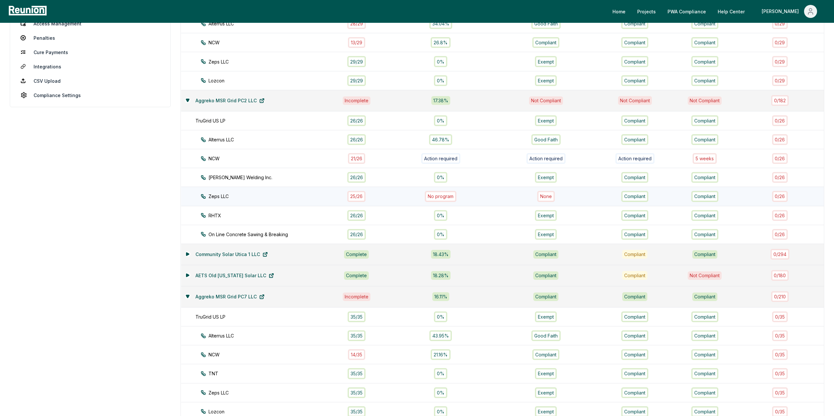
scroll to position [172, 0]
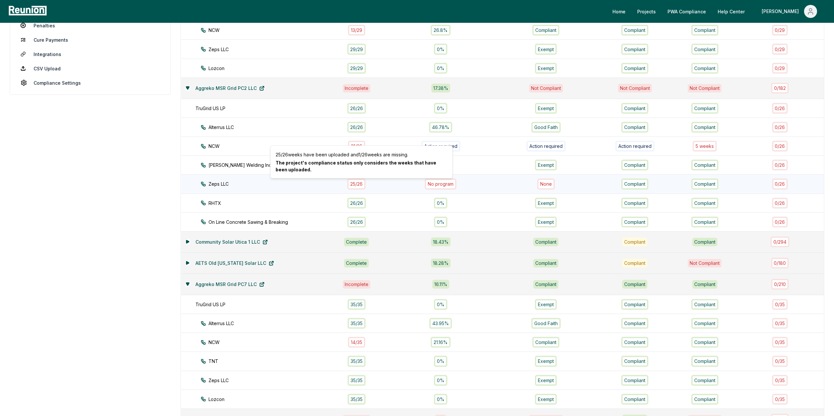
click at [361, 185] on div "25 / 26" at bounding box center [356, 184] width 18 height 11
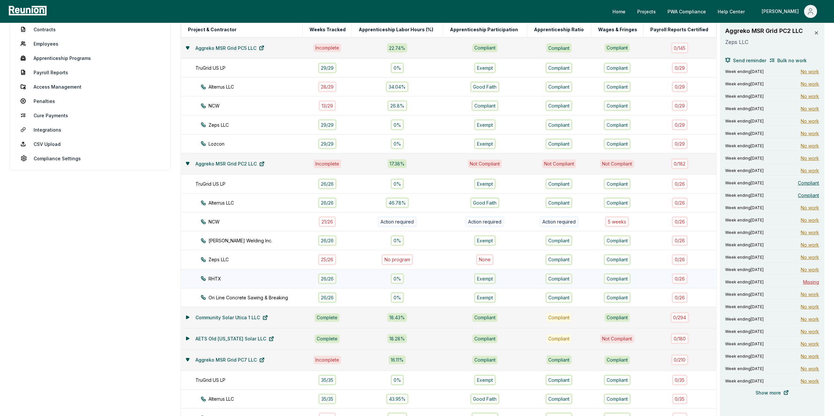
scroll to position [111, 0]
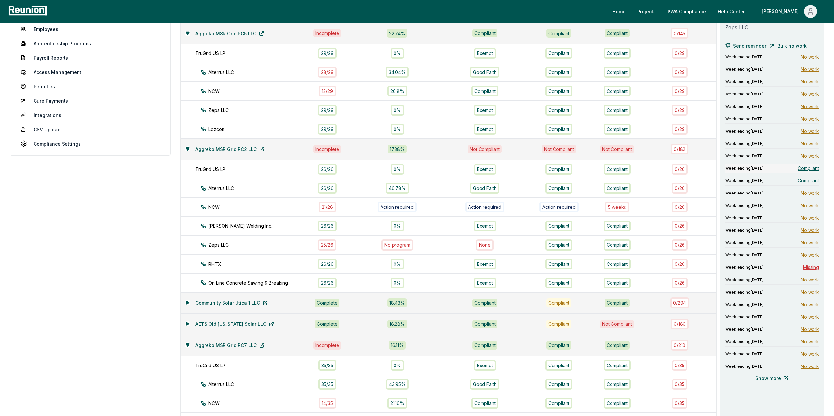
click at [809, 169] on span "Compliant" at bounding box center [808, 168] width 21 height 7
click at [805, 168] on span "Compliant" at bounding box center [808, 168] width 21 height 7
click at [810, 179] on span "Compliant" at bounding box center [808, 180] width 21 height 7
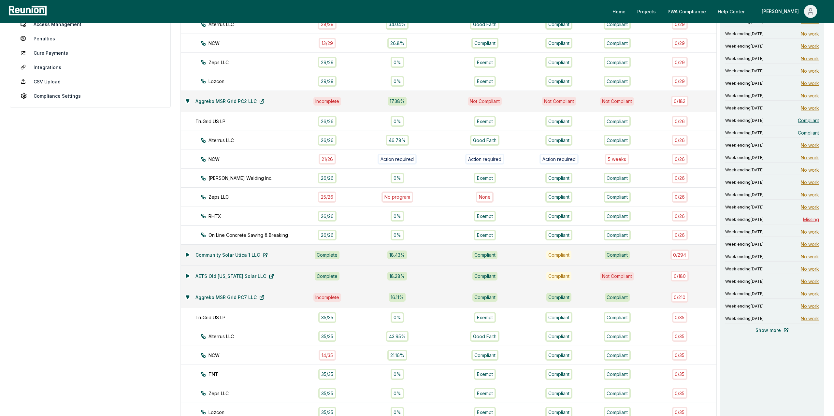
scroll to position [0, 0]
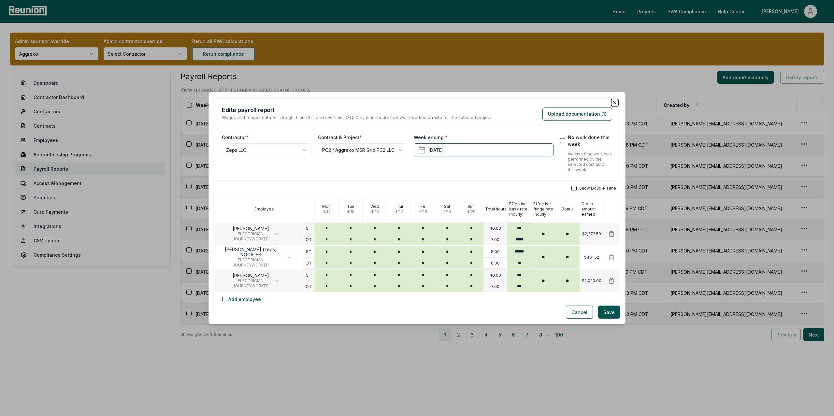
click at [612, 103] on icon "button" at bounding box center [614, 102] width 5 height 5
click at [614, 102] on icon "button" at bounding box center [615, 102] width 3 height 3
